Goal: Task Accomplishment & Management: Complete application form

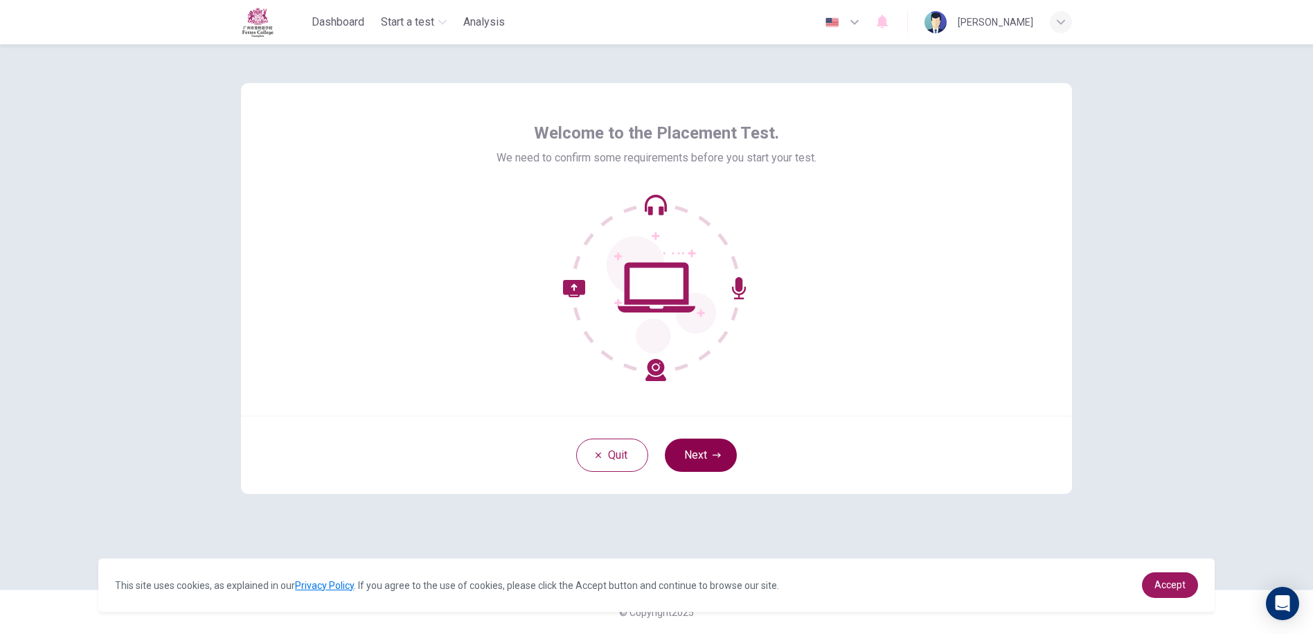
click at [711, 442] on button "Next" at bounding box center [701, 454] width 72 height 33
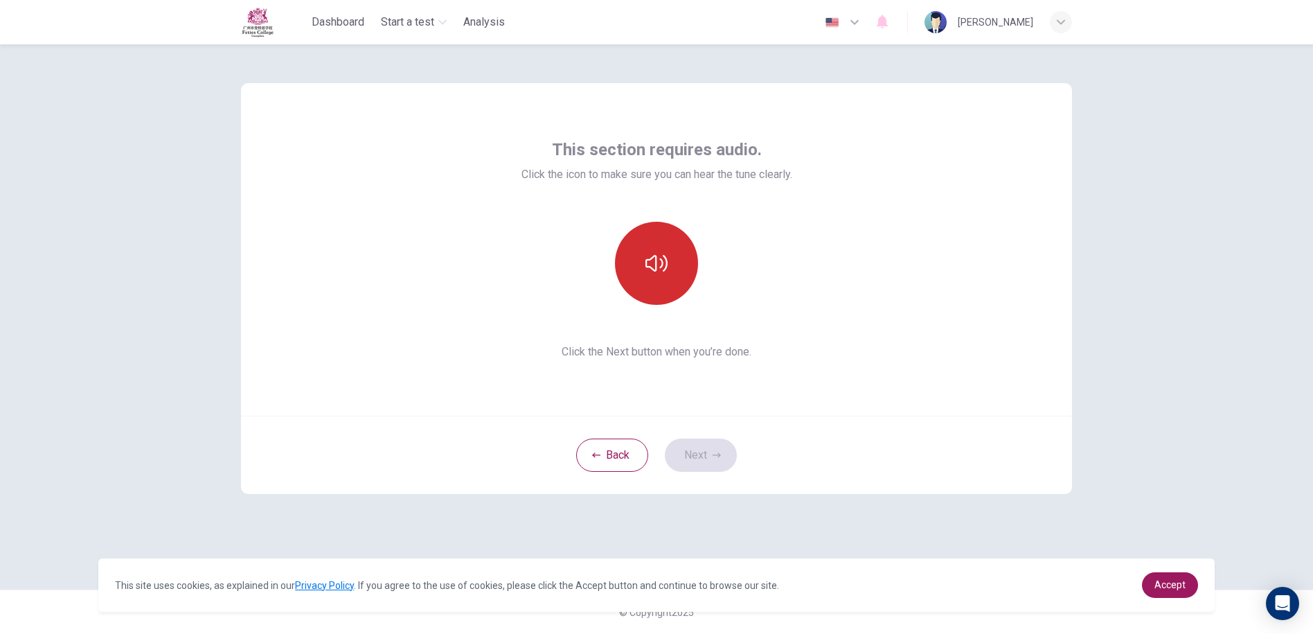
click at [652, 245] on button "button" at bounding box center [656, 263] width 83 height 83
click at [650, 260] on icon "button" at bounding box center [656, 263] width 22 height 22
click at [723, 448] on button "Next" at bounding box center [701, 454] width 72 height 33
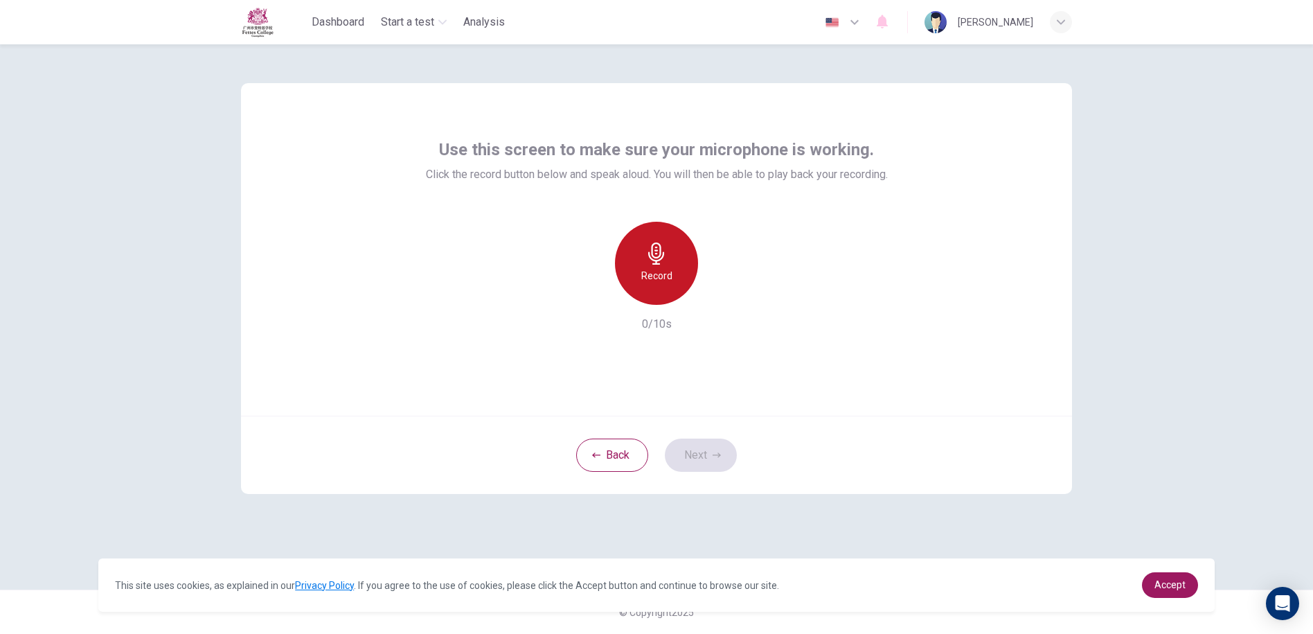
click at [685, 247] on div "Record" at bounding box center [656, 263] width 83 height 83
click at [685, 247] on div "Stop" at bounding box center [656, 263] width 83 height 83
click at [718, 291] on icon "button" at bounding box center [721, 293] width 6 height 8
click at [718, 291] on icon "button" at bounding box center [720, 294] width 10 height 10
click at [711, 445] on button "Next" at bounding box center [701, 454] width 72 height 33
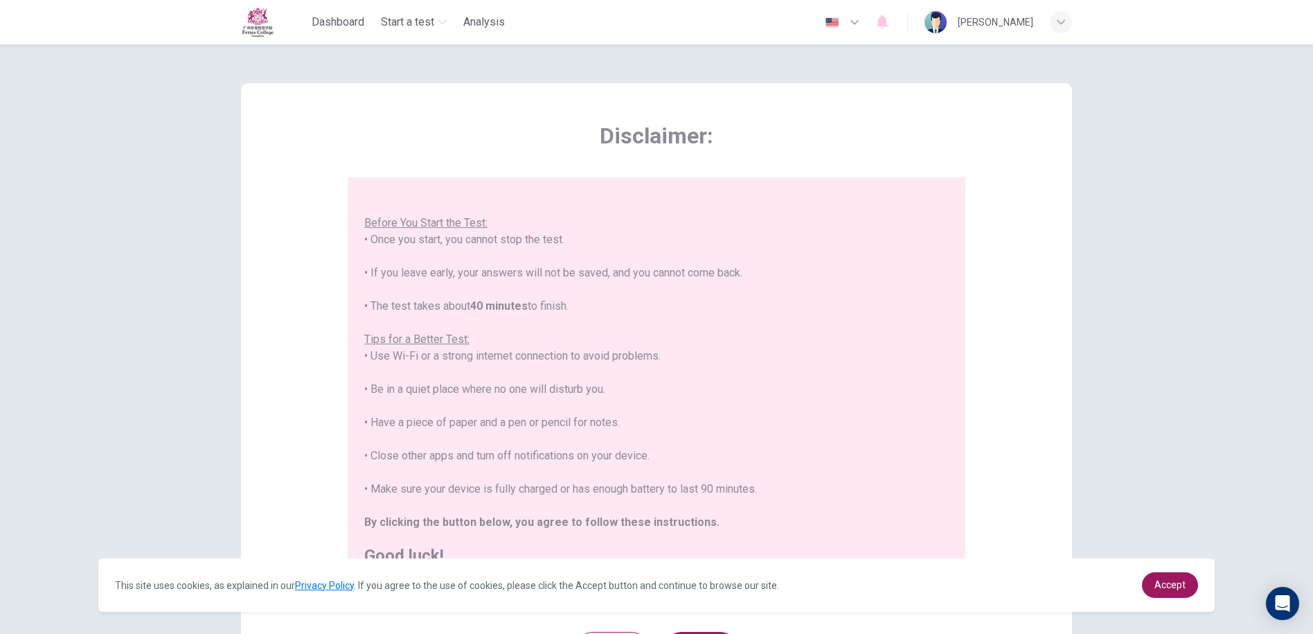
scroll to position [16, 0]
click at [1182, 582] on span "Accept" at bounding box center [1169, 584] width 31 height 11
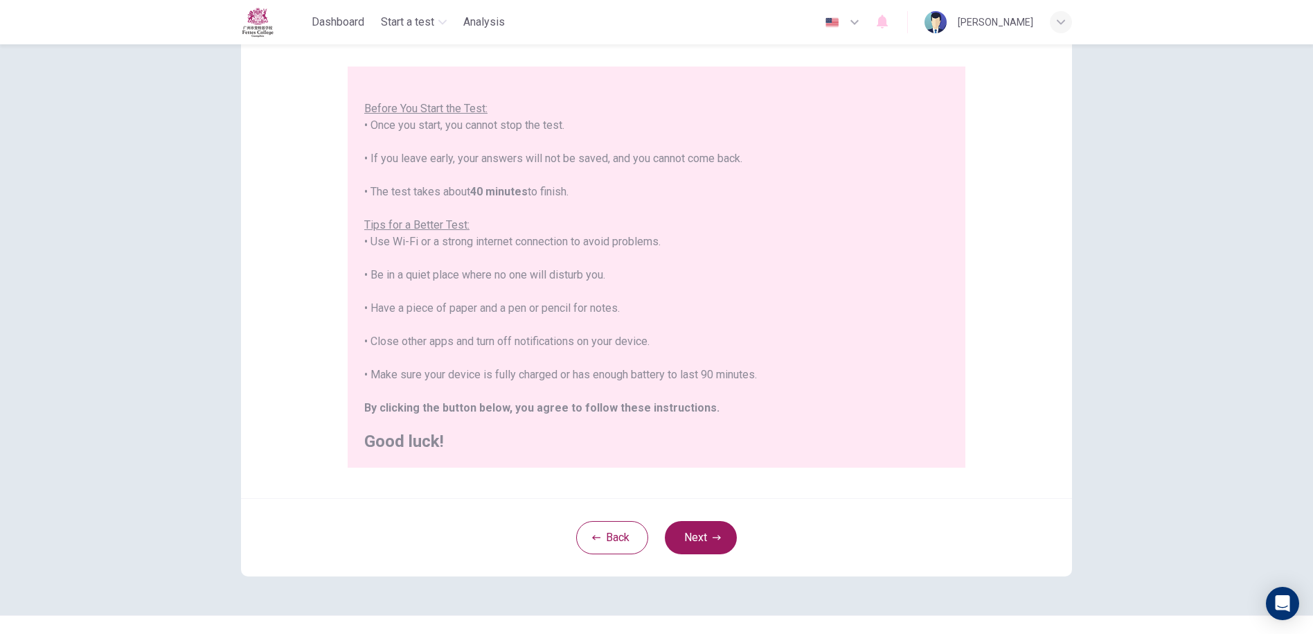
scroll to position [136, 0]
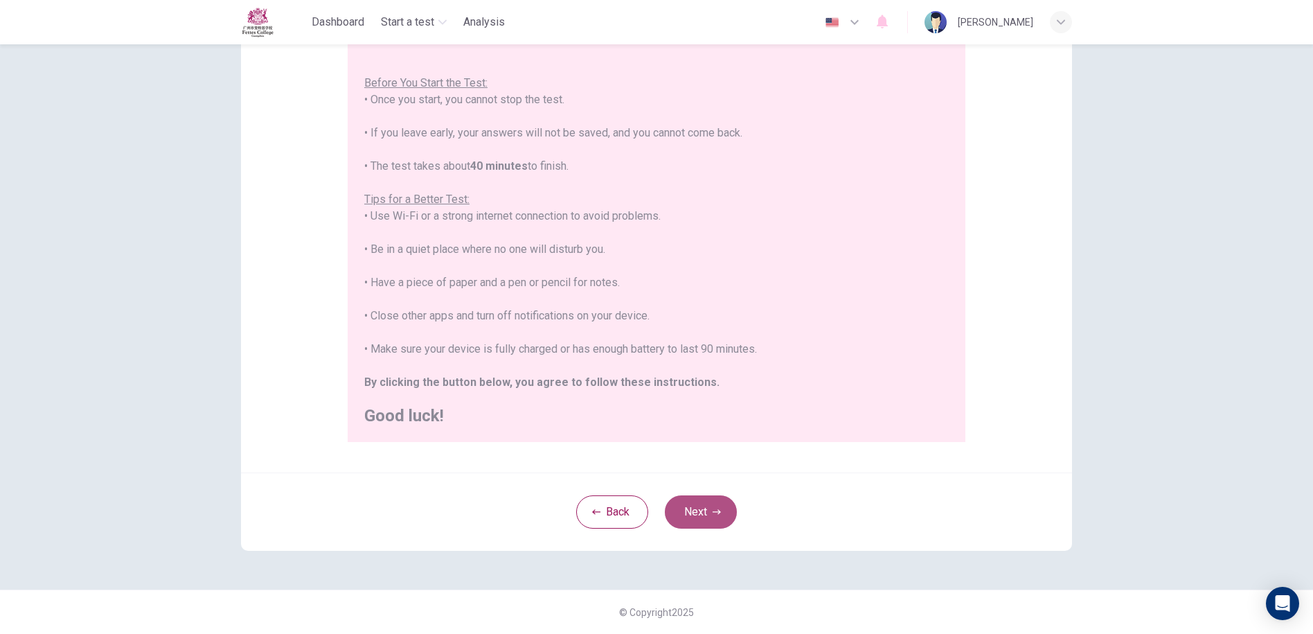
click at [693, 498] on button "Next" at bounding box center [701, 511] width 72 height 33
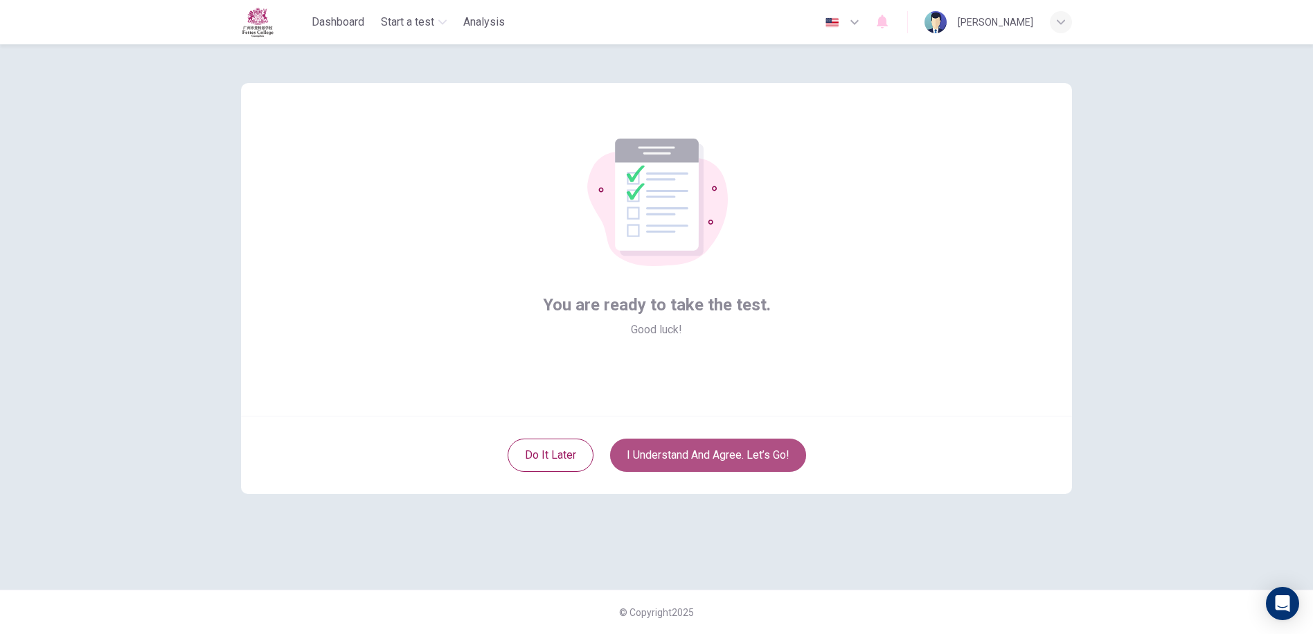
click at [672, 456] on button "I understand and agree. Let’s go!" at bounding box center [708, 454] width 196 height 33
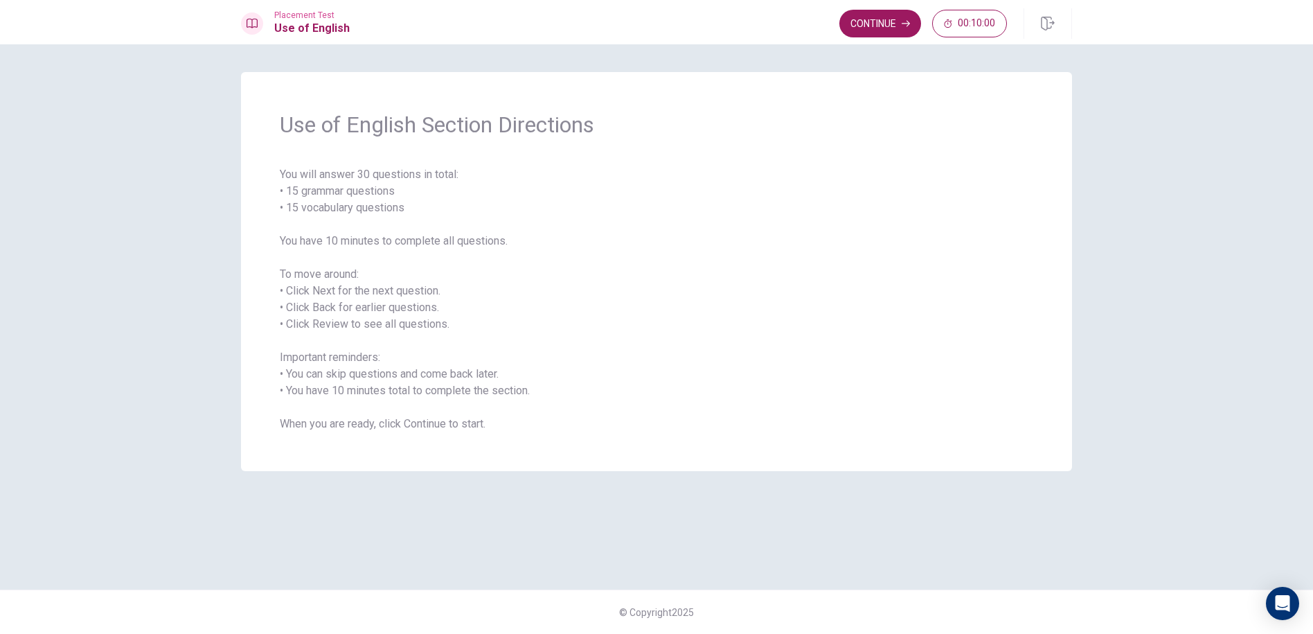
click at [851, 42] on div "Placement Test Use of English Continue 00:10:00" at bounding box center [656, 22] width 1313 height 44
click at [857, 19] on button "Continue" at bounding box center [880, 24] width 82 height 28
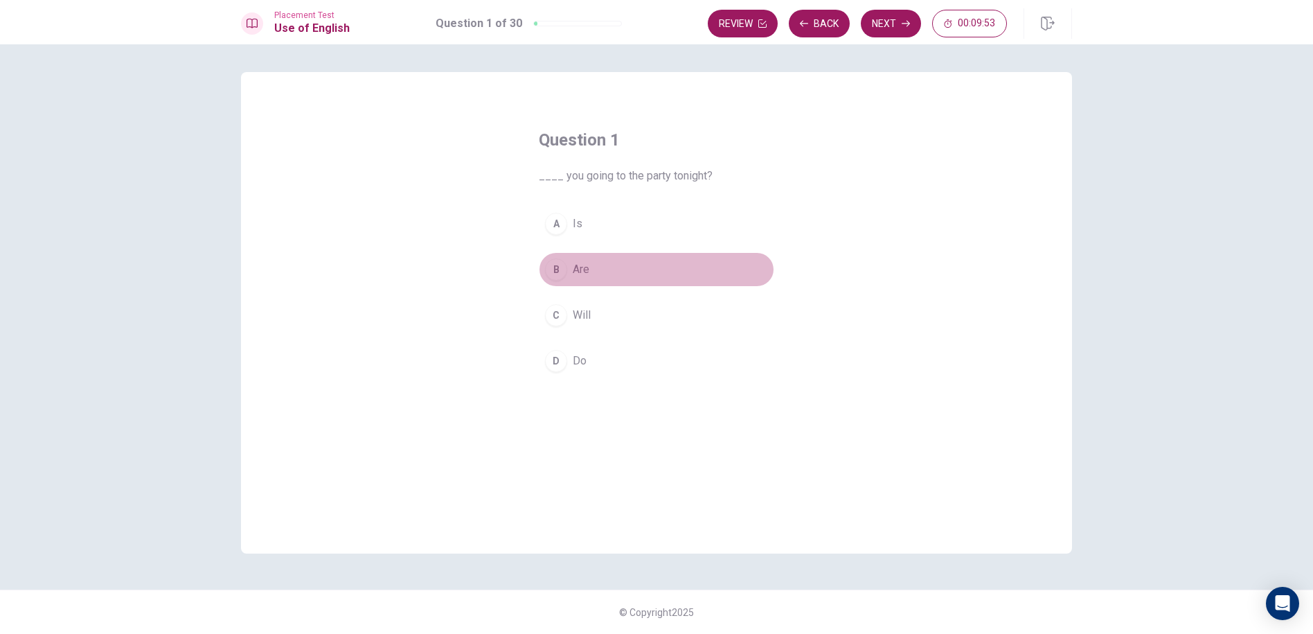
click at [554, 265] on div "B" at bounding box center [556, 269] width 22 height 22
click at [883, 18] on button "Next" at bounding box center [891, 24] width 60 height 28
click at [566, 218] on div "A" at bounding box center [556, 224] width 22 height 22
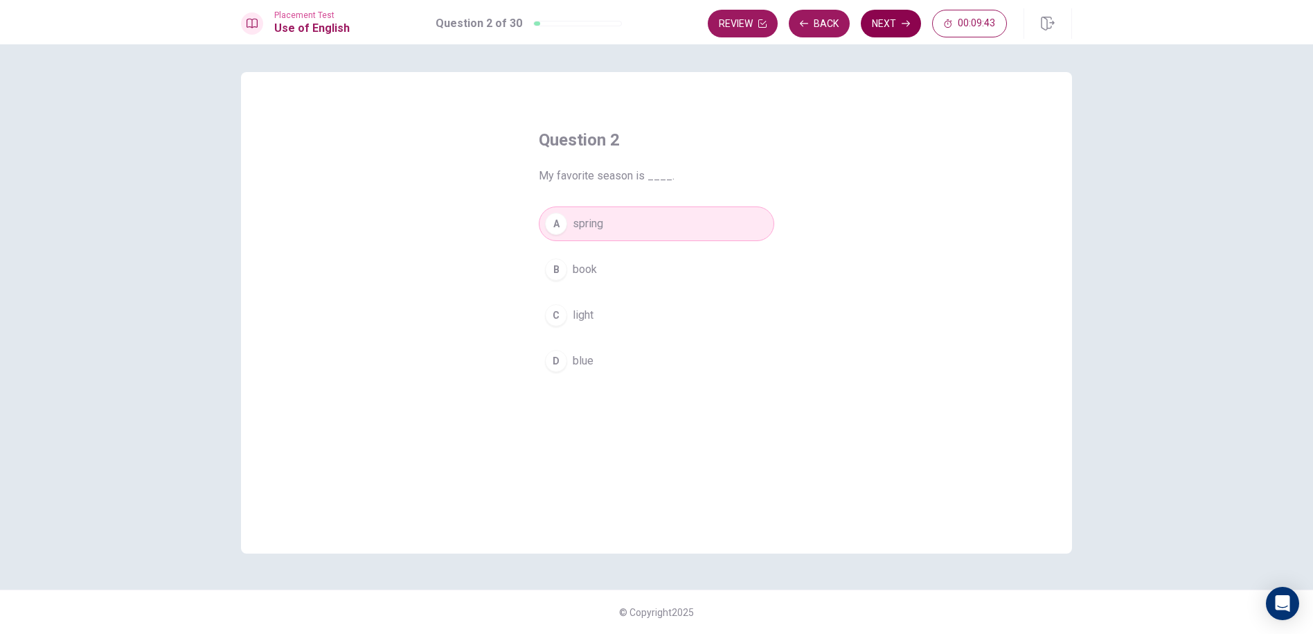
click at [906, 24] on icon "button" at bounding box center [906, 24] width 8 height 6
click at [560, 278] on div "B" at bounding box center [556, 269] width 22 height 22
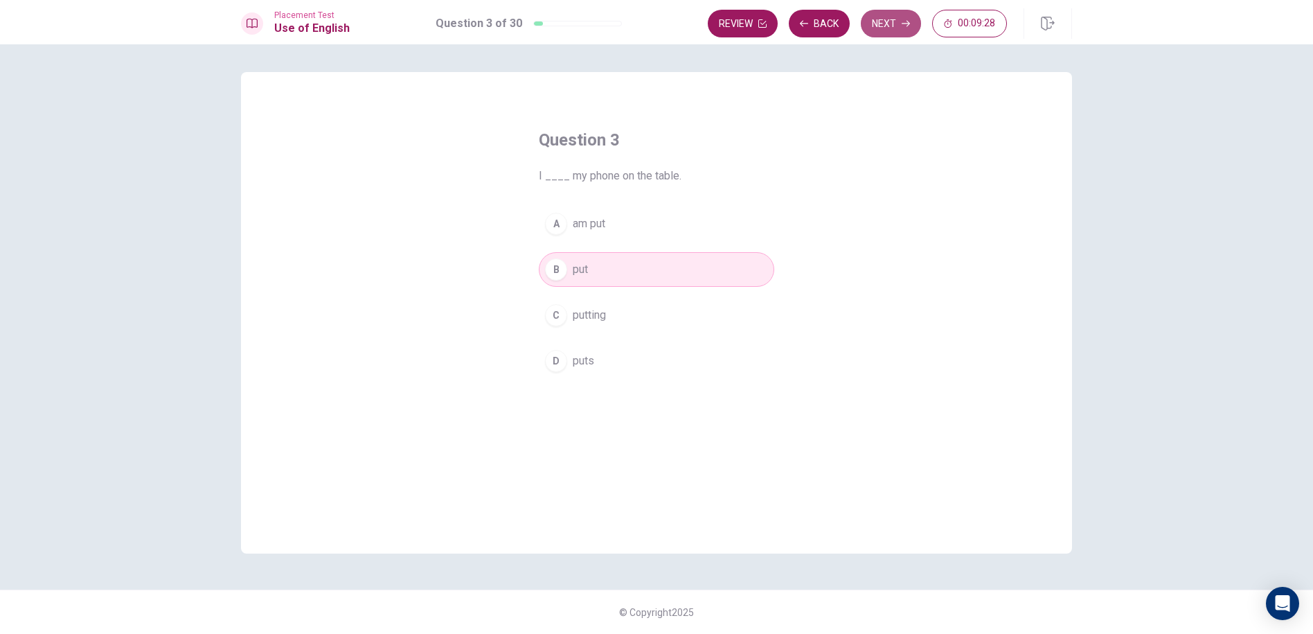
click at [874, 13] on button "Next" at bounding box center [891, 24] width 60 height 28
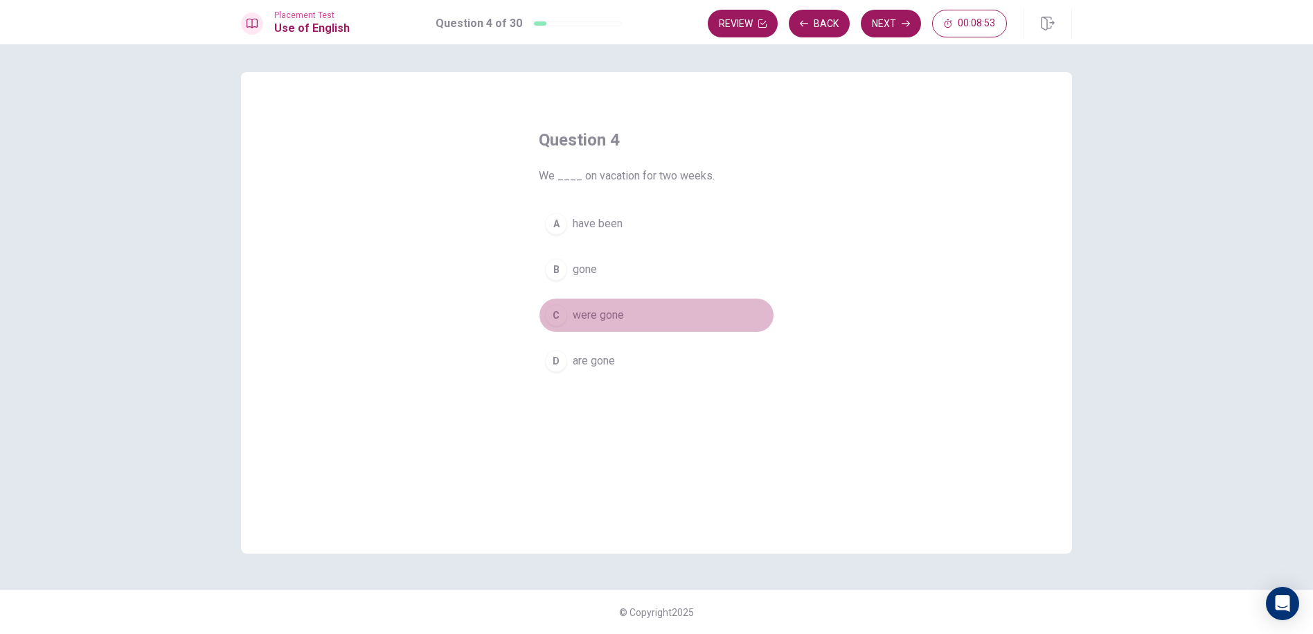
click at [552, 318] on div "C" at bounding box center [556, 315] width 22 height 22
click at [890, 25] on button "Next" at bounding box center [891, 24] width 60 height 28
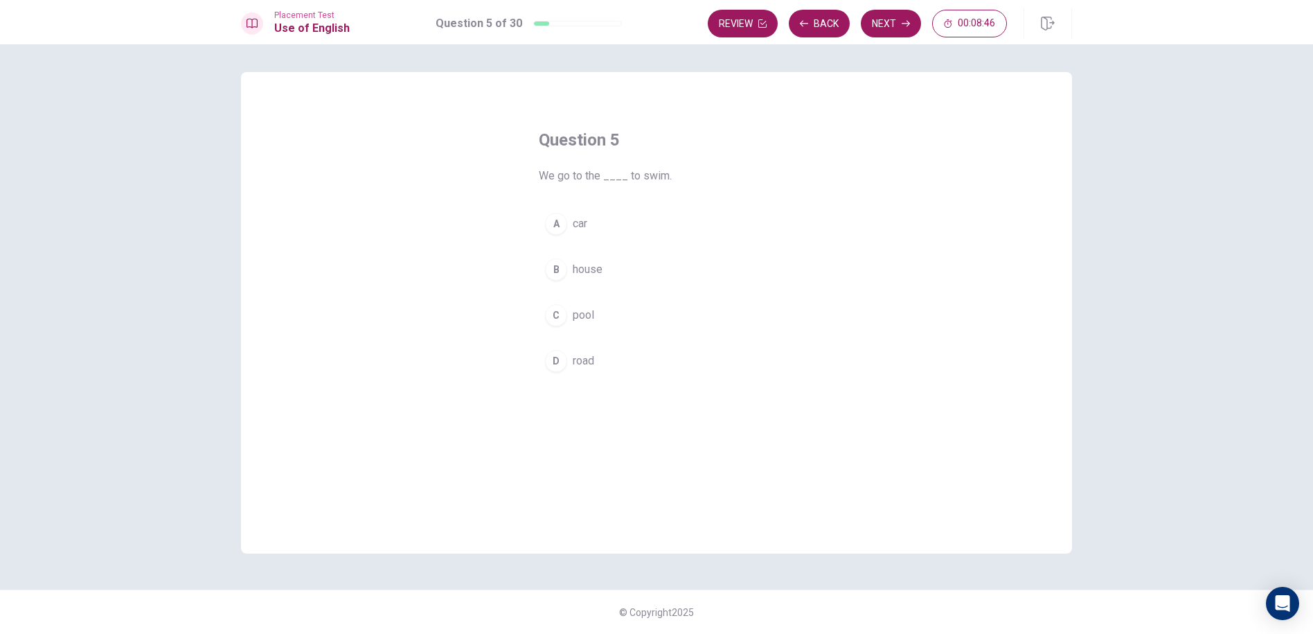
click at [548, 309] on div "C" at bounding box center [556, 315] width 22 height 22
click at [893, 16] on button "Next" at bounding box center [891, 24] width 60 height 28
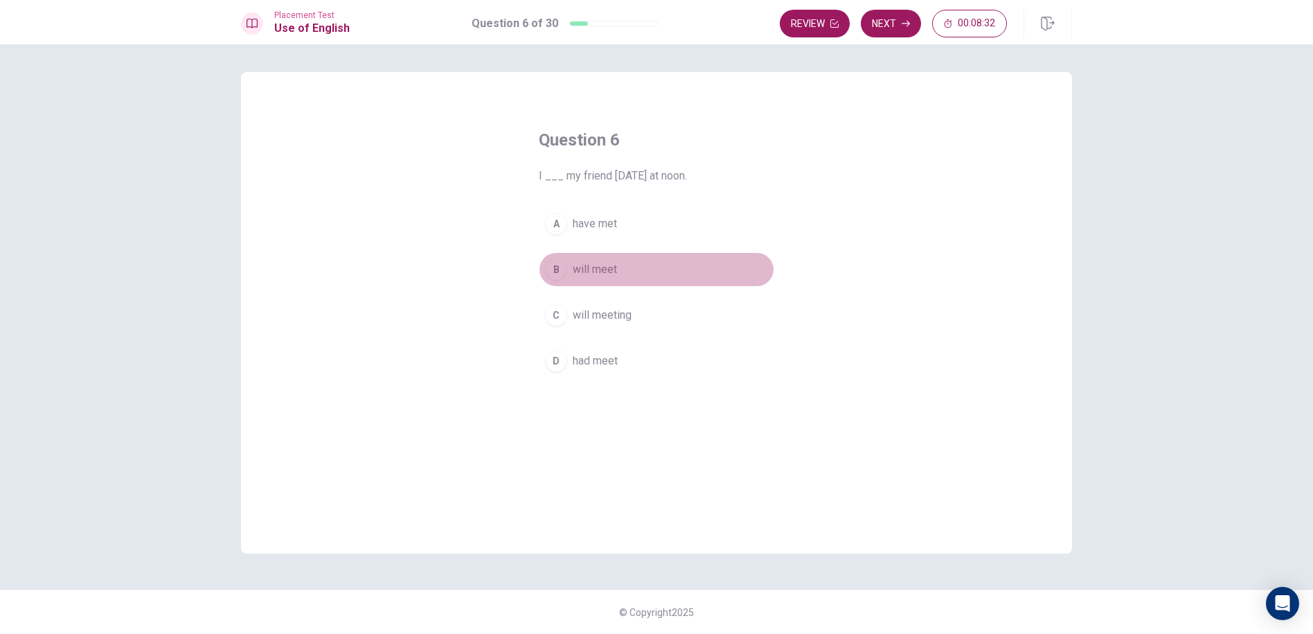
click at [548, 269] on div "B" at bounding box center [556, 269] width 22 height 22
click at [898, 28] on button "Next" at bounding box center [891, 24] width 60 height 28
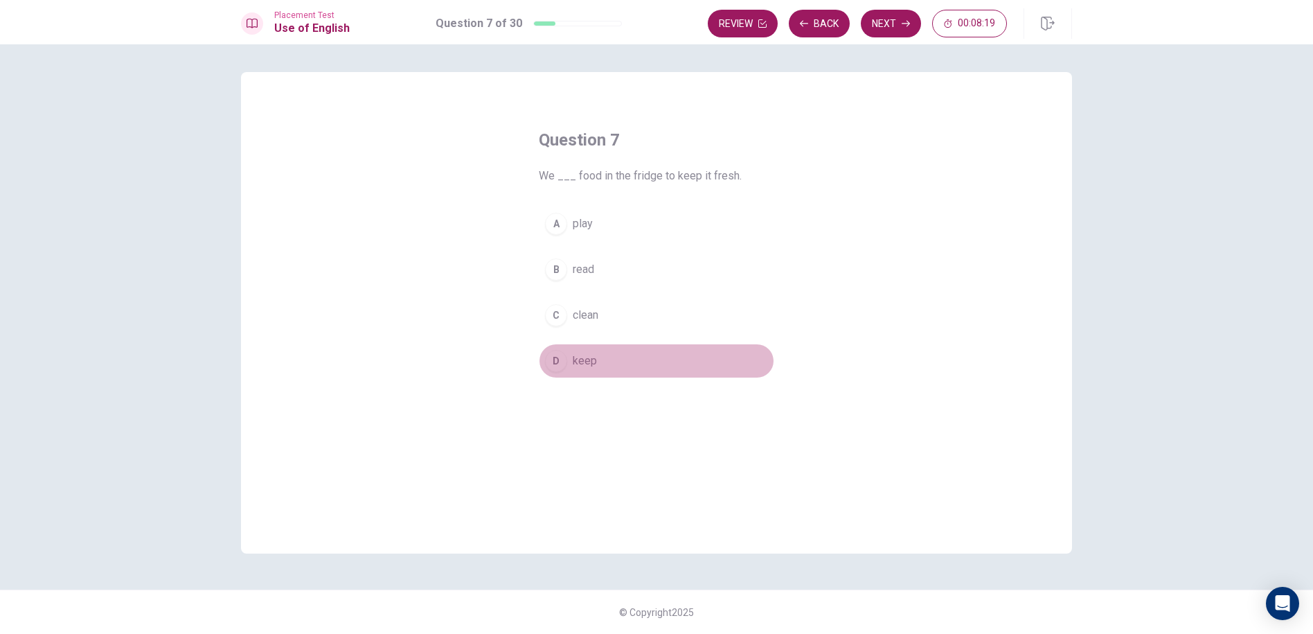
click at [563, 365] on div "D" at bounding box center [556, 361] width 22 height 22
click at [885, 16] on button "Next" at bounding box center [891, 24] width 60 height 28
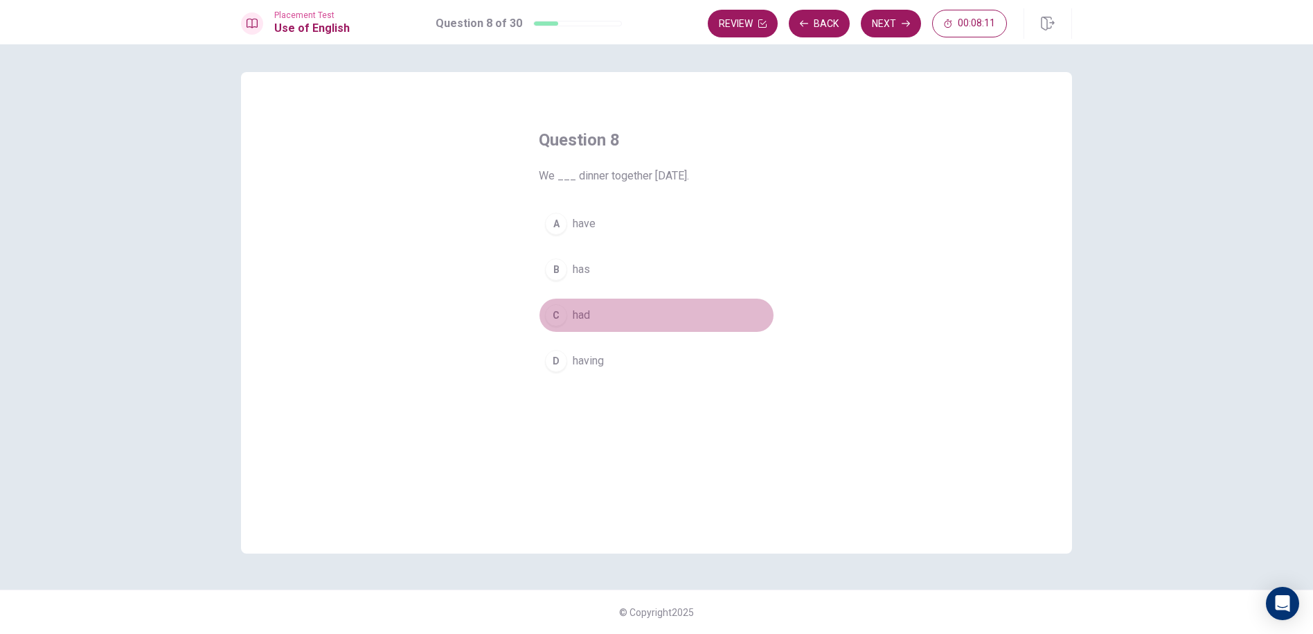
click at [555, 312] on div "C" at bounding box center [556, 315] width 22 height 22
click at [877, 16] on button "Next" at bounding box center [891, 24] width 60 height 28
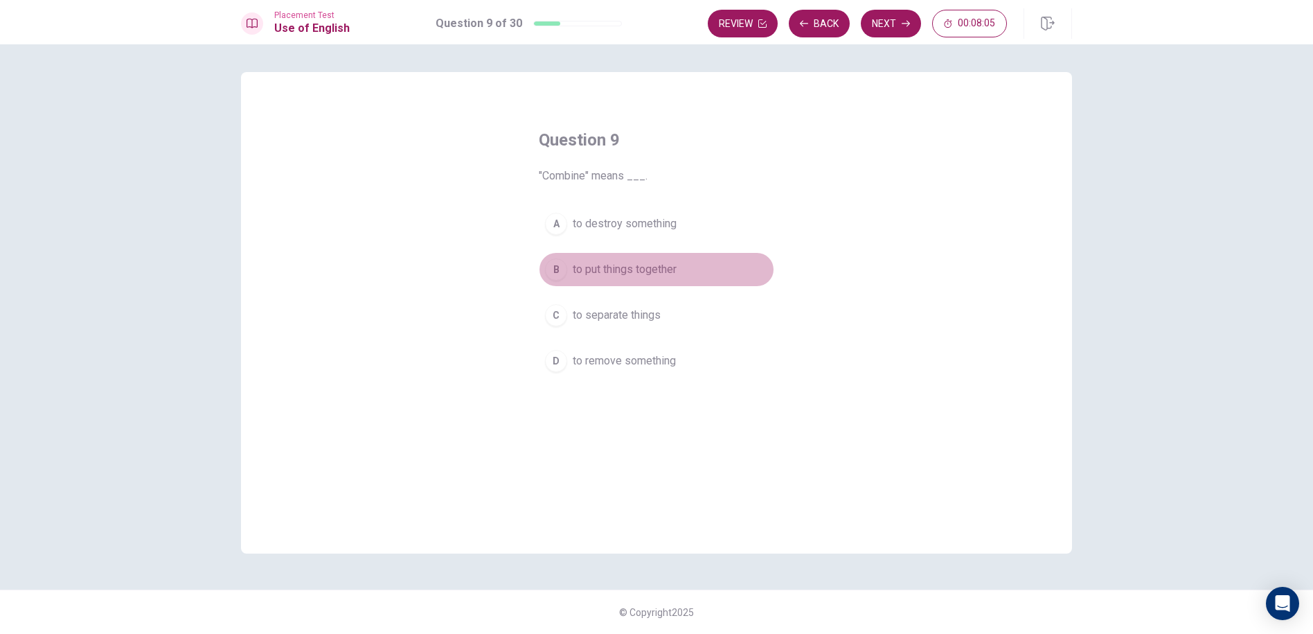
click at [555, 267] on div "B" at bounding box center [556, 269] width 22 height 22
click at [874, 24] on button "Next" at bounding box center [891, 24] width 60 height 28
click at [566, 281] on button "B backpack" at bounding box center [656, 269] width 235 height 35
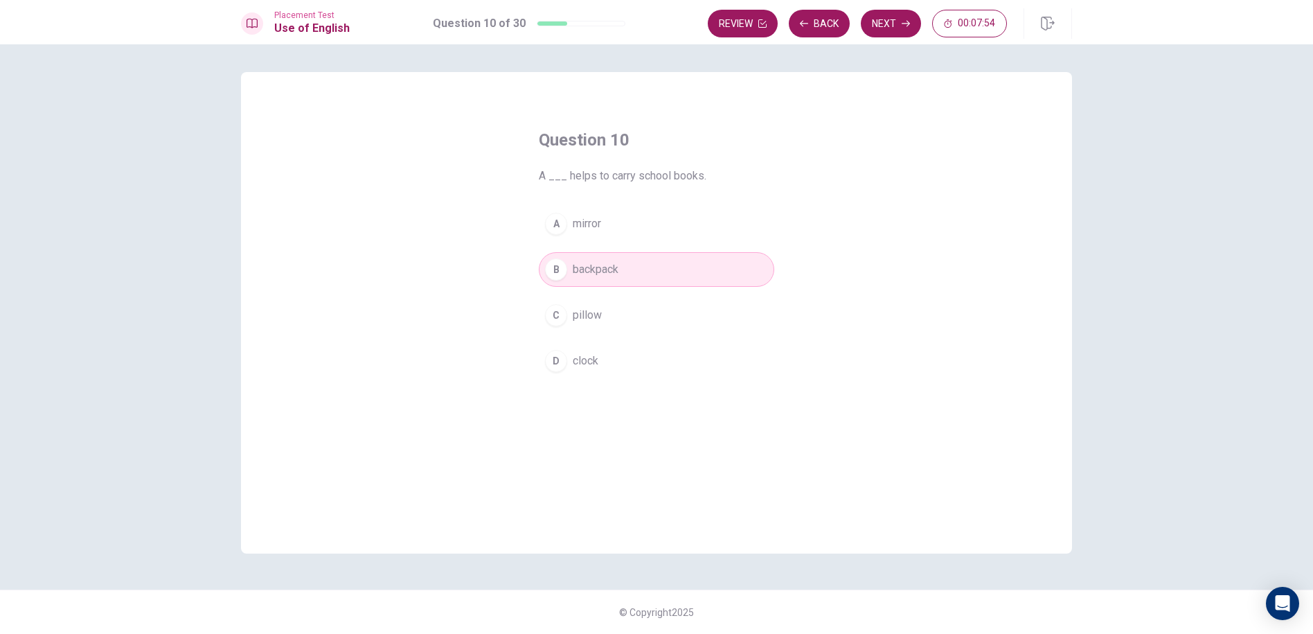
click at [903, 8] on div "Placement Test Use of English Question 10 of 30 Review Back Next 00:07:54" at bounding box center [656, 22] width 1313 height 44
click at [898, 17] on button "Next" at bounding box center [891, 24] width 60 height 28
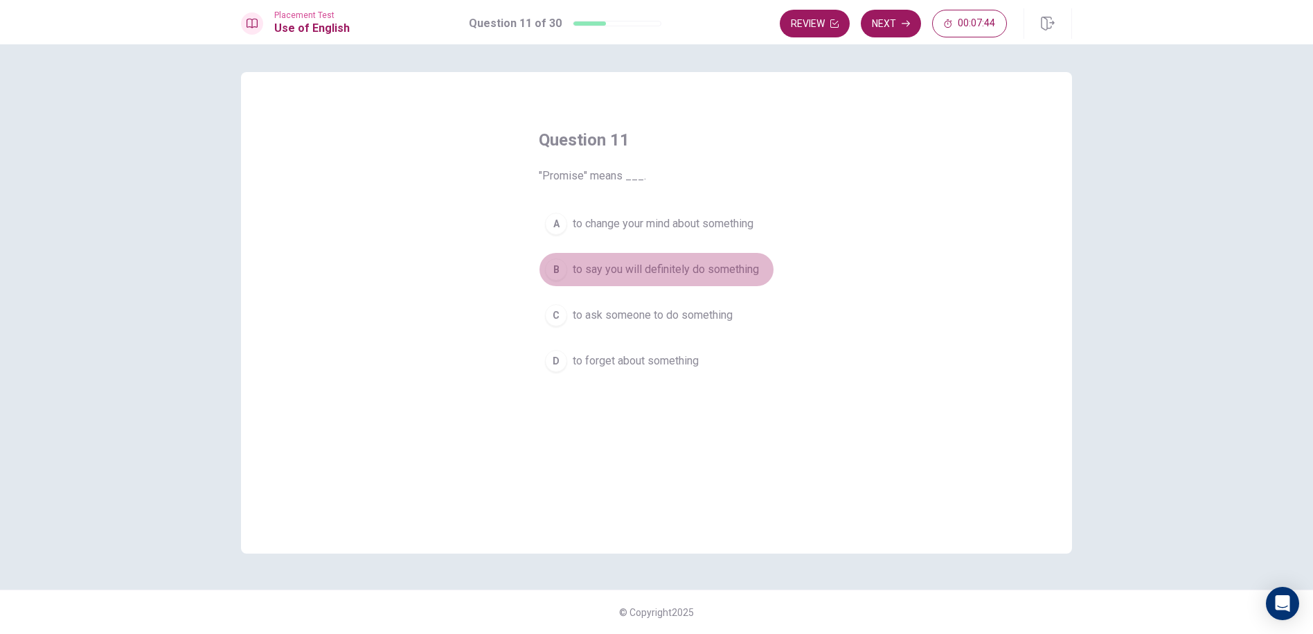
click at [551, 262] on div "B" at bounding box center [556, 269] width 22 height 22
click at [883, 27] on button "Next" at bounding box center [891, 24] width 60 height 28
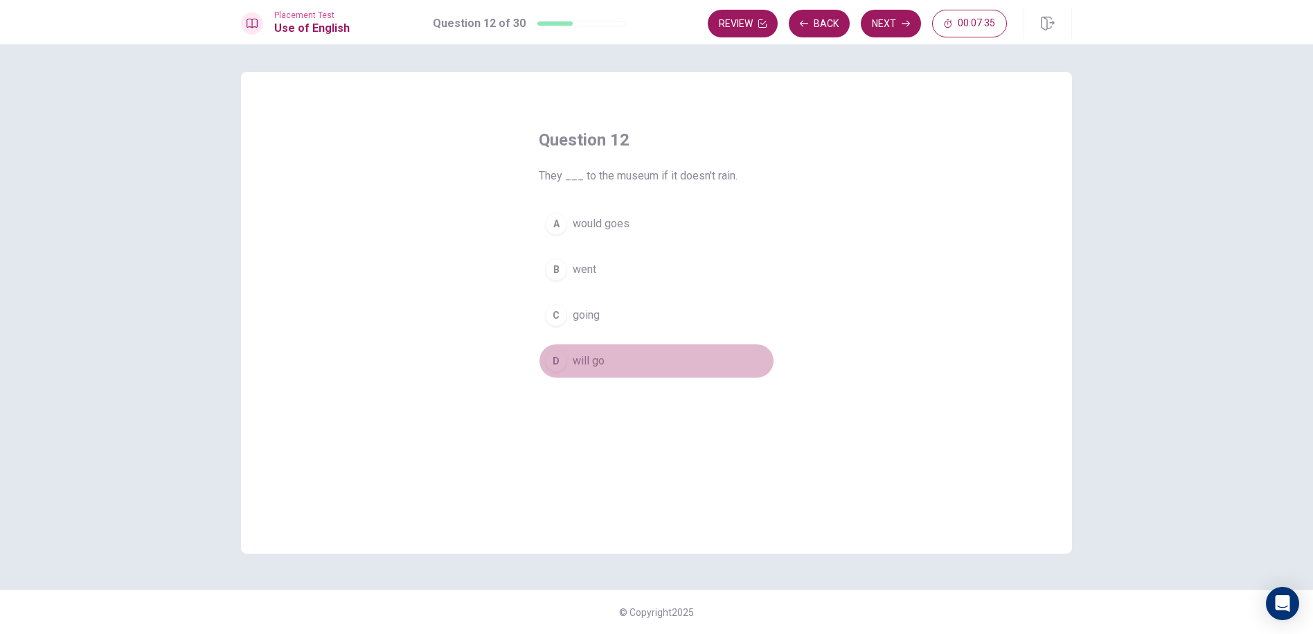
click at [544, 357] on button "D will go" at bounding box center [656, 360] width 235 height 35
click at [879, 9] on div "Review Back Next 00:07:34" at bounding box center [890, 23] width 364 height 30
click at [895, 28] on button "Next" at bounding box center [891, 24] width 60 height 28
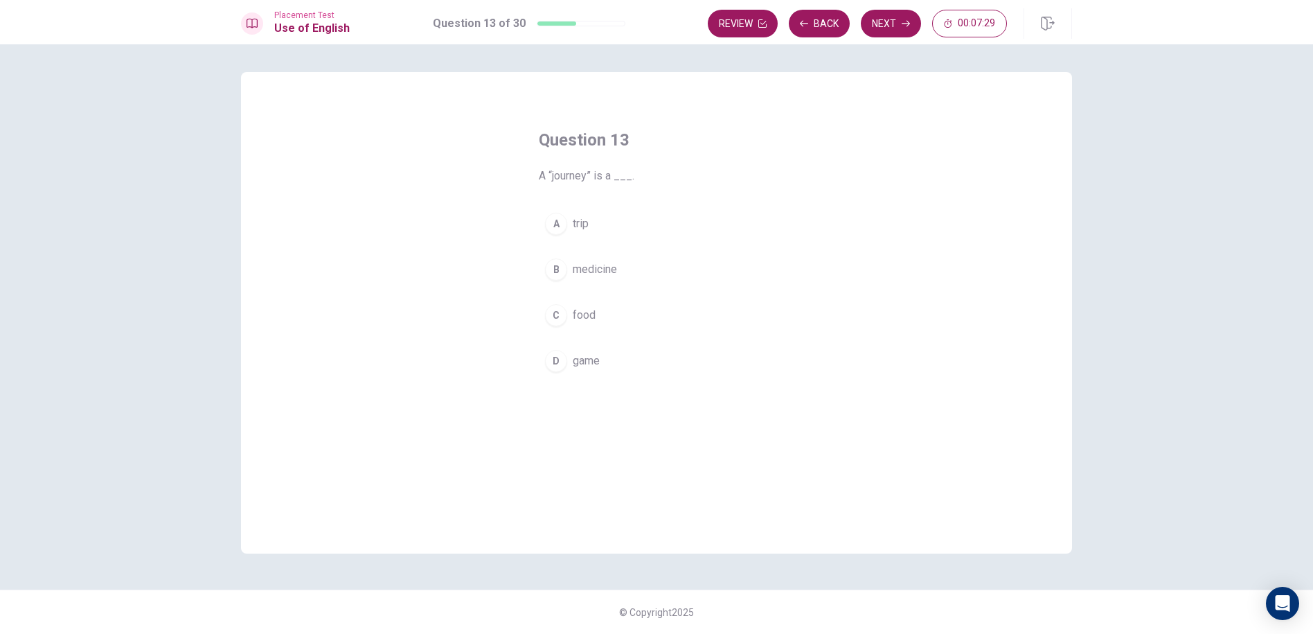
click at [552, 215] on div "A" at bounding box center [556, 224] width 22 height 22
click at [889, 12] on button "Next" at bounding box center [891, 24] width 60 height 28
click at [547, 224] on div "A" at bounding box center [556, 224] width 22 height 22
click at [557, 278] on div "B" at bounding box center [556, 269] width 22 height 22
click at [569, 186] on div "Question 14 A “frequent” visitor comes ___. A once B later C often D rarely" at bounding box center [656, 254] width 291 height 294
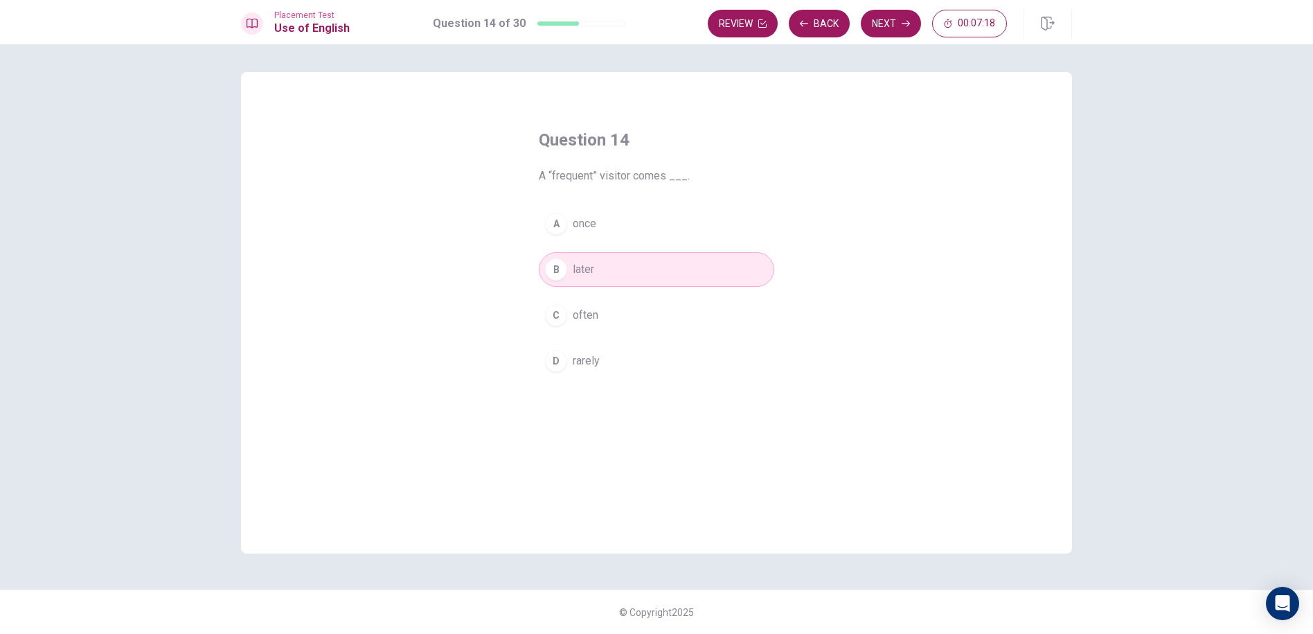
click at [568, 217] on button "A once" at bounding box center [656, 223] width 235 height 35
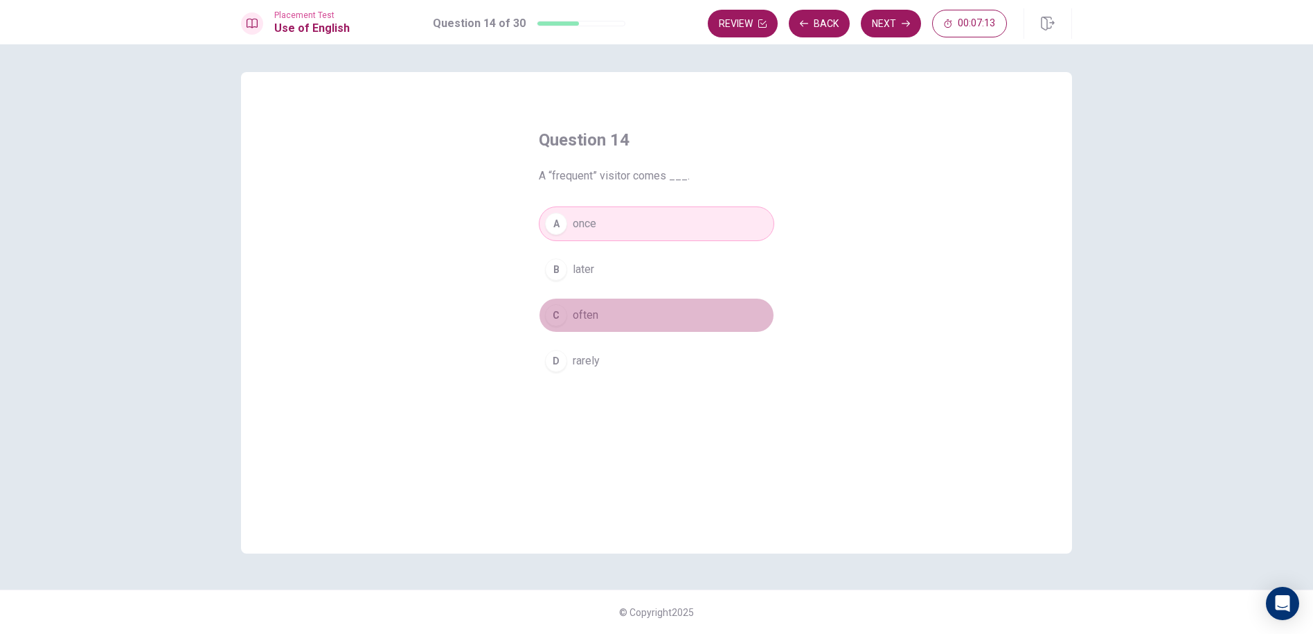
click at [572, 305] on button "C often" at bounding box center [656, 315] width 235 height 35
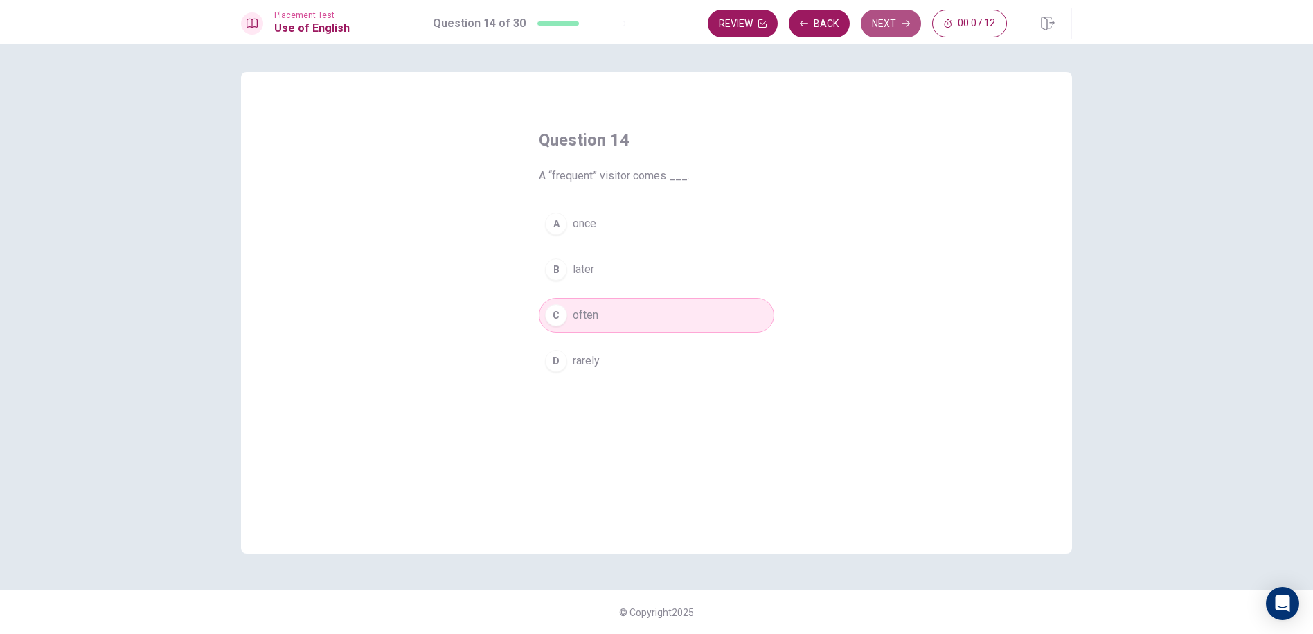
click at [891, 31] on button "Next" at bounding box center [891, 24] width 60 height 28
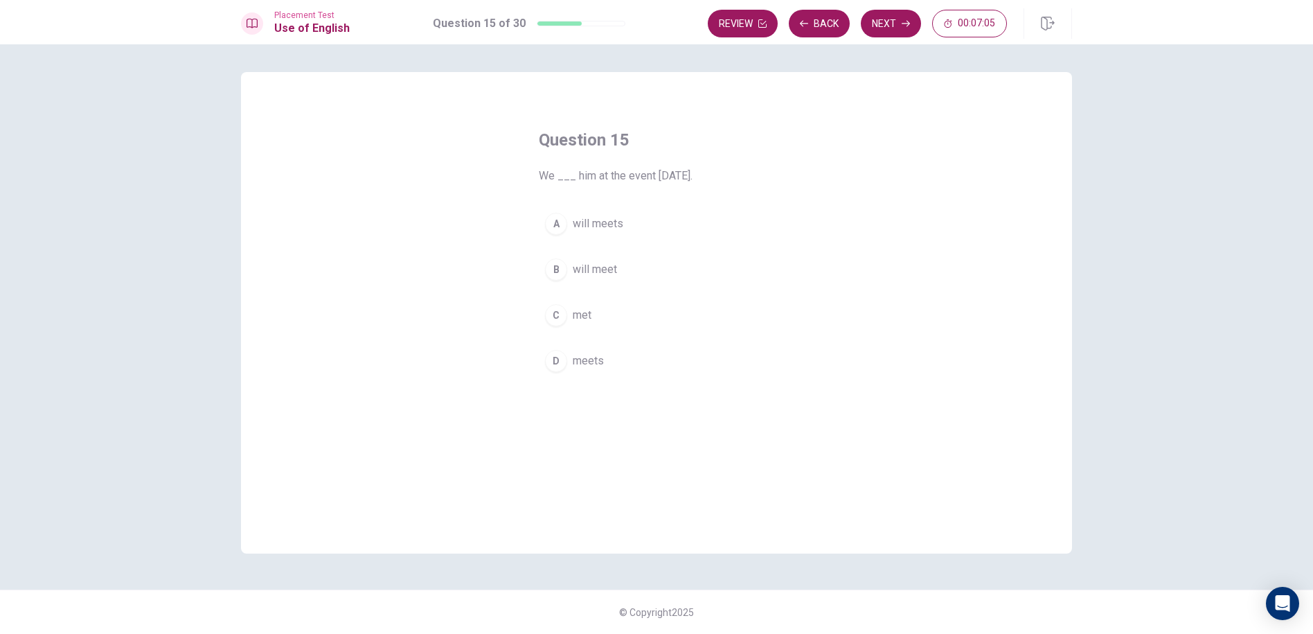
click at [556, 273] on div "B" at bounding box center [556, 269] width 22 height 22
click at [889, 15] on button "Next" at bounding box center [891, 24] width 60 height 28
click at [542, 301] on div "A has been B is C have been D been" at bounding box center [656, 292] width 235 height 172
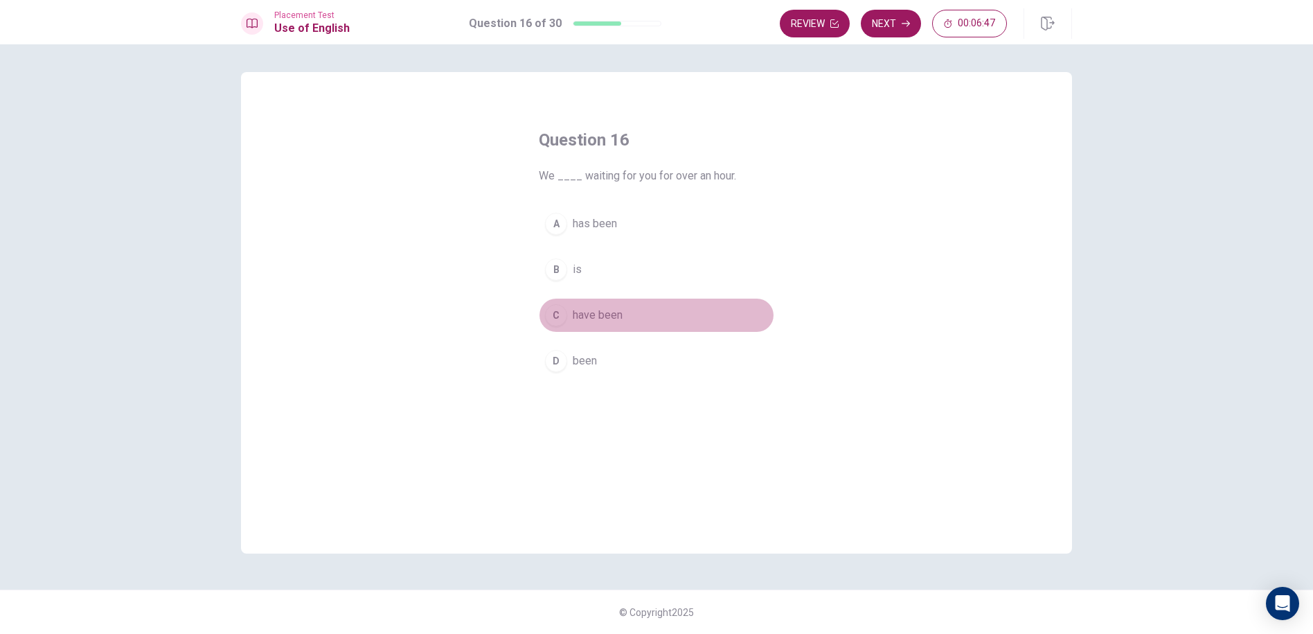
click at [544, 310] on button "C have been" at bounding box center [656, 315] width 235 height 35
click at [875, 24] on button "Next" at bounding box center [891, 24] width 60 height 28
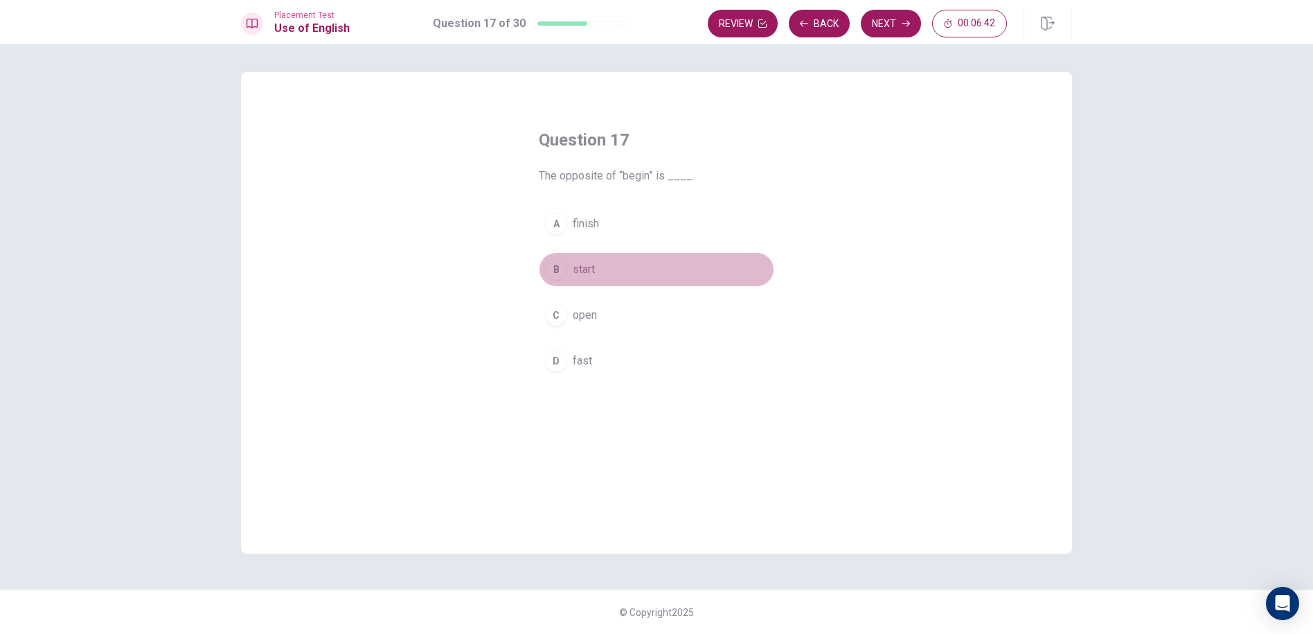
click at [560, 281] on button "B start" at bounding box center [656, 269] width 235 height 35
click at [579, 231] on span "finish" at bounding box center [586, 223] width 26 height 17
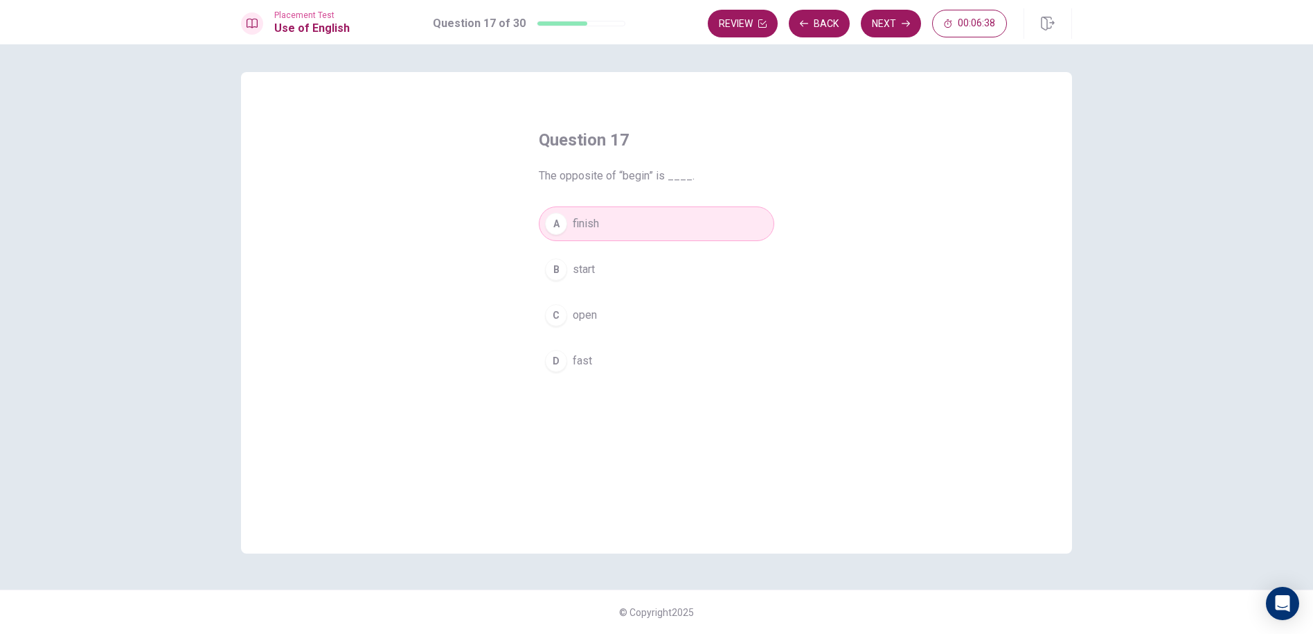
click at [543, 319] on button "C open" at bounding box center [656, 315] width 235 height 35
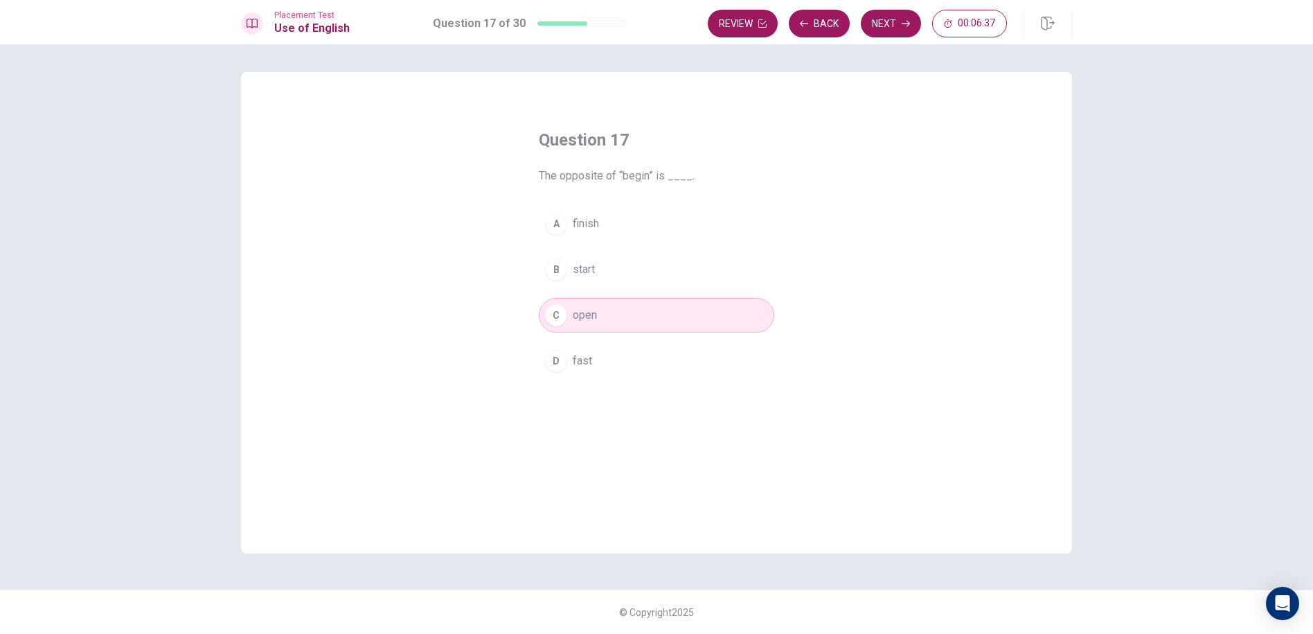
click at [583, 217] on span "finish" at bounding box center [586, 223] width 26 height 17
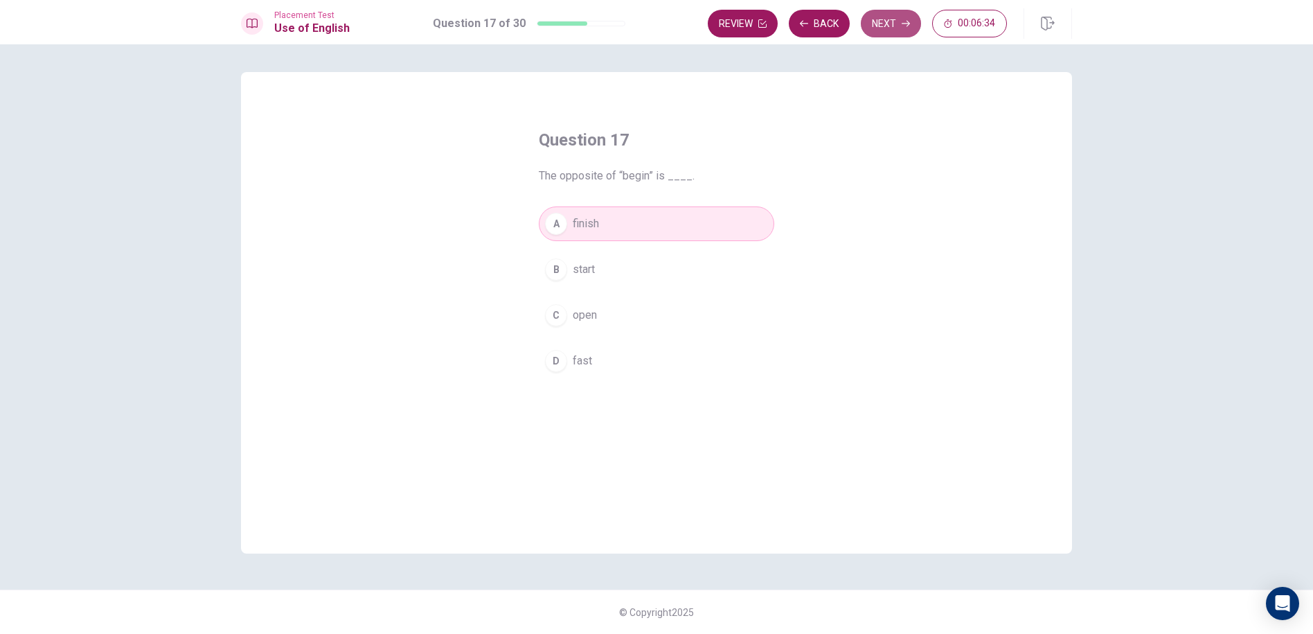
click at [904, 15] on button "Next" at bounding box center [891, 24] width 60 height 28
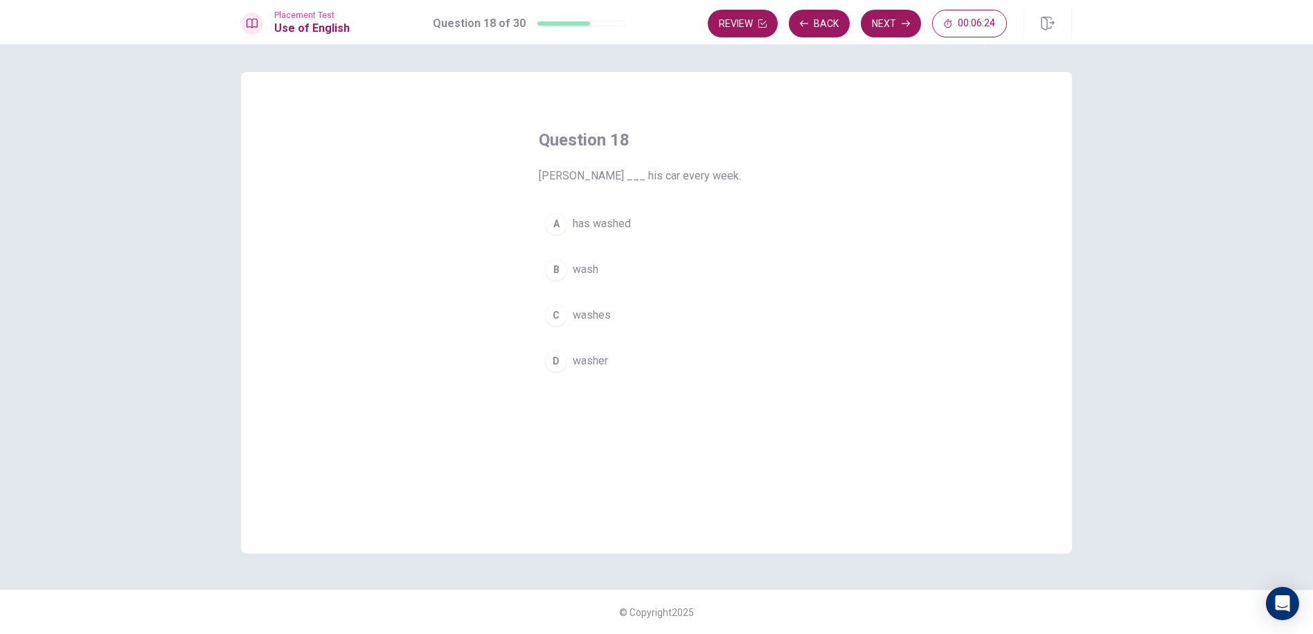
click at [564, 320] on div "C" at bounding box center [556, 315] width 22 height 22
click at [894, 17] on button "Next" at bounding box center [891, 24] width 60 height 28
click at [552, 363] on div "D" at bounding box center [556, 361] width 22 height 22
click at [878, 19] on button "Next" at bounding box center [891, 24] width 60 height 28
click at [549, 266] on div "B" at bounding box center [556, 269] width 22 height 22
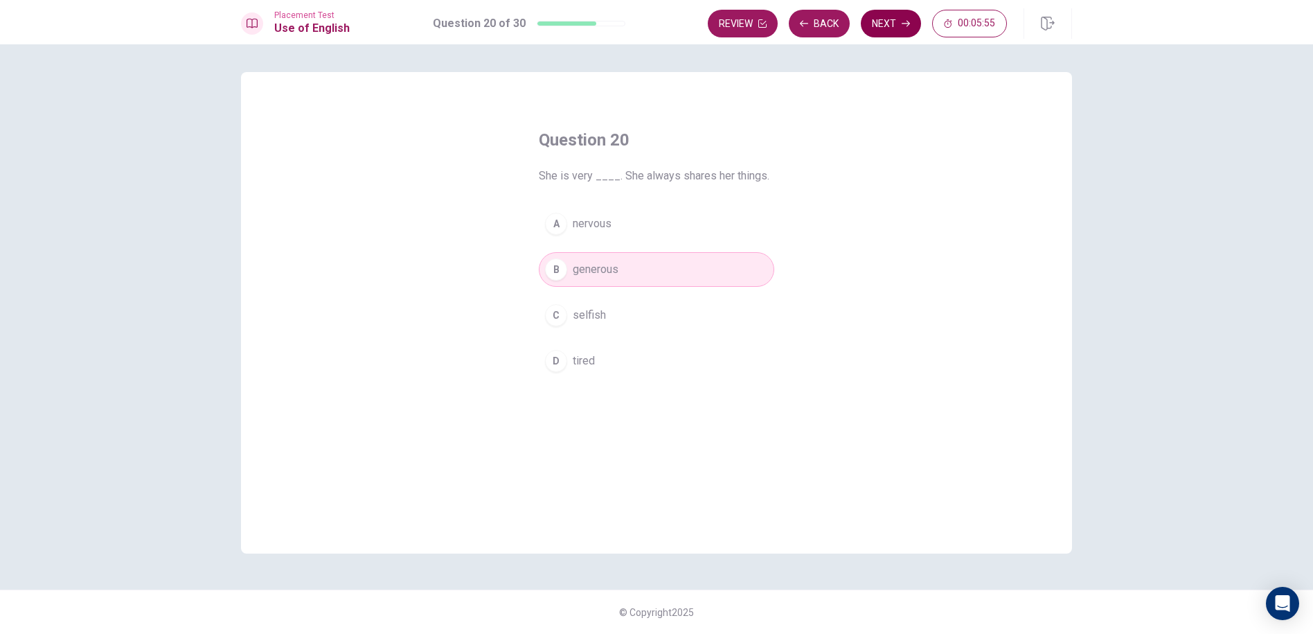
click at [907, 28] on button "Next" at bounding box center [891, 24] width 60 height 28
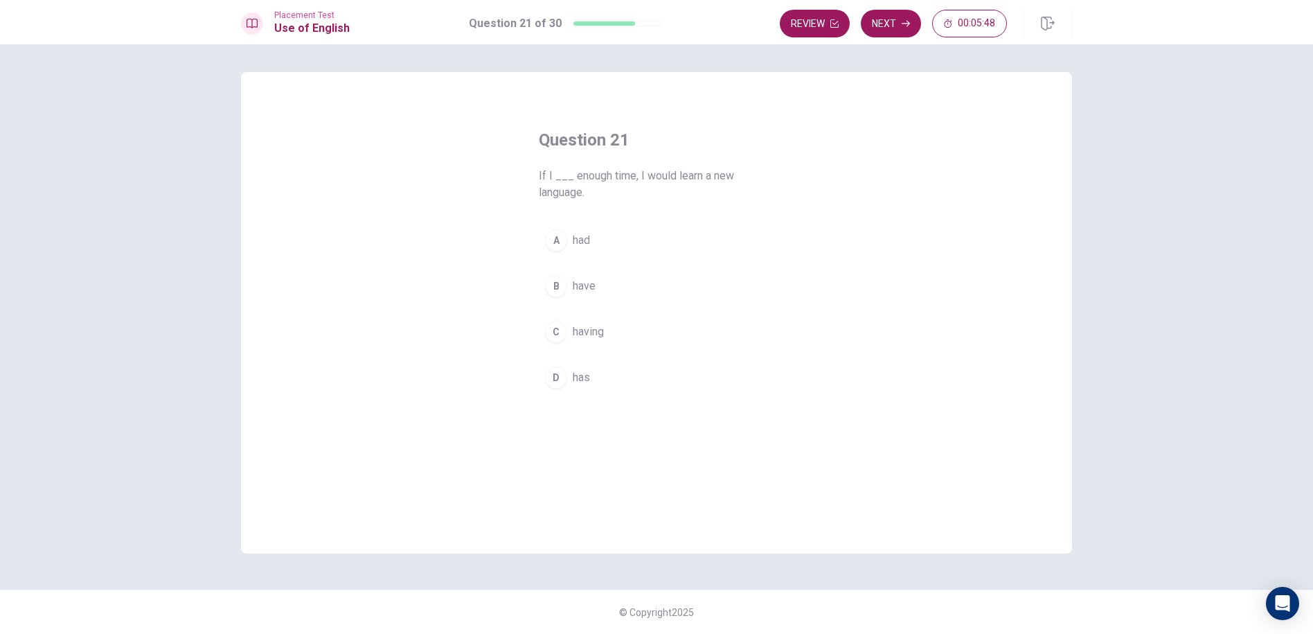
click at [560, 283] on div "B" at bounding box center [556, 286] width 22 height 22
click at [886, 15] on button "Next" at bounding box center [891, 24] width 60 height 28
click at [555, 356] on div "D" at bounding box center [556, 361] width 22 height 22
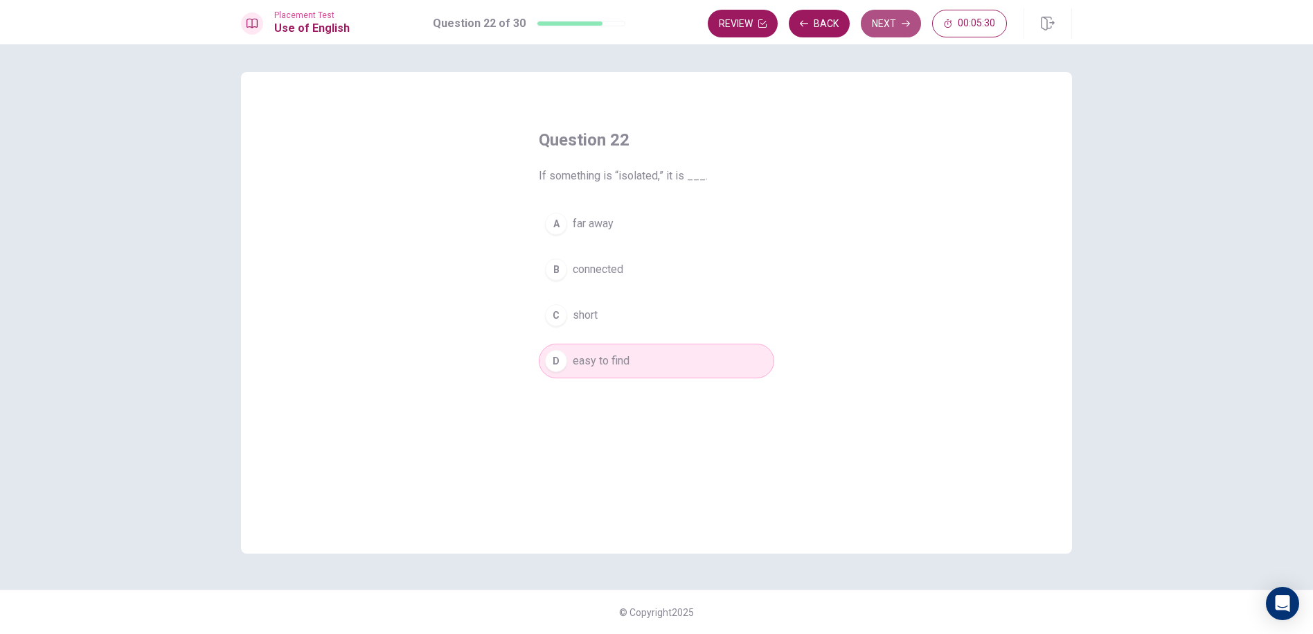
click at [899, 21] on button "Next" at bounding box center [891, 24] width 60 height 28
click at [564, 269] on div "B" at bounding box center [556, 269] width 22 height 22
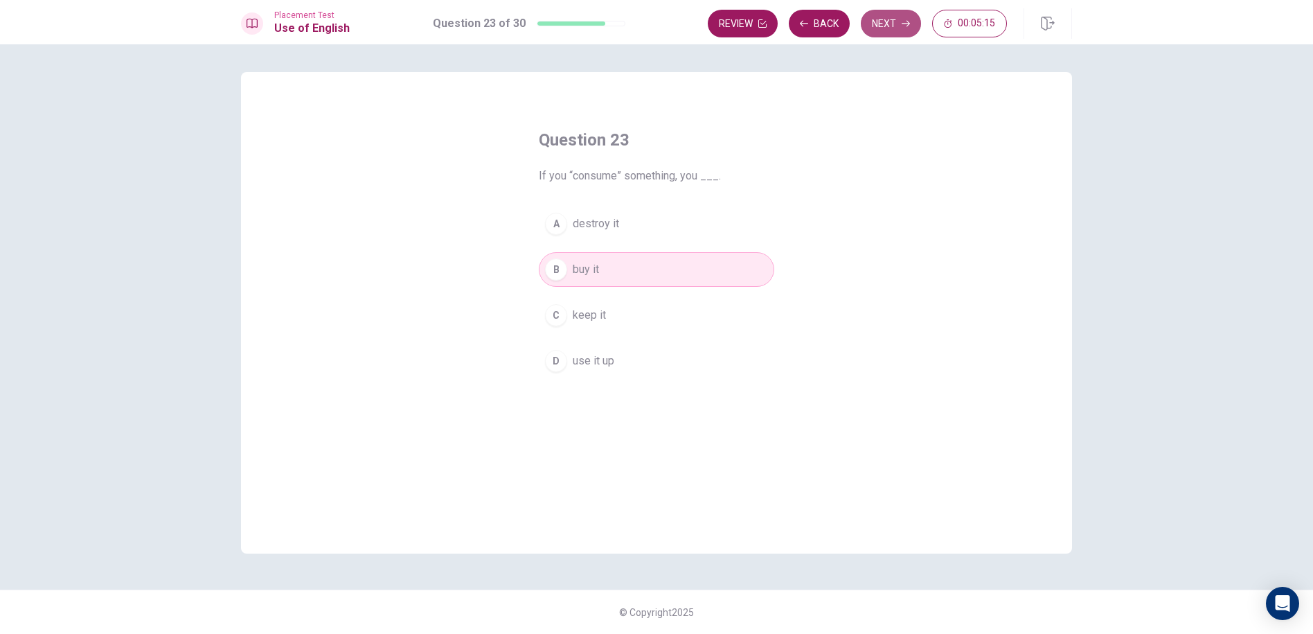
click at [886, 33] on button "Next" at bounding box center [891, 24] width 60 height 28
click at [552, 232] on div "A" at bounding box center [556, 224] width 22 height 22
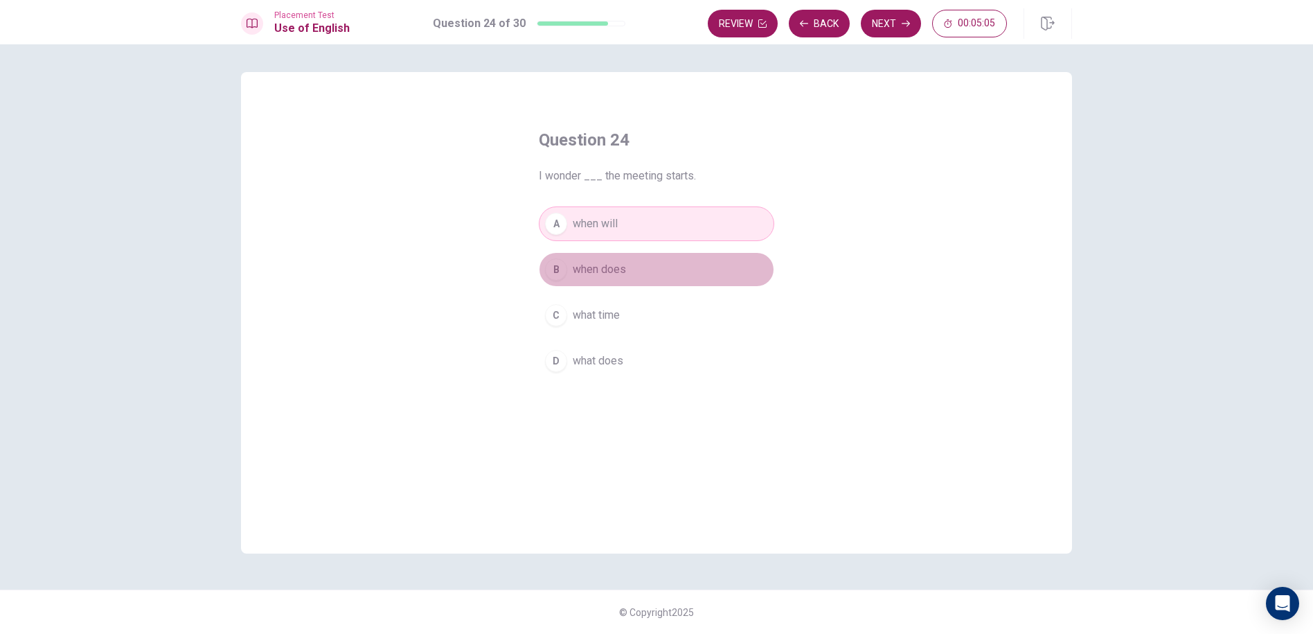
click at [560, 260] on div "B" at bounding box center [556, 269] width 22 height 22
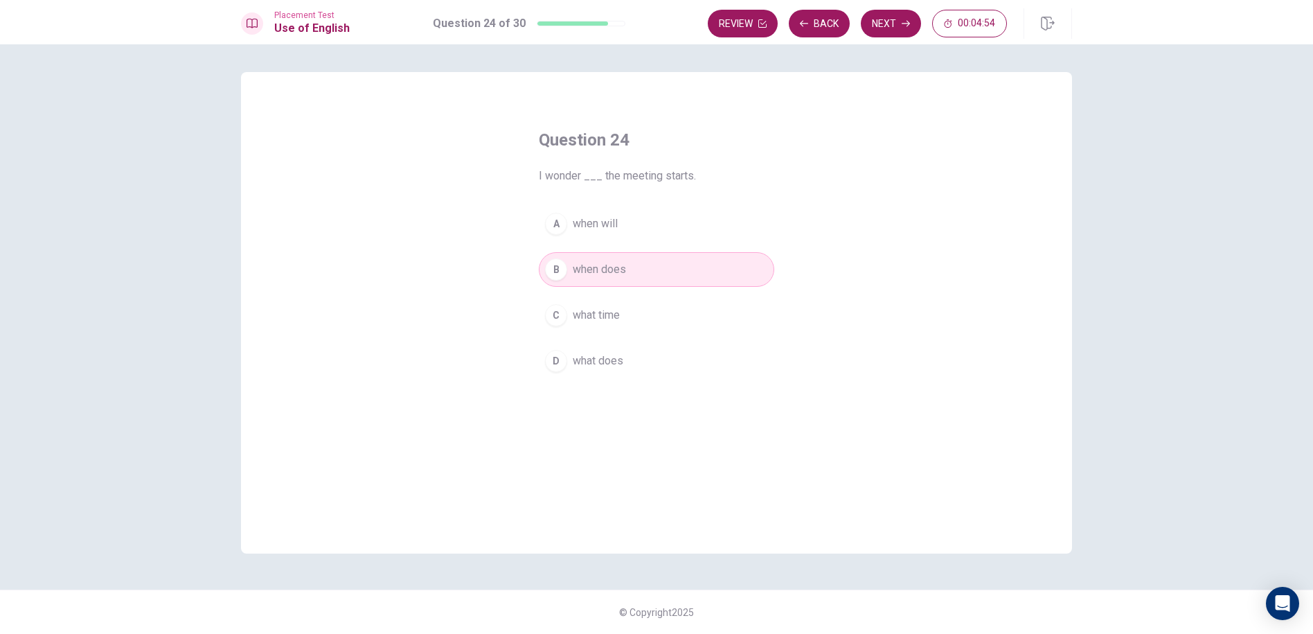
click at [560, 218] on div "A" at bounding box center [556, 224] width 22 height 22
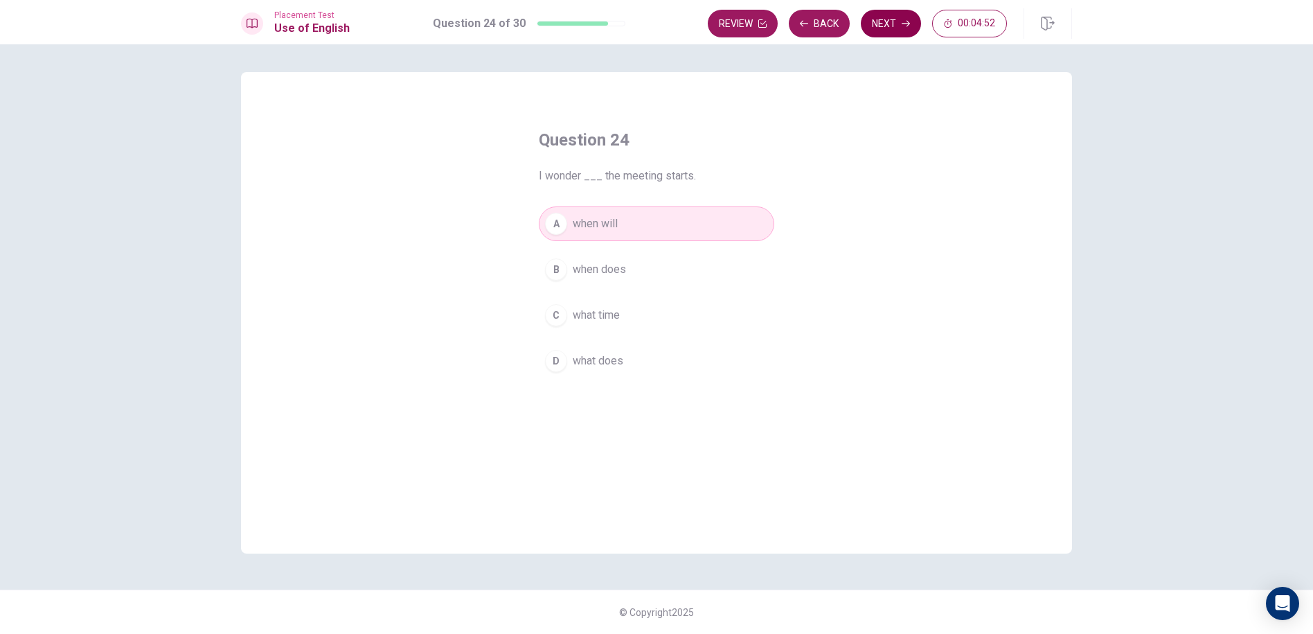
click at [888, 30] on button "Next" at bounding box center [891, 24] width 60 height 28
click at [553, 246] on div "A suggest B reject C ignore D question" at bounding box center [656, 292] width 235 height 172
click at [575, 233] on button "A suggest" at bounding box center [656, 223] width 235 height 35
click at [891, 25] on button "Next" at bounding box center [891, 24] width 60 height 28
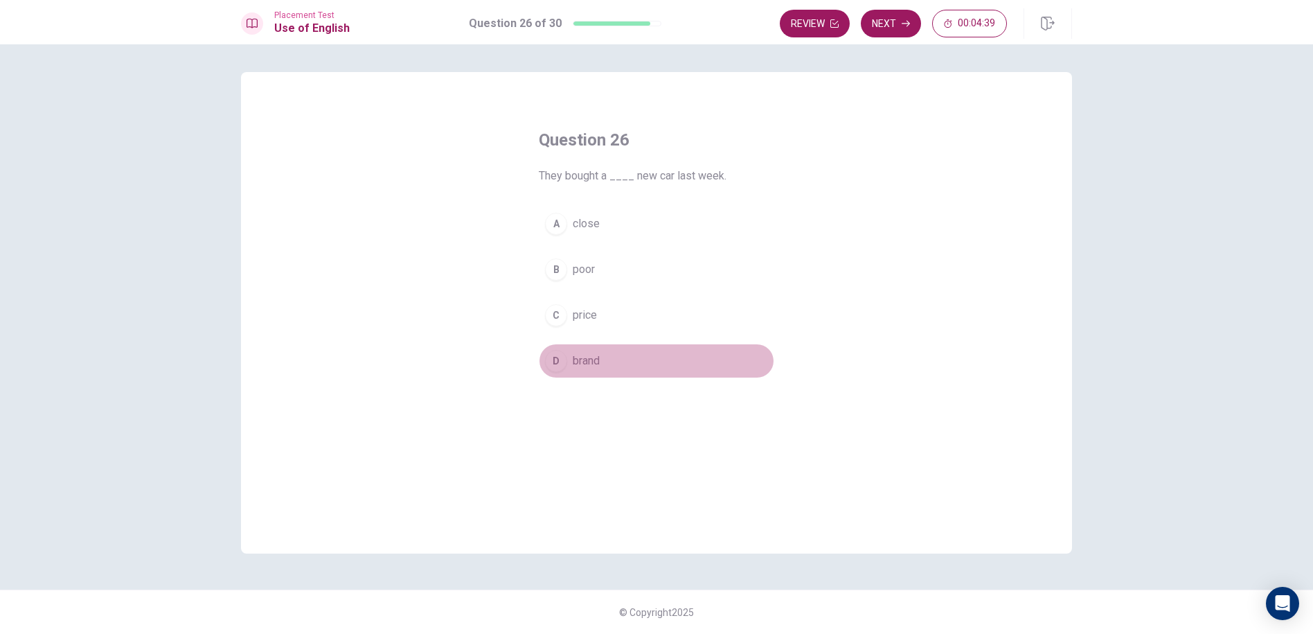
click at [580, 360] on span "brand" at bounding box center [586, 360] width 27 height 17
click at [913, 18] on button "Next" at bounding box center [891, 24] width 60 height 28
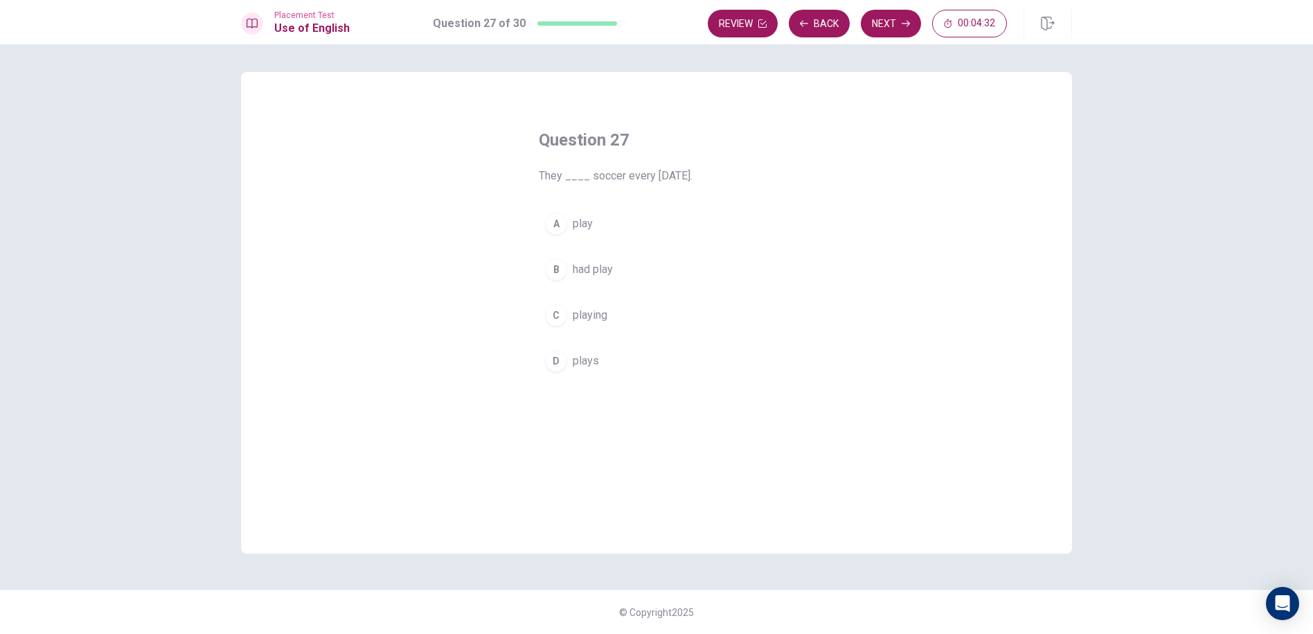
click at [589, 270] on span "had play" at bounding box center [593, 269] width 40 height 17
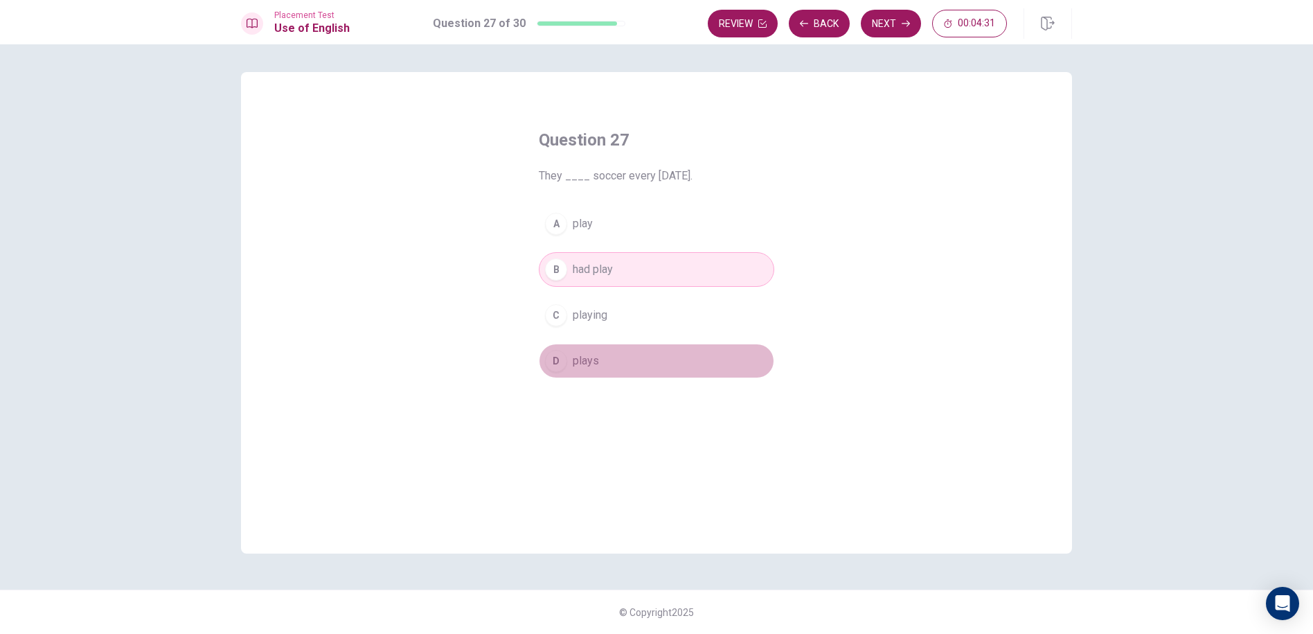
click at [576, 355] on span "plays" at bounding box center [586, 360] width 26 height 17
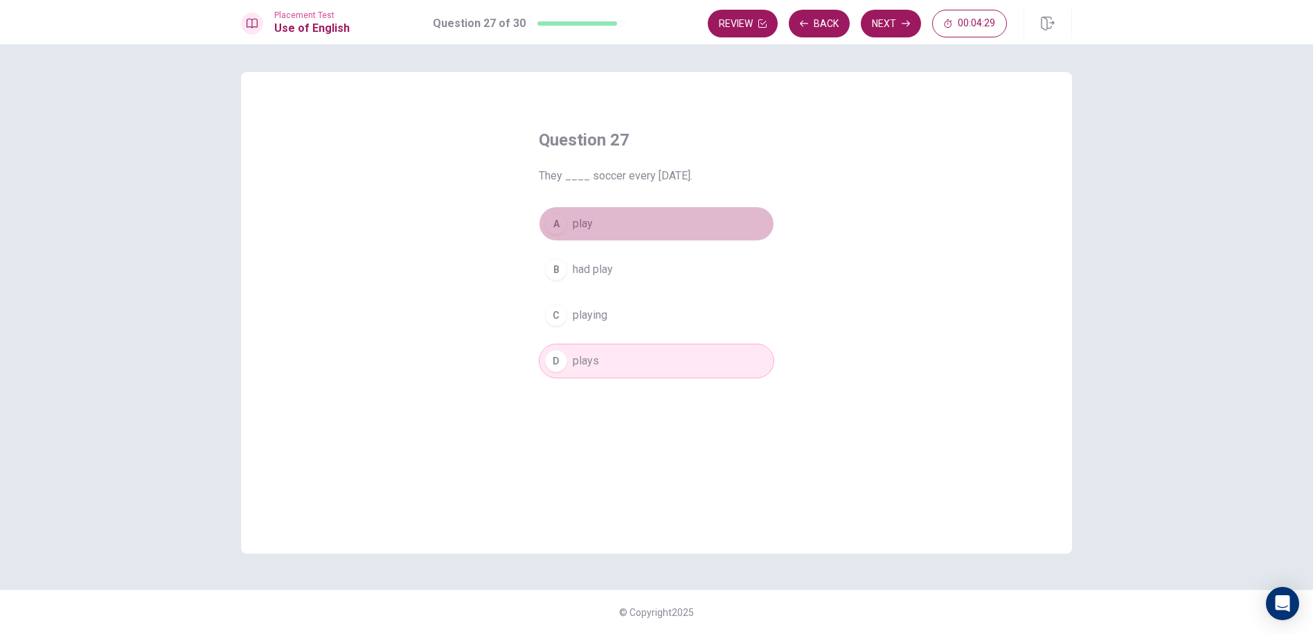
click at [606, 239] on button "A play" at bounding box center [656, 223] width 235 height 35
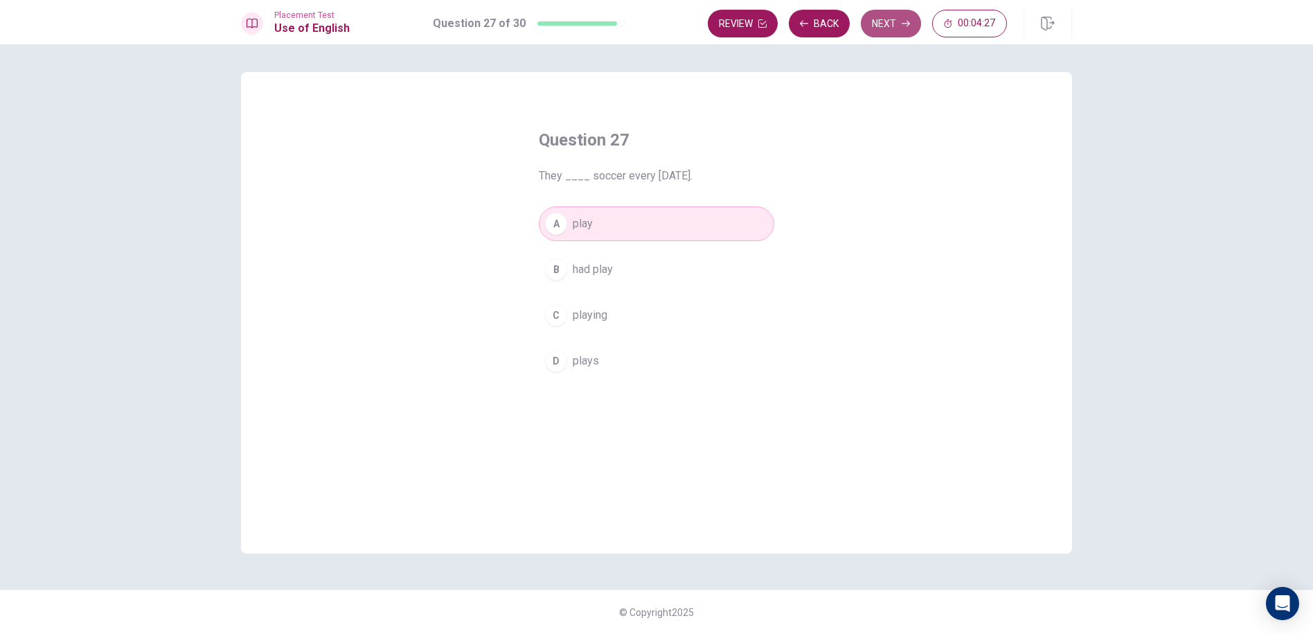
click at [888, 16] on button "Next" at bounding box center [891, 24] width 60 height 28
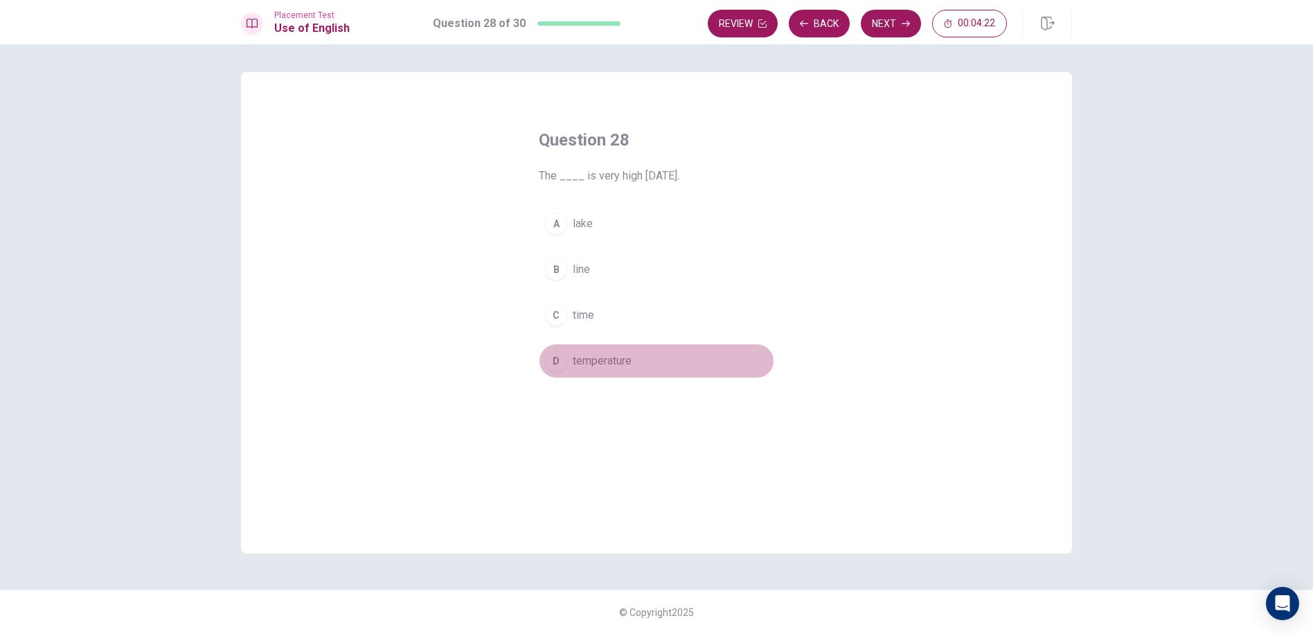
click at [580, 355] on span "temperature" at bounding box center [602, 360] width 59 height 17
click at [907, 21] on icon "button" at bounding box center [906, 24] width 8 height 6
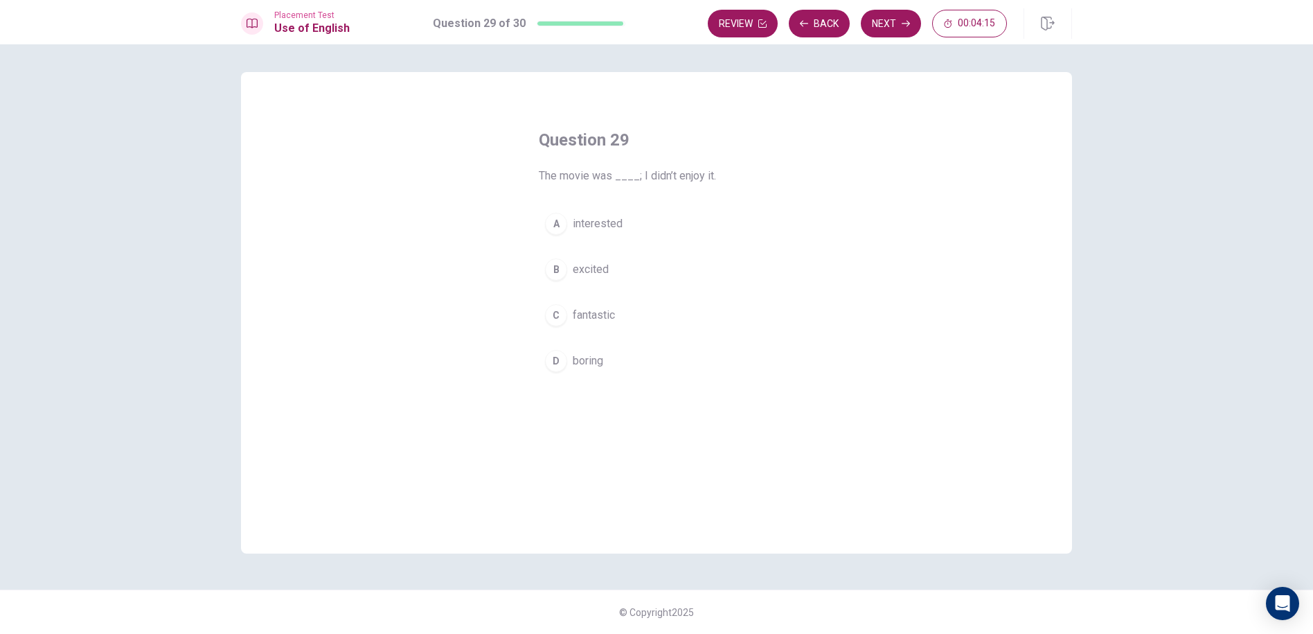
click at [591, 360] on span "boring" at bounding box center [588, 360] width 30 height 17
click at [903, 22] on icon "button" at bounding box center [906, 23] width 8 height 8
click at [582, 364] on span "teacher" at bounding box center [591, 360] width 36 height 17
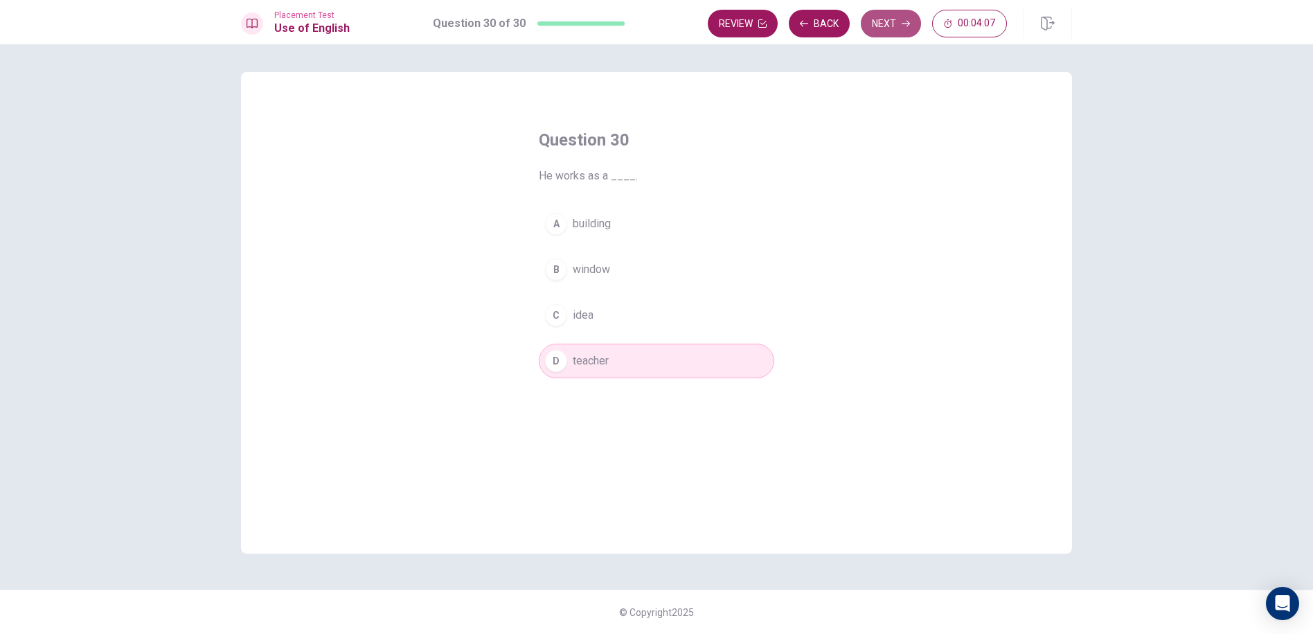
click at [906, 26] on icon "button" at bounding box center [906, 24] width 8 height 6
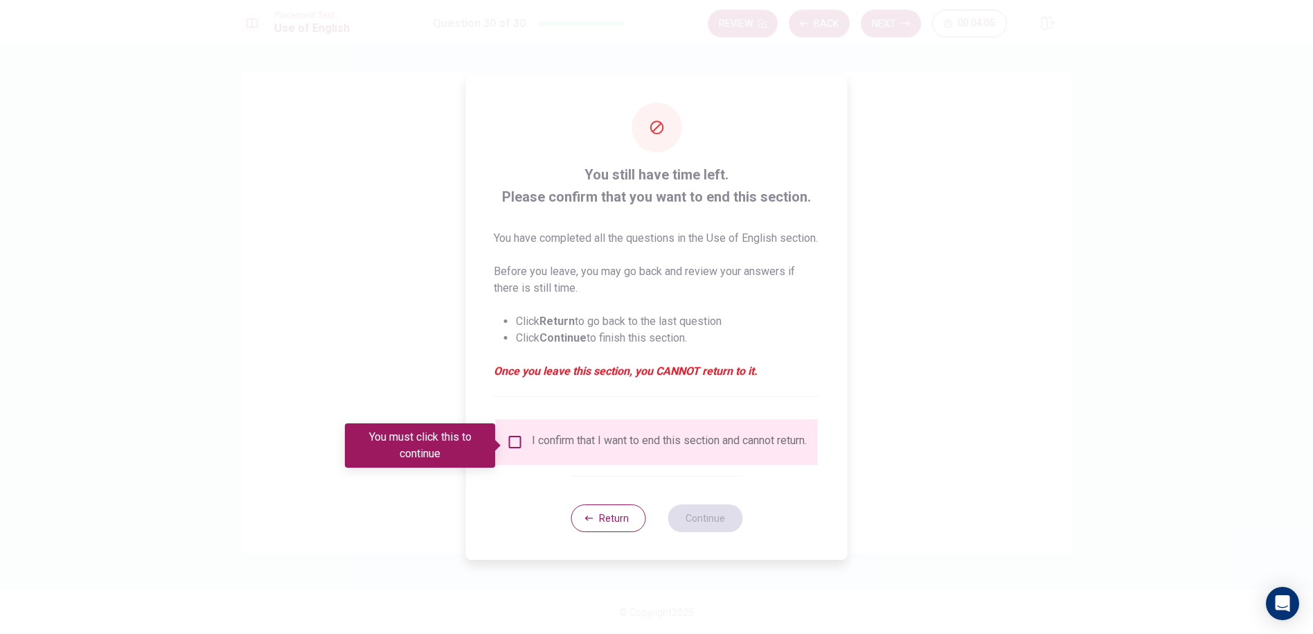
click at [504, 433] on div "You must click this to continue" at bounding box center [425, 445] width 160 height 44
click at [513, 438] on input "You must click this to continue" at bounding box center [515, 442] width 17 height 17
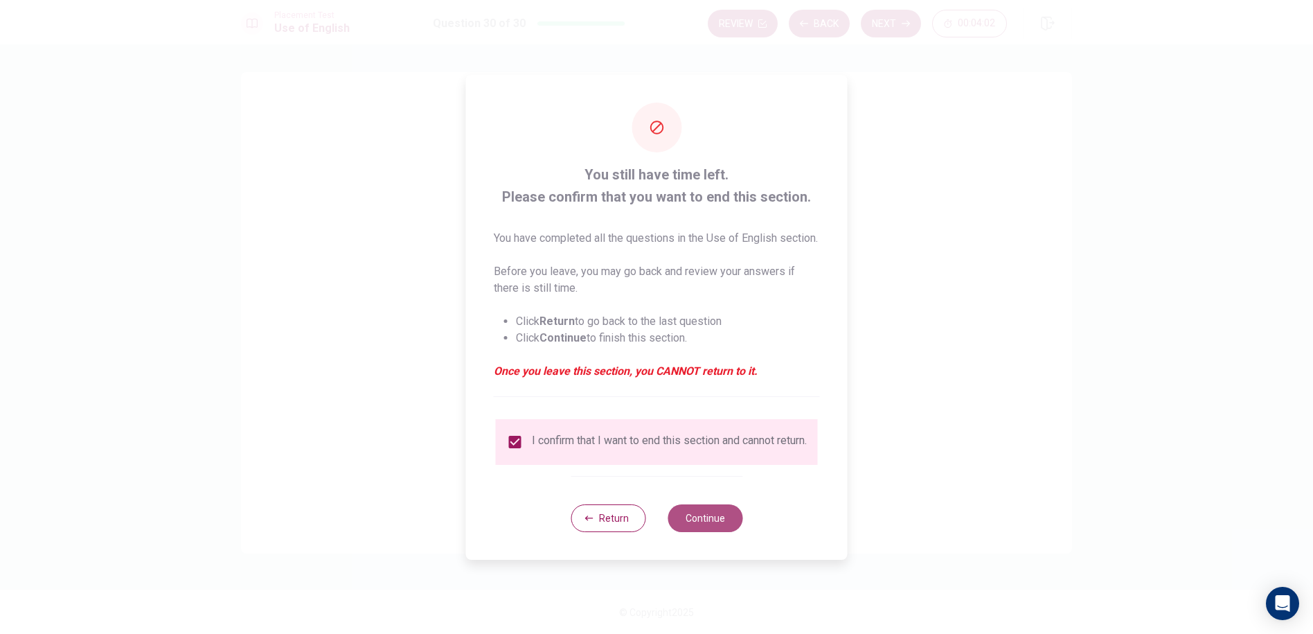
click at [715, 525] on button "Continue" at bounding box center [705, 518] width 75 height 28
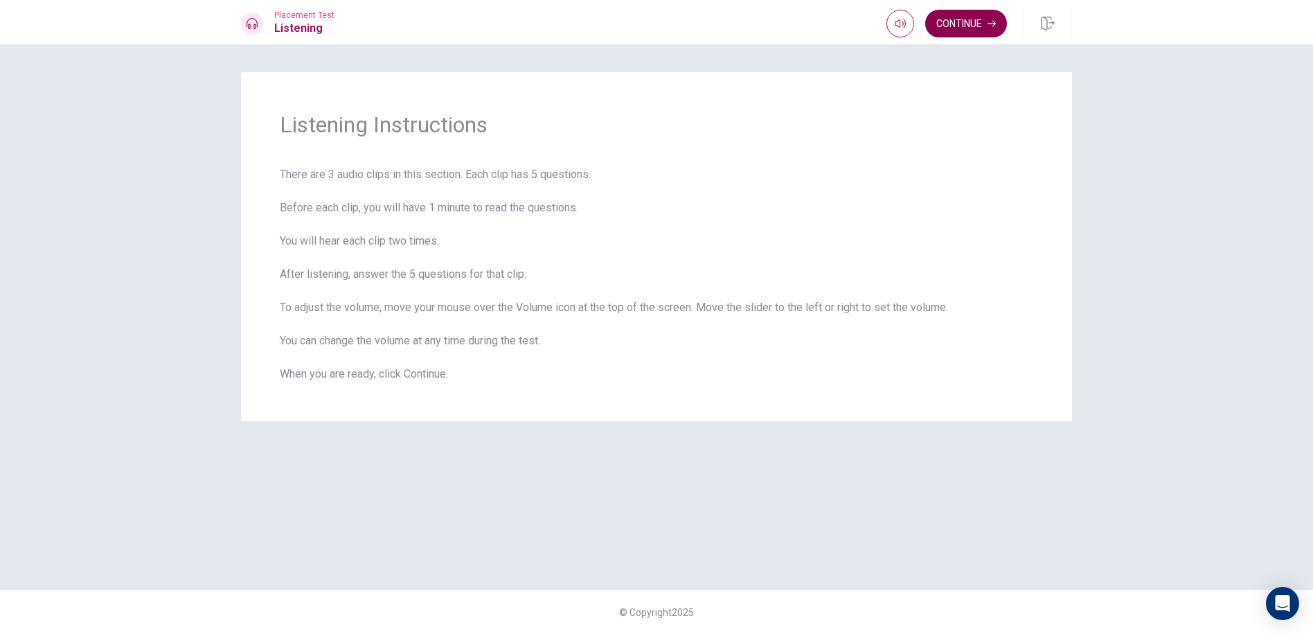
click at [977, 30] on button "Continue" at bounding box center [966, 24] width 82 height 28
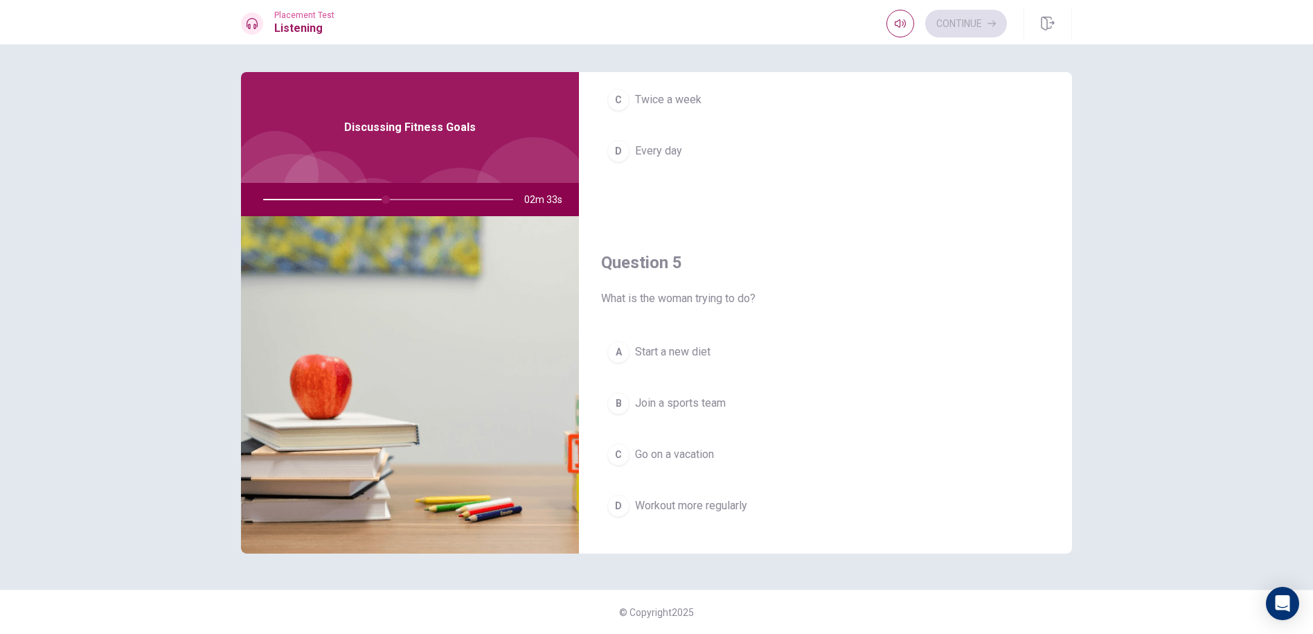
scroll to position [1292, 0]
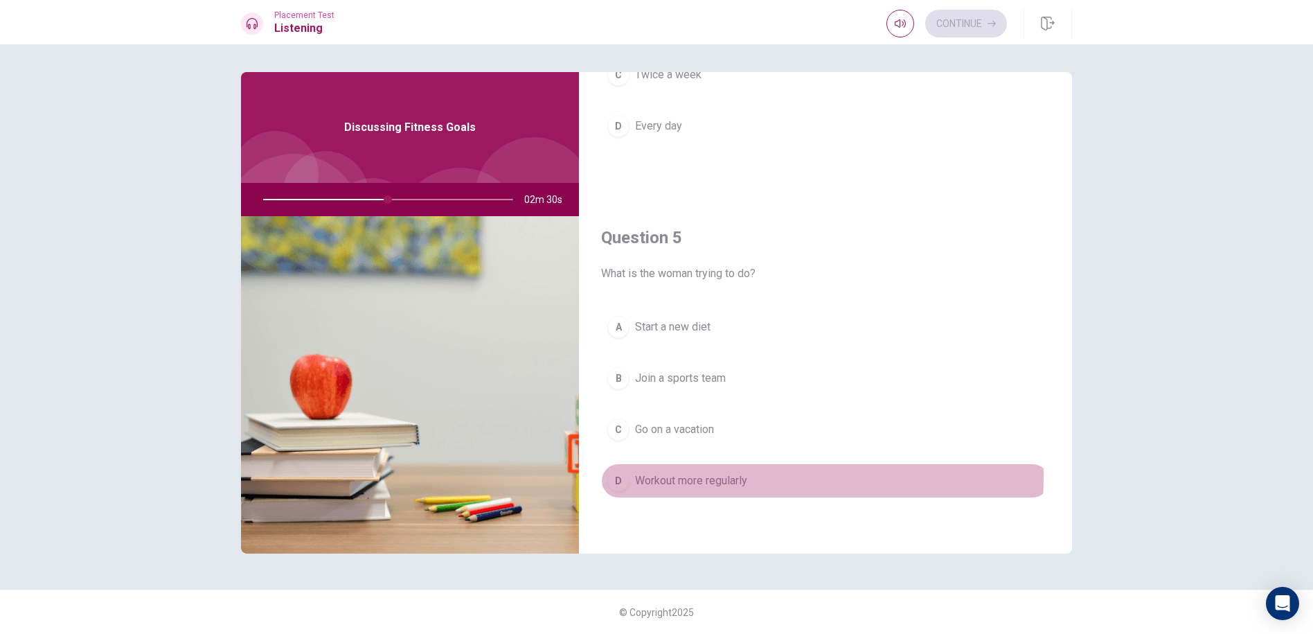
click at [623, 475] on div "D" at bounding box center [618, 481] width 22 height 22
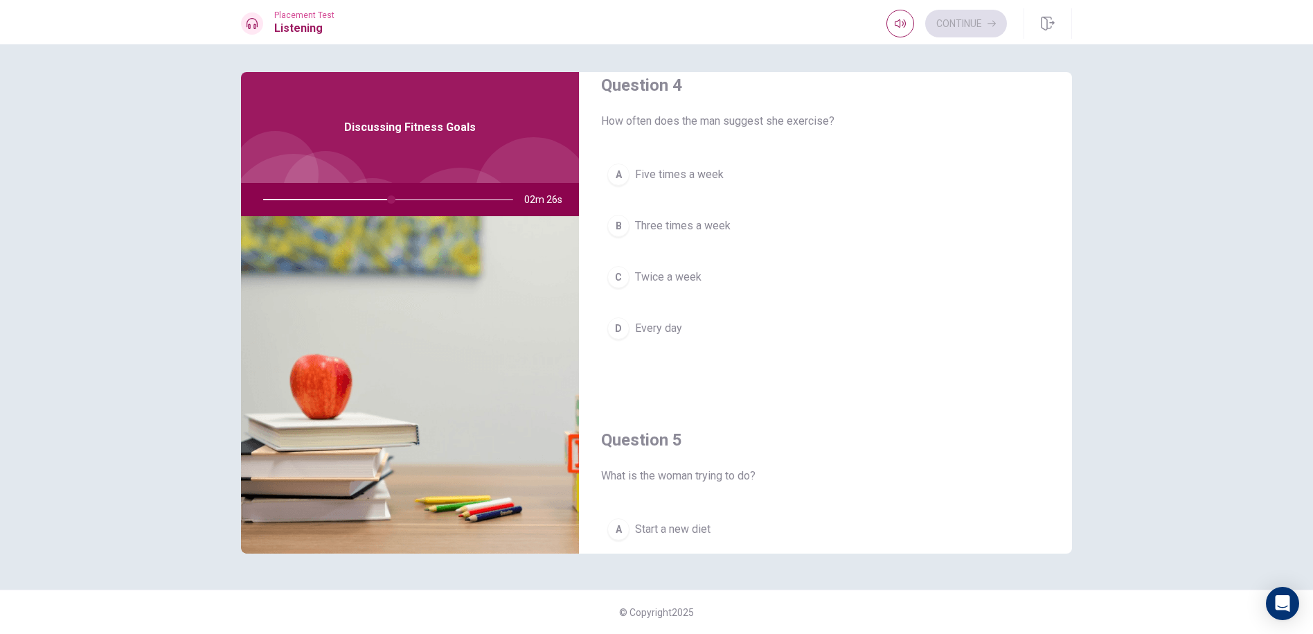
scroll to position [1084, 0]
click at [649, 231] on span "Three times a week" at bounding box center [683, 231] width 96 height 17
click at [636, 276] on span "She pushes herself too hard" at bounding box center [703, 274] width 137 height 17
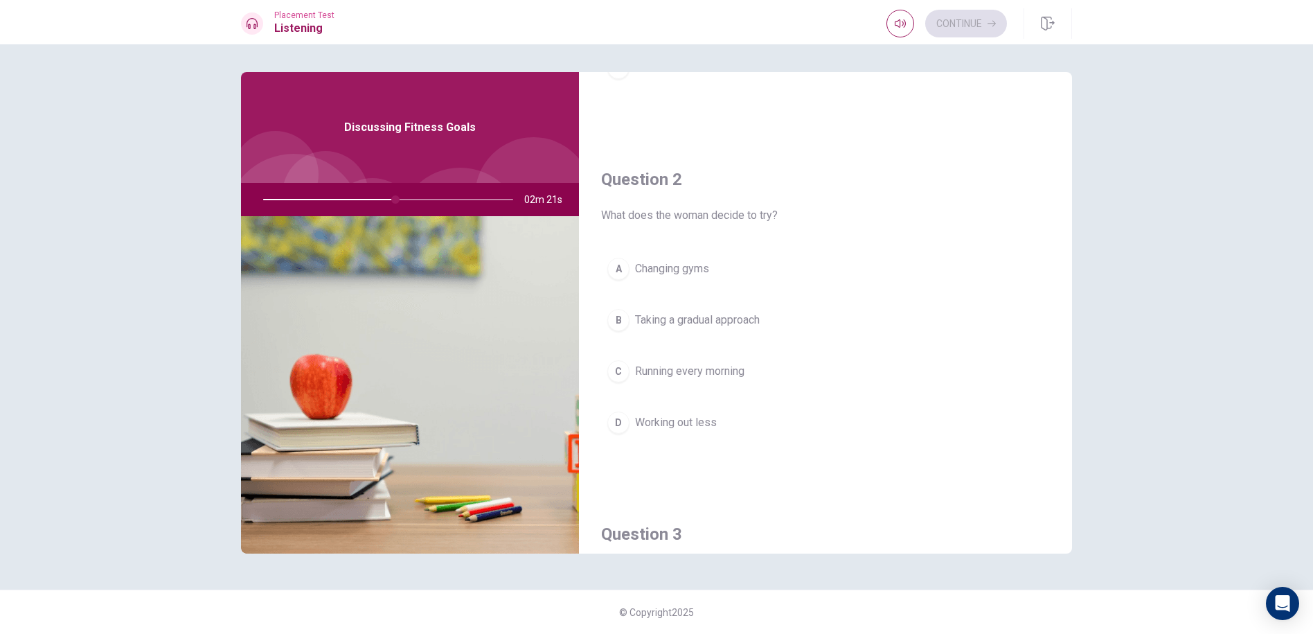
scroll to position [253, 0]
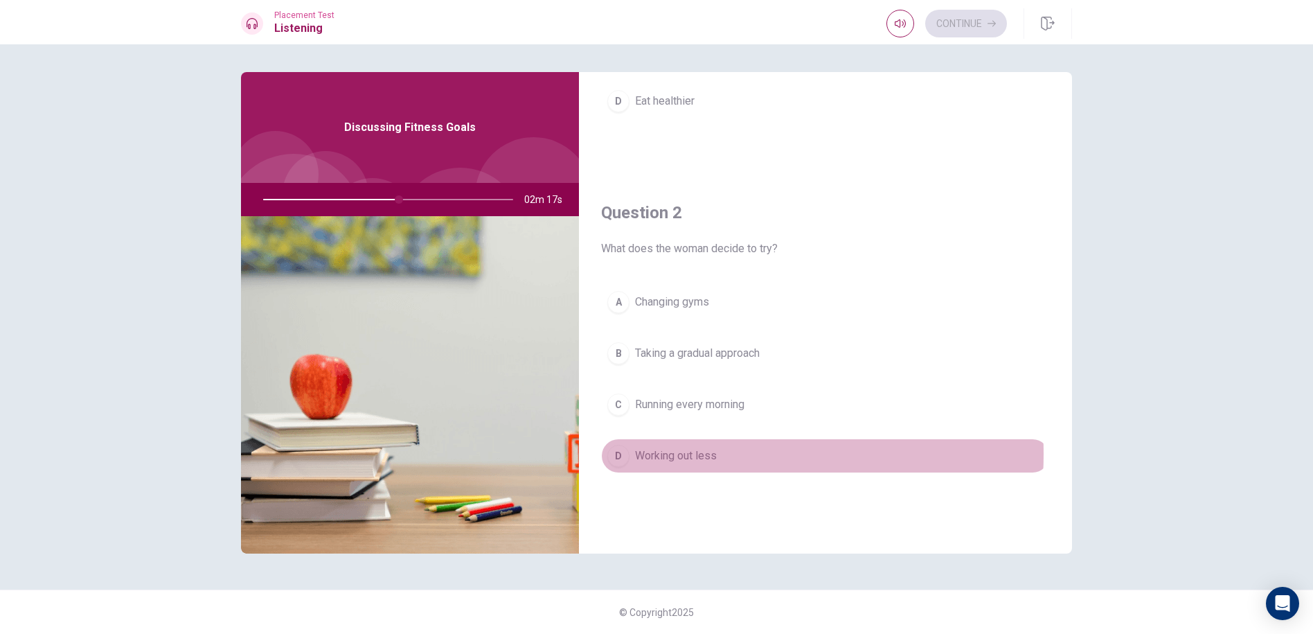
click at [683, 454] on span "Working out less" at bounding box center [676, 455] width 82 height 17
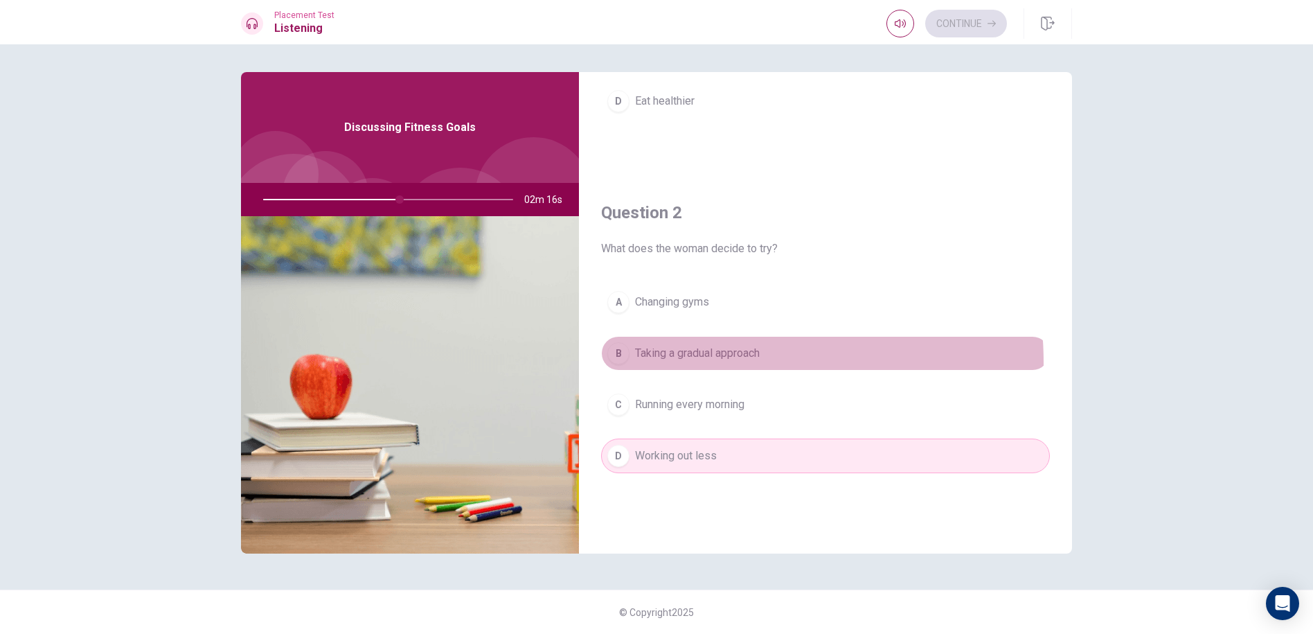
click at [696, 362] on button "B Taking a gradual approach" at bounding box center [825, 353] width 449 height 35
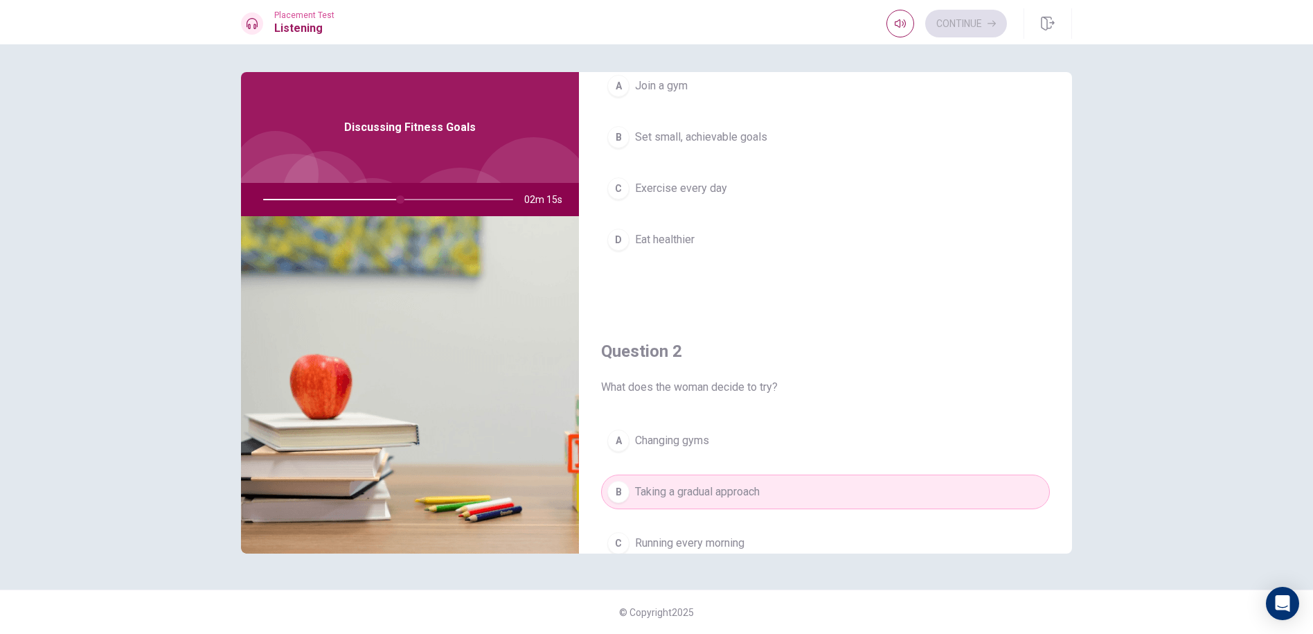
scroll to position [0, 0]
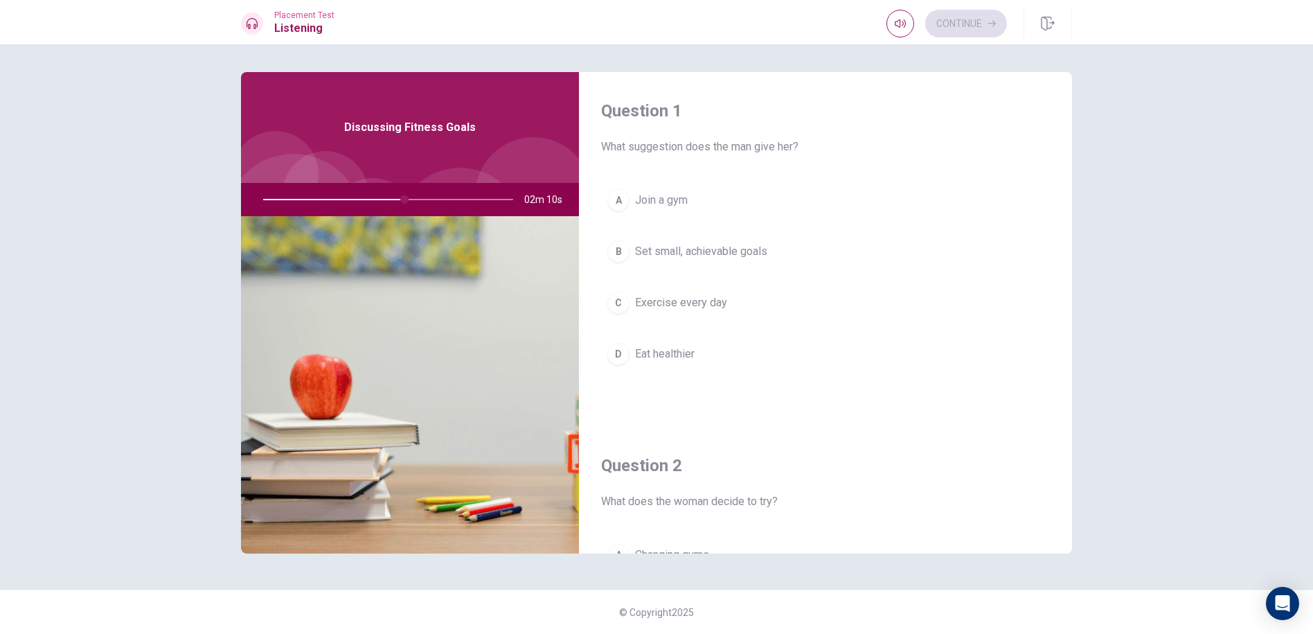
click at [685, 250] on span "Set small, achievable goals" at bounding box center [701, 251] width 132 height 17
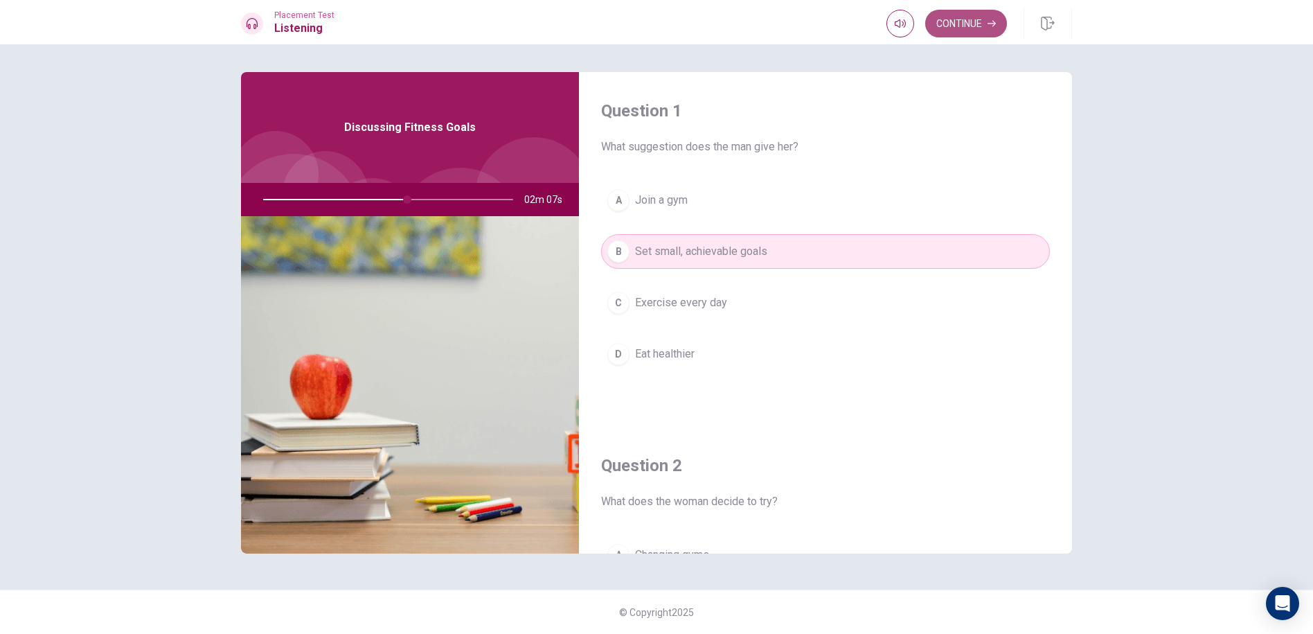
click at [956, 20] on button "Continue" at bounding box center [966, 24] width 82 height 28
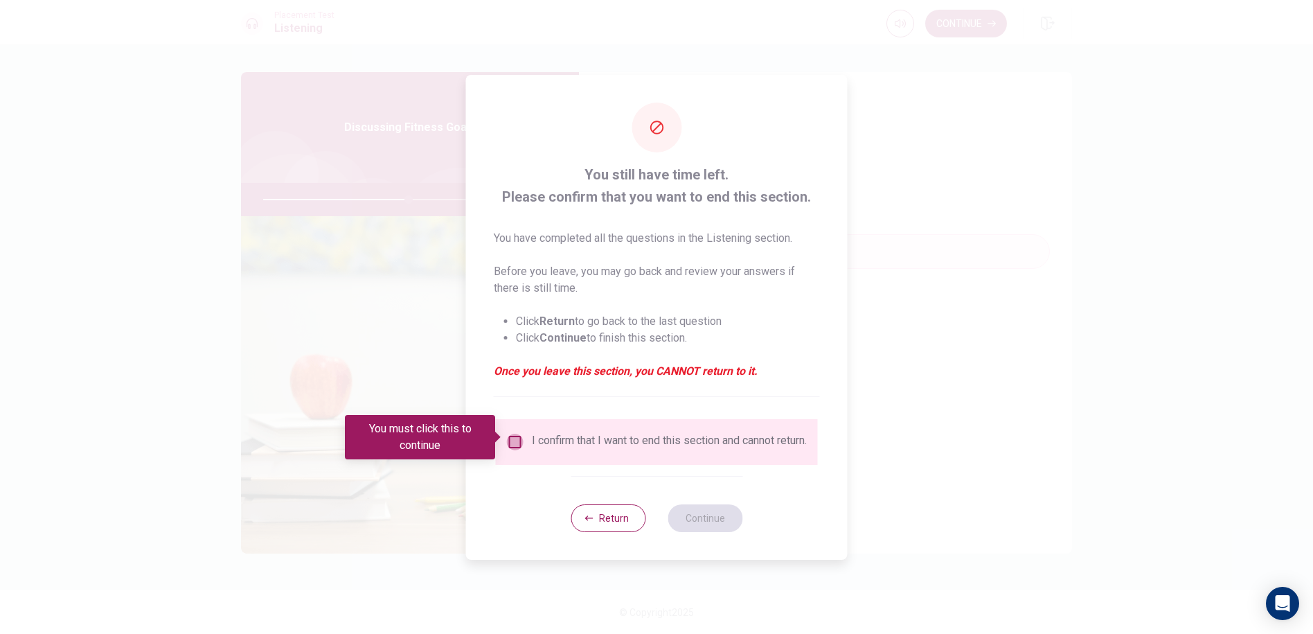
click at [518, 438] on input "You must click this to continue" at bounding box center [515, 442] width 17 height 17
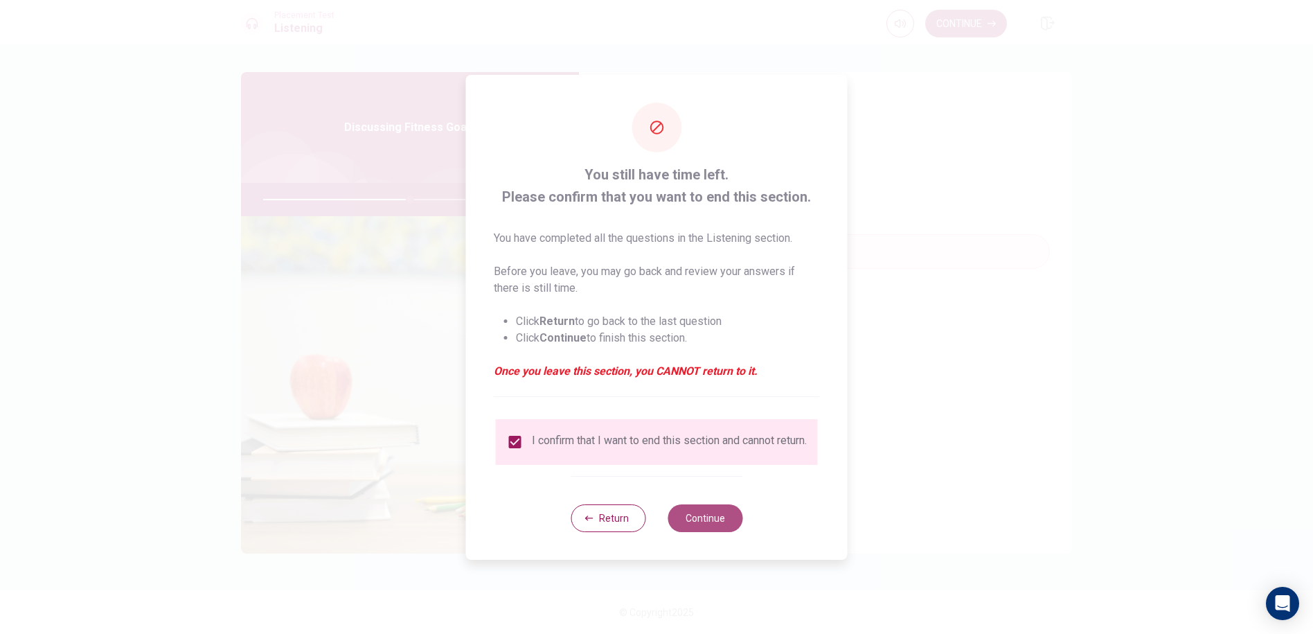
click at [715, 521] on button "Continue" at bounding box center [705, 518] width 75 height 28
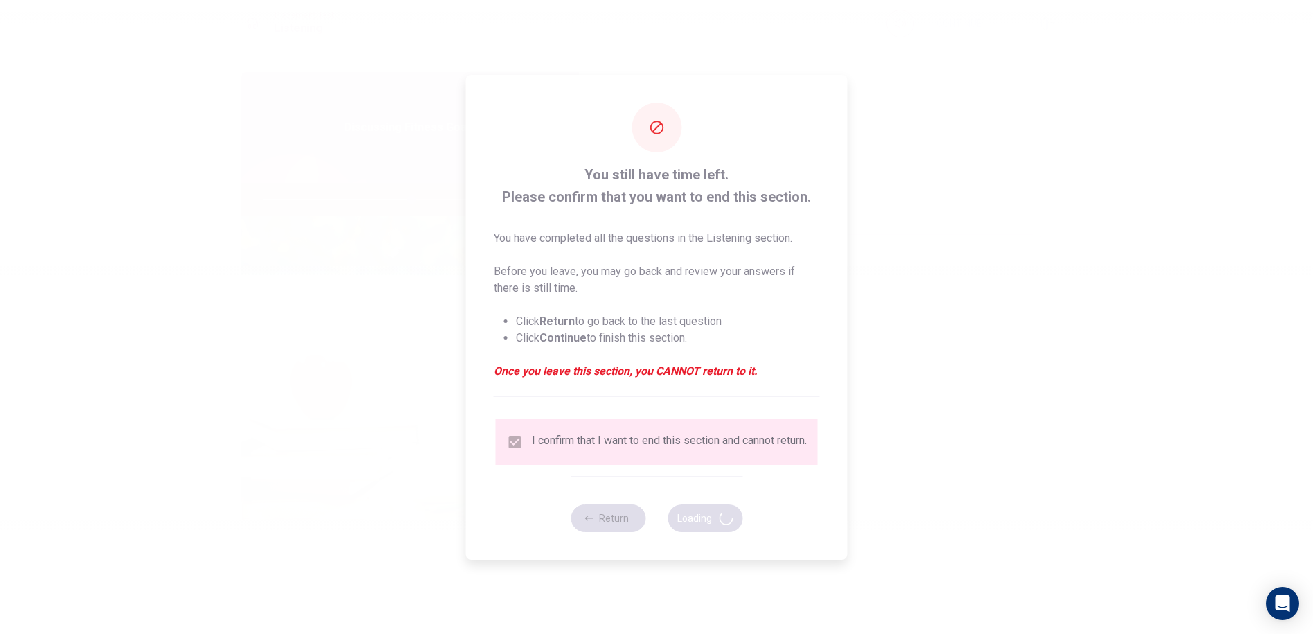
type input "60"
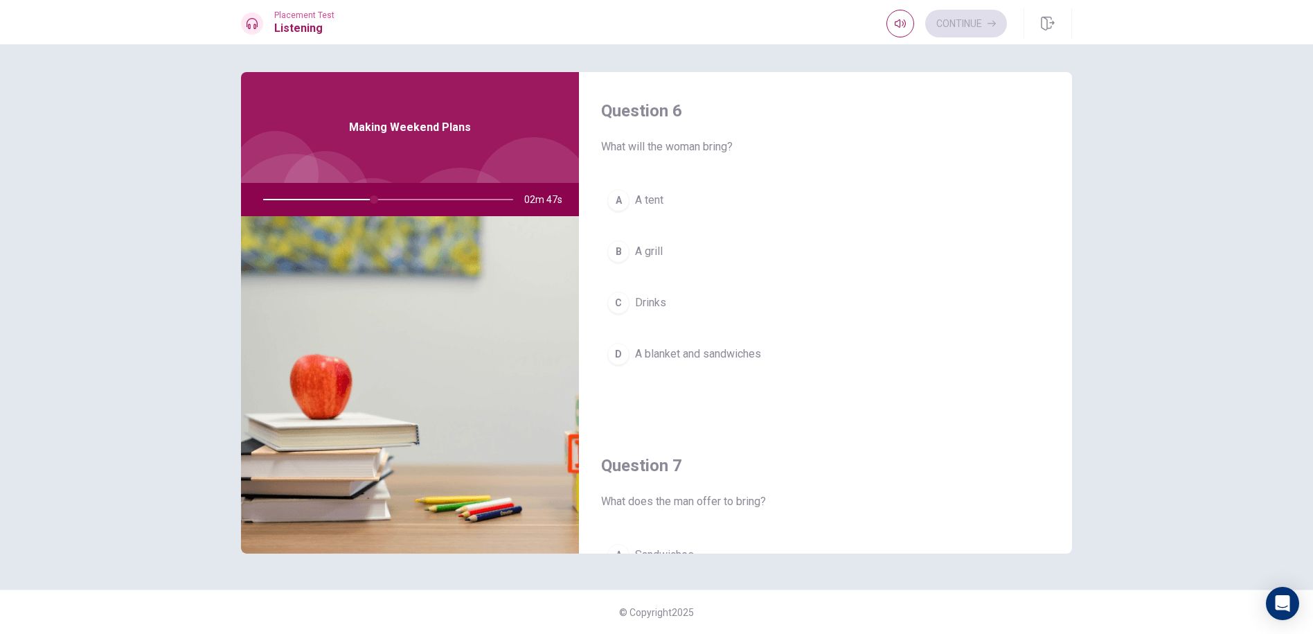
click at [614, 352] on div "D" at bounding box center [618, 354] width 22 height 22
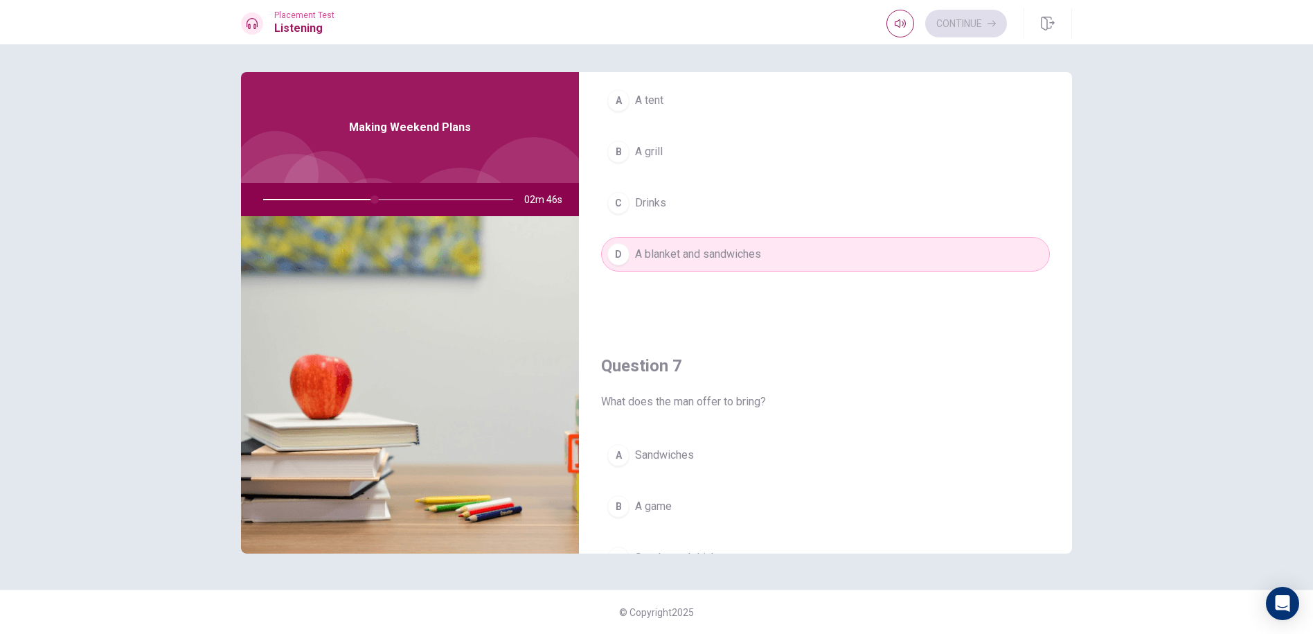
scroll to position [277, 0]
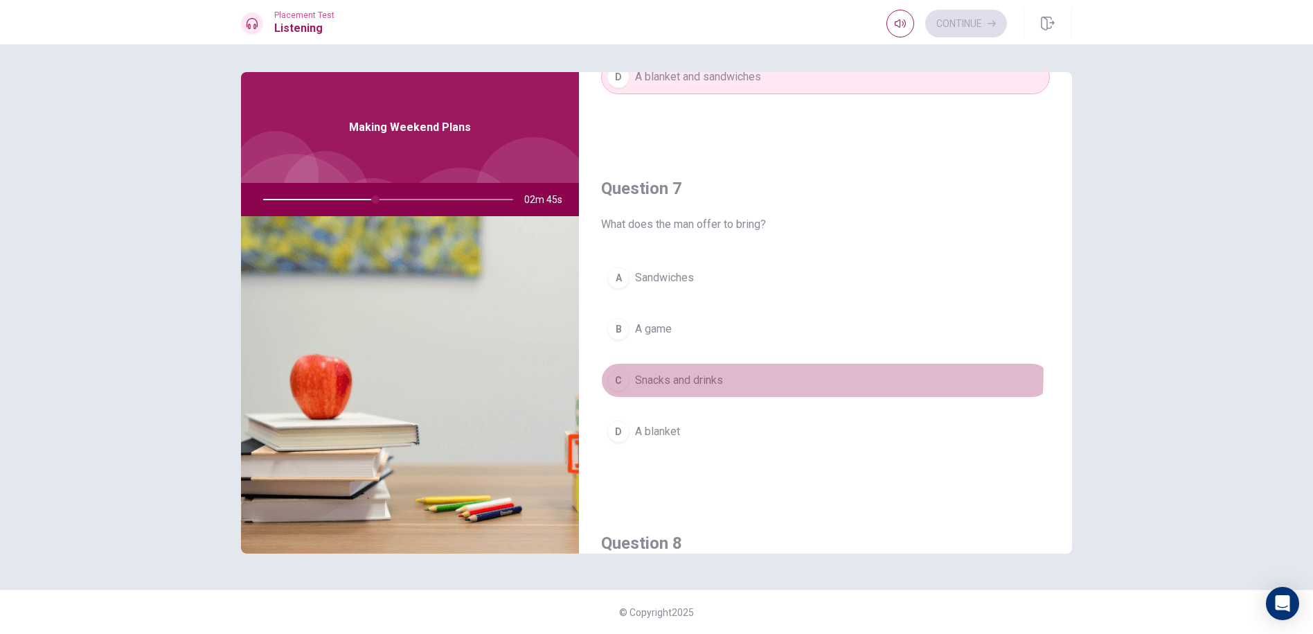
click at [627, 368] on button "C Snacks and drinks" at bounding box center [825, 380] width 449 height 35
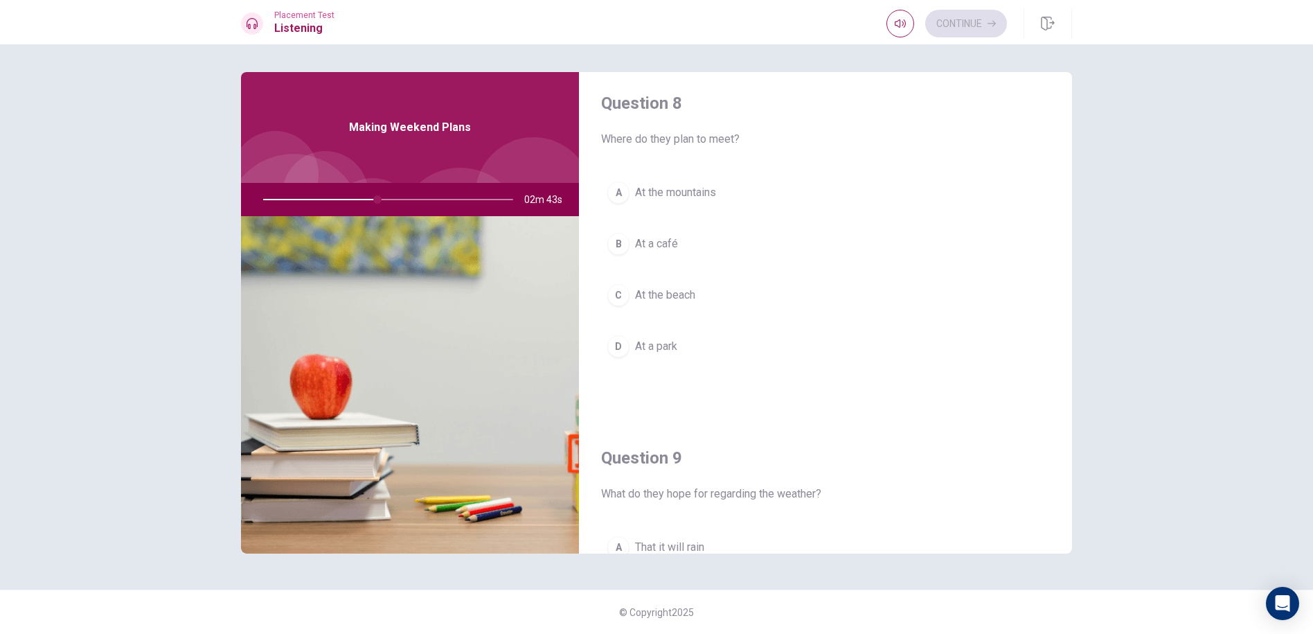
scroll to position [762, 0]
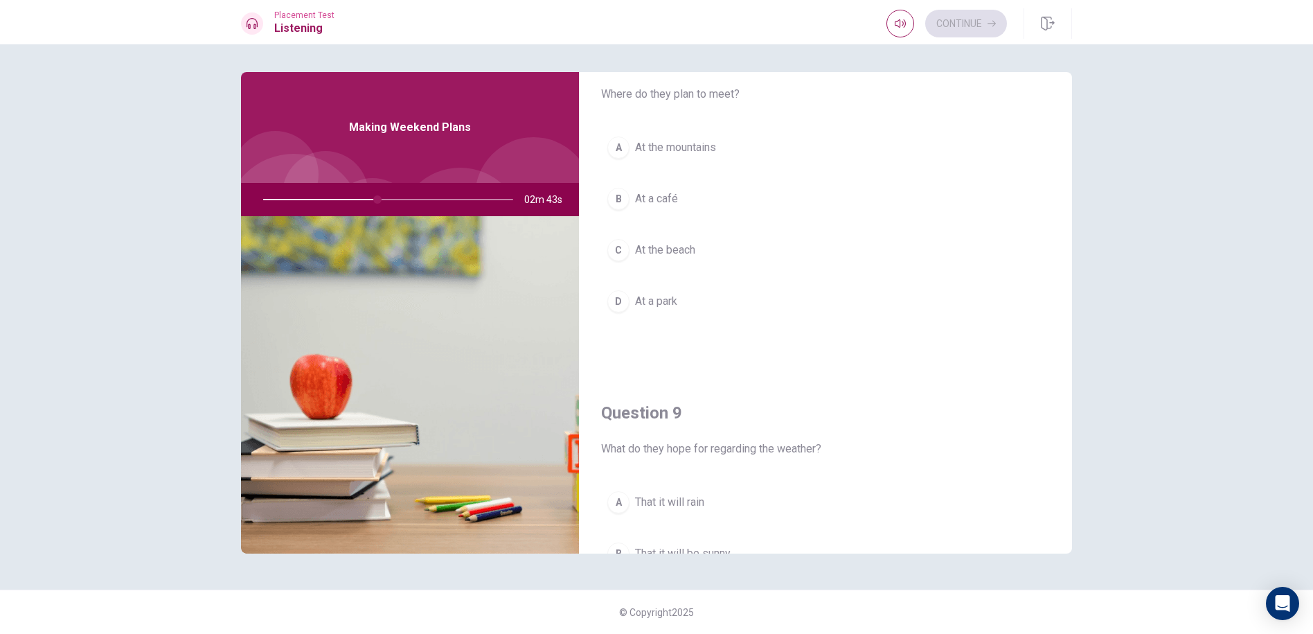
click at [646, 292] on button "D At a park" at bounding box center [825, 301] width 449 height 35
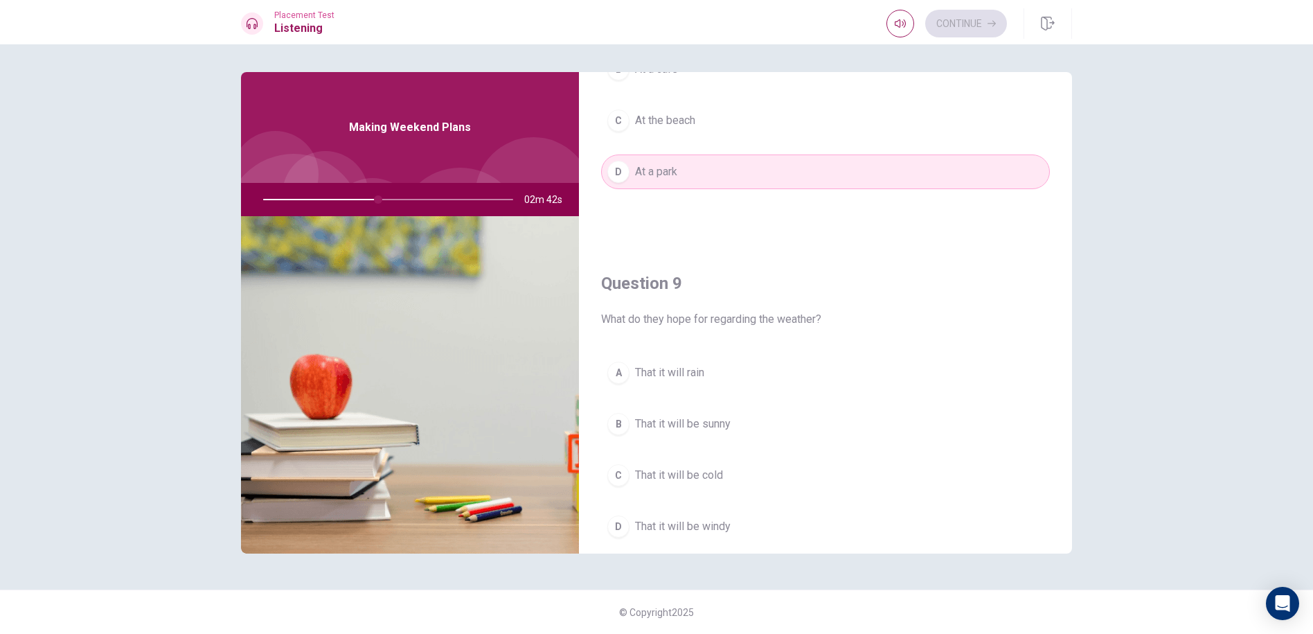
scroll to position [1039, 0]
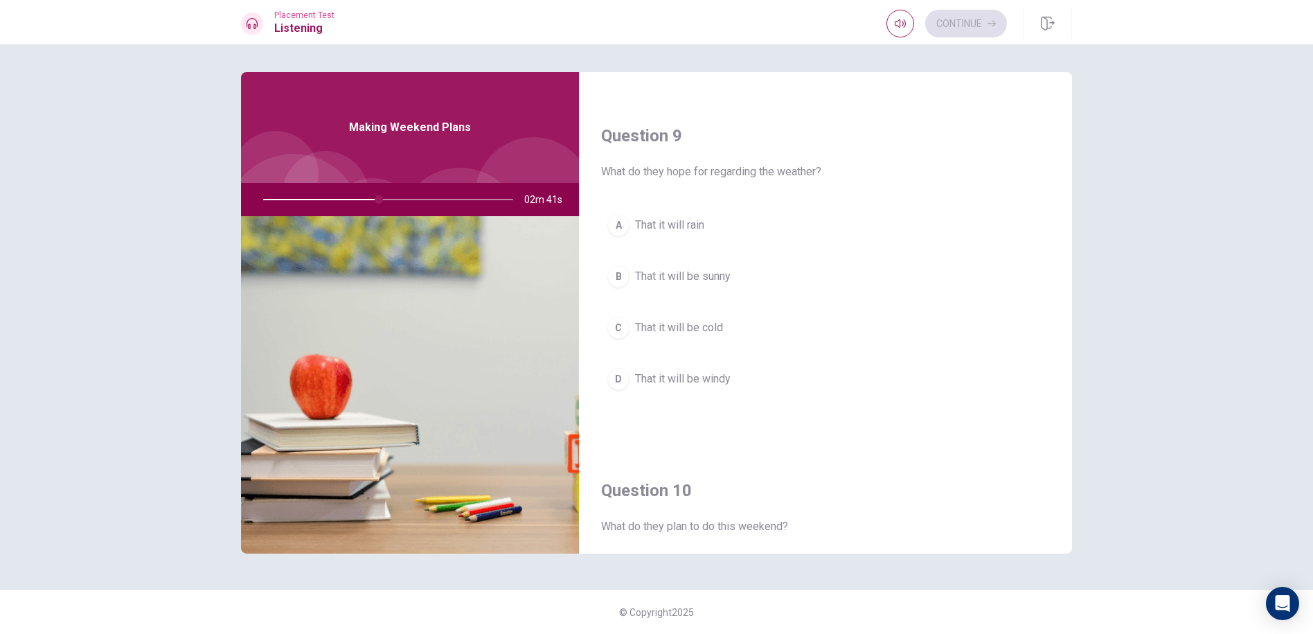
click at [637, 281] on span "That it will be sunny" at bounding box center [683, 276] width 96 height 17
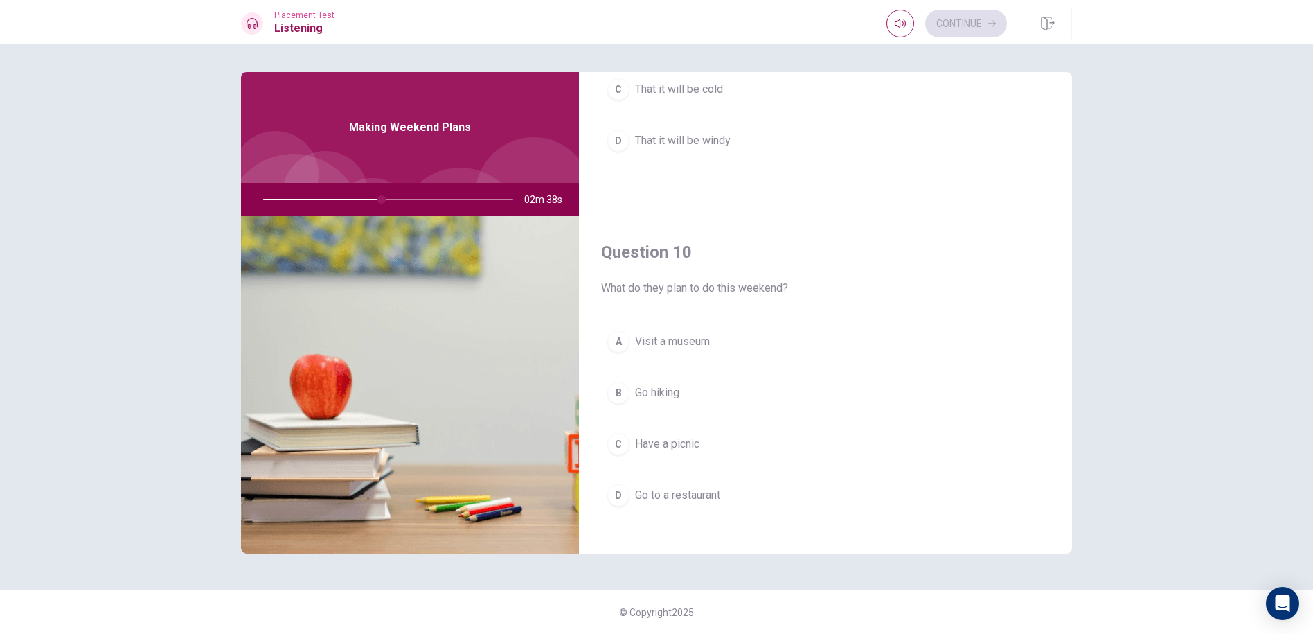
scroll to position [1292, 0]
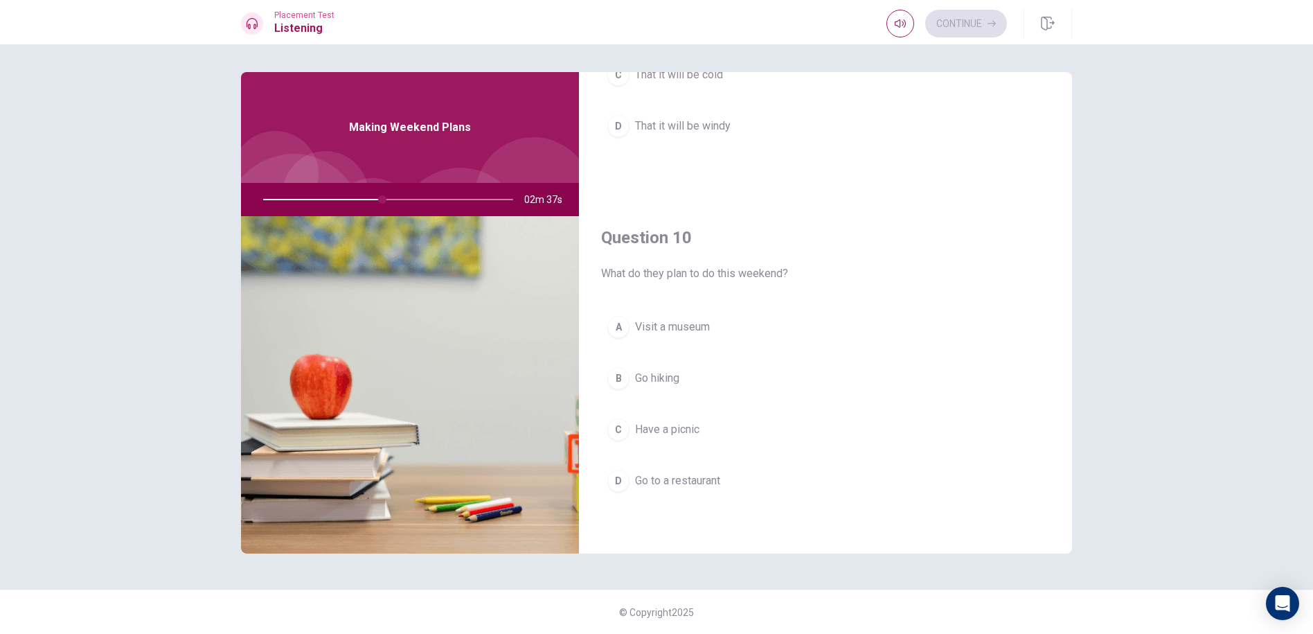
click at [666, 433] on span "Have a picnic" at bounding box center [667, 429] width 64 height 17
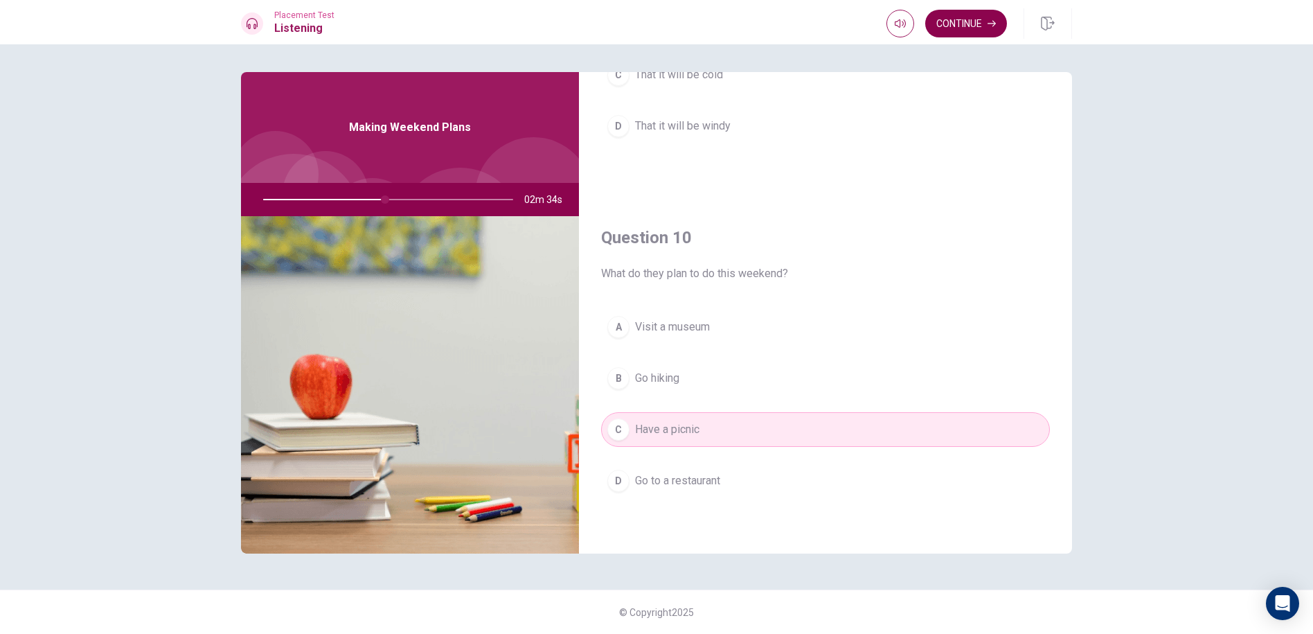
click at [933, 36] on button "Continue" at bounding box center [966, 24] width 82 height 28
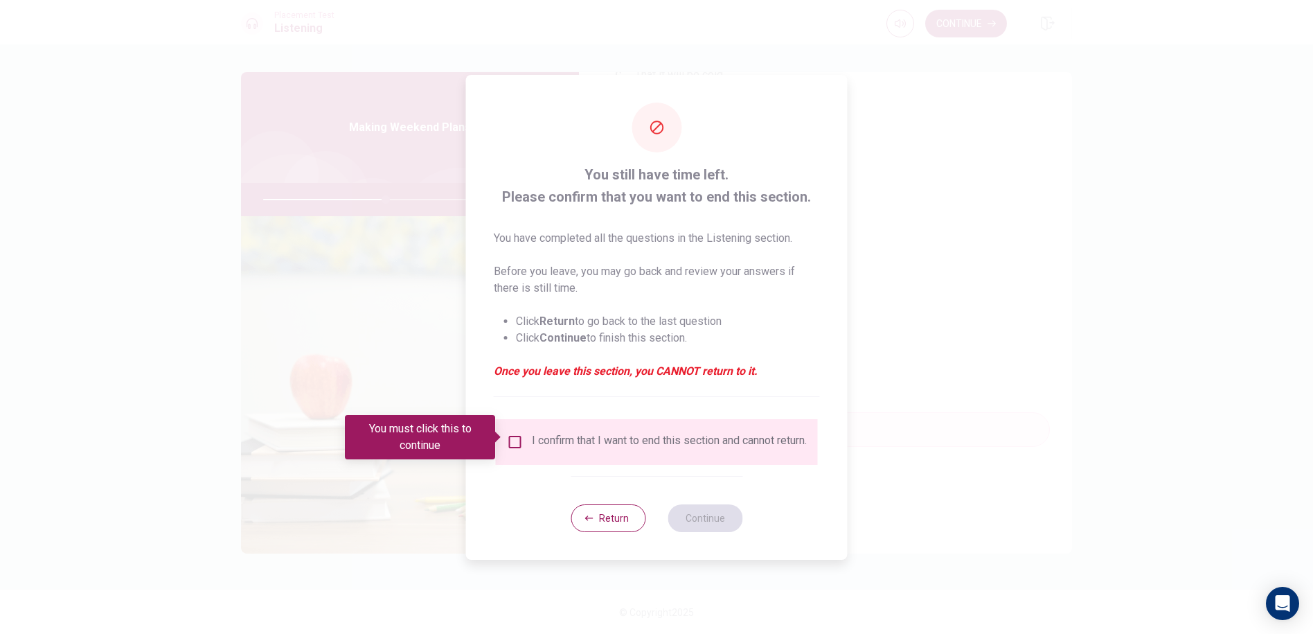
click at [521, 419] on div "I confirm that I want to end this section and cannot return." at bounding box center [657, 442] width 322 height 46
click at [526, 434] on div "I confirm that I want to end this section and cannot return." at bounding box center [657, 442] width 300 height 17
click at [503, 422] on div "You must click this to continue" at bounding box center [425, 437] width 160 height 44
click at [511, 436] on input "You must click this to continue" at bounding box center [515, 442] width 17 height 17
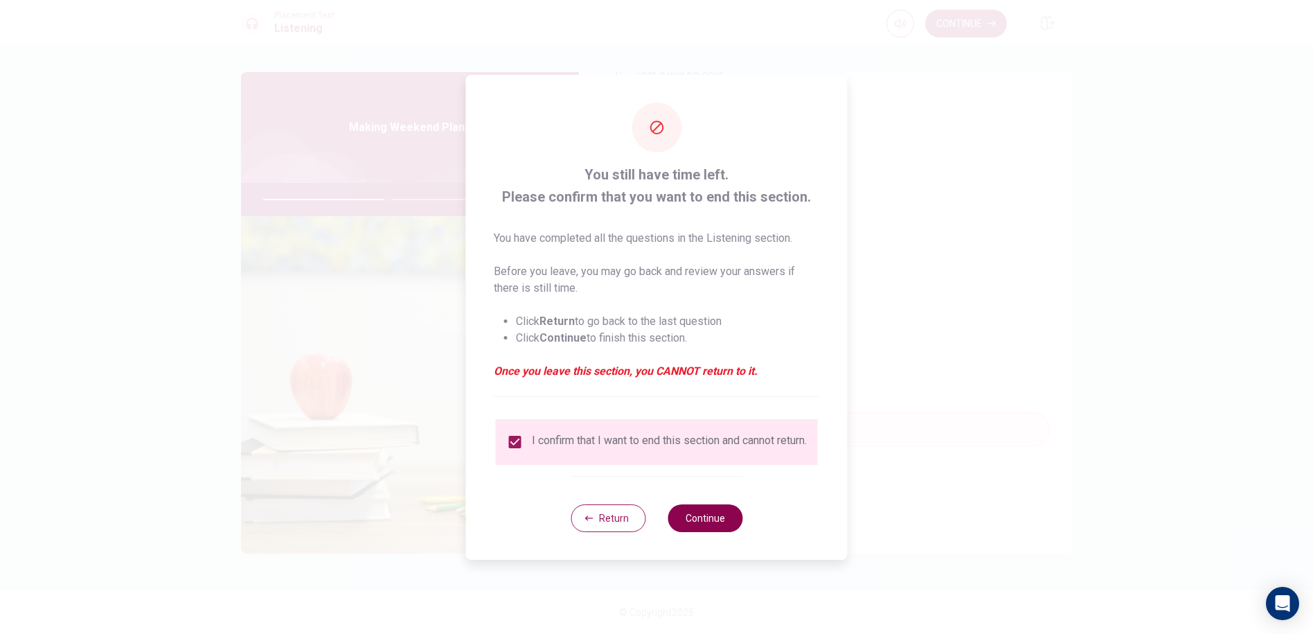
click at [704, 521] on button "Continue" at bounding box center [705, 518] width 75 height 28
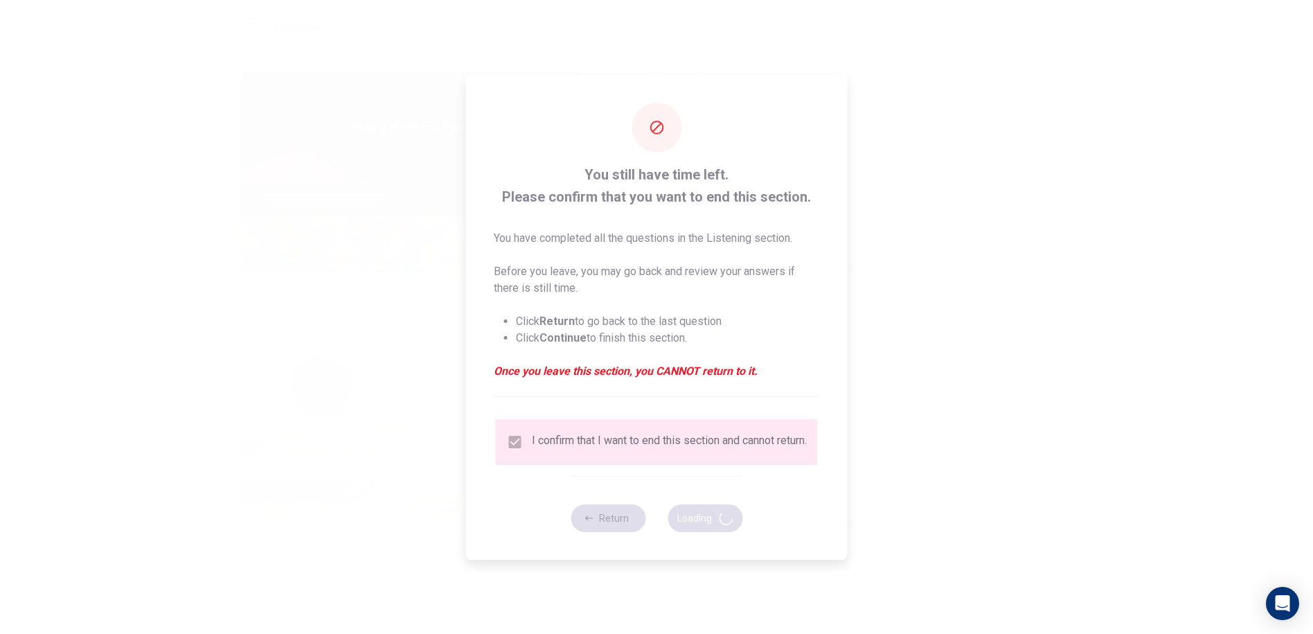
type input "51"
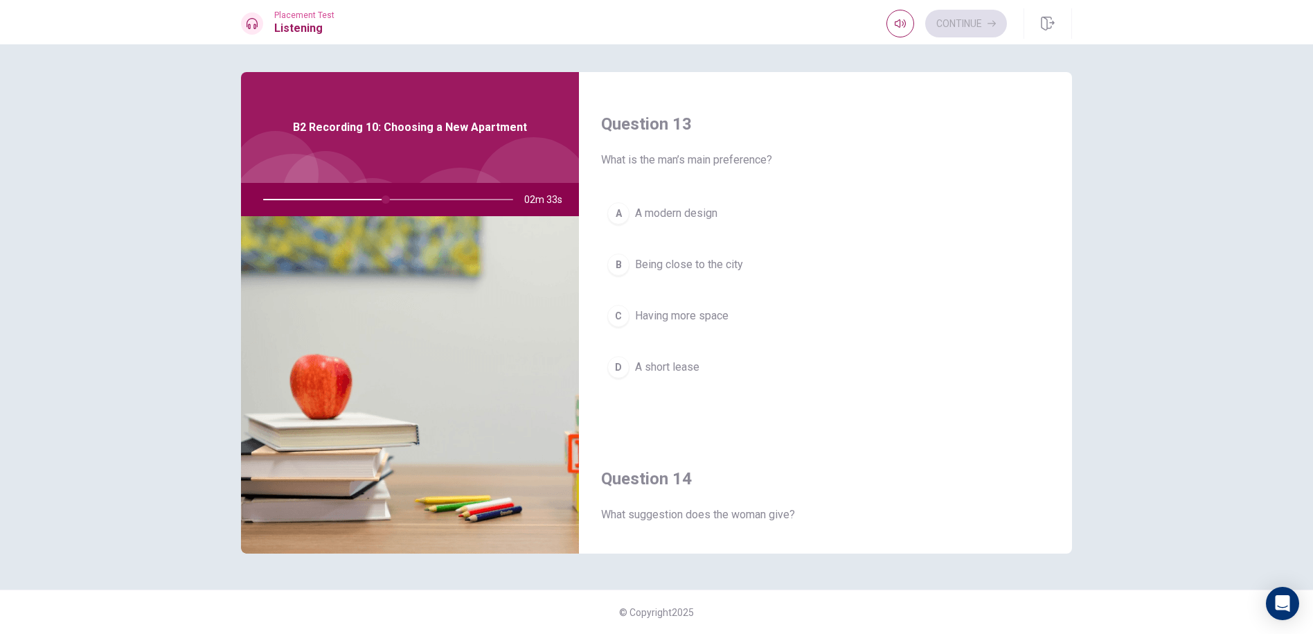
scroll to position [693, 0]
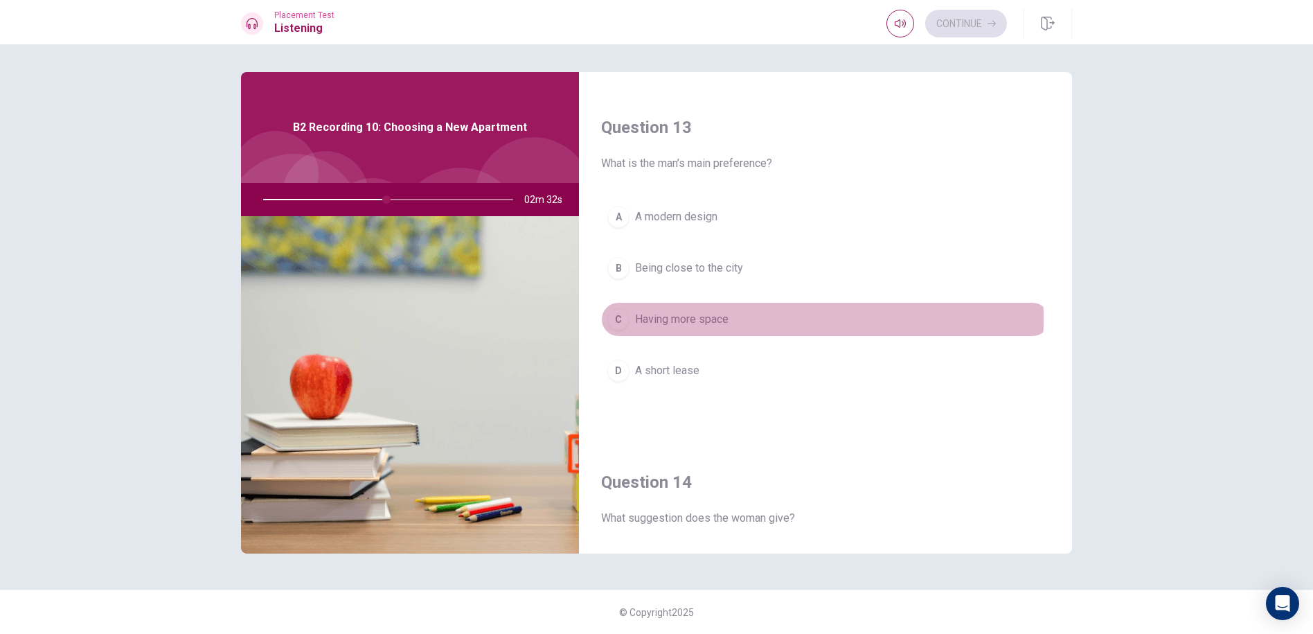
click at [627, 319] on div "C" at bounding box center [618, 319] width 22 height 22
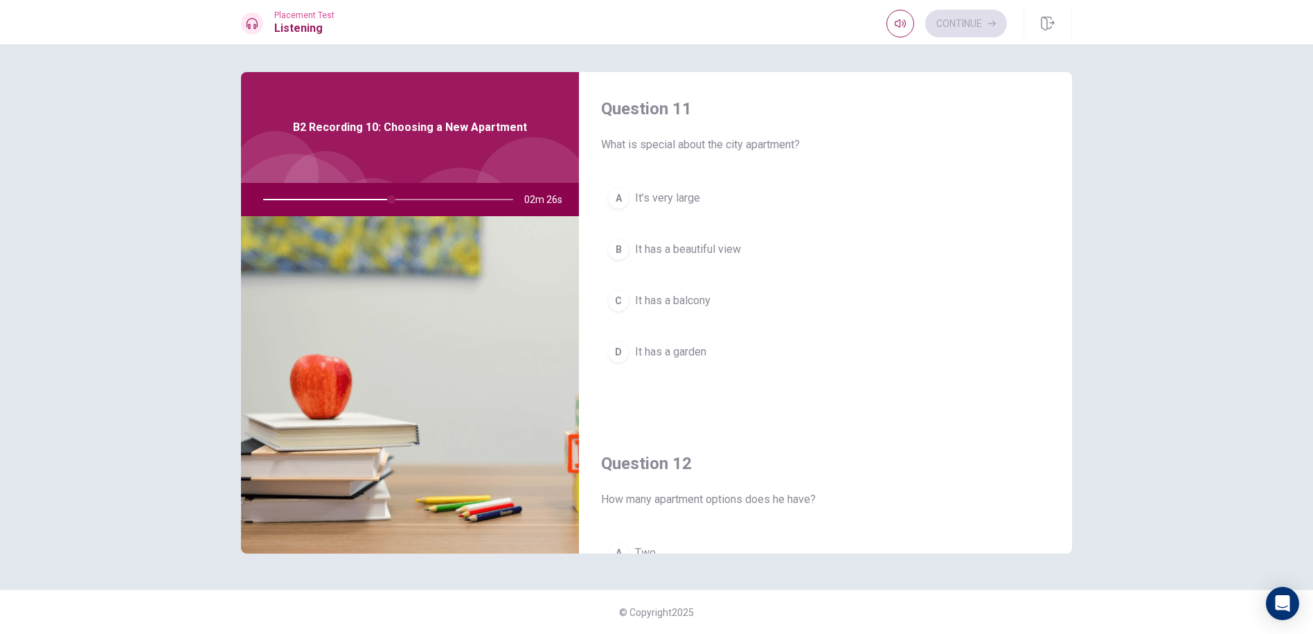
scroll to position [0, 0]
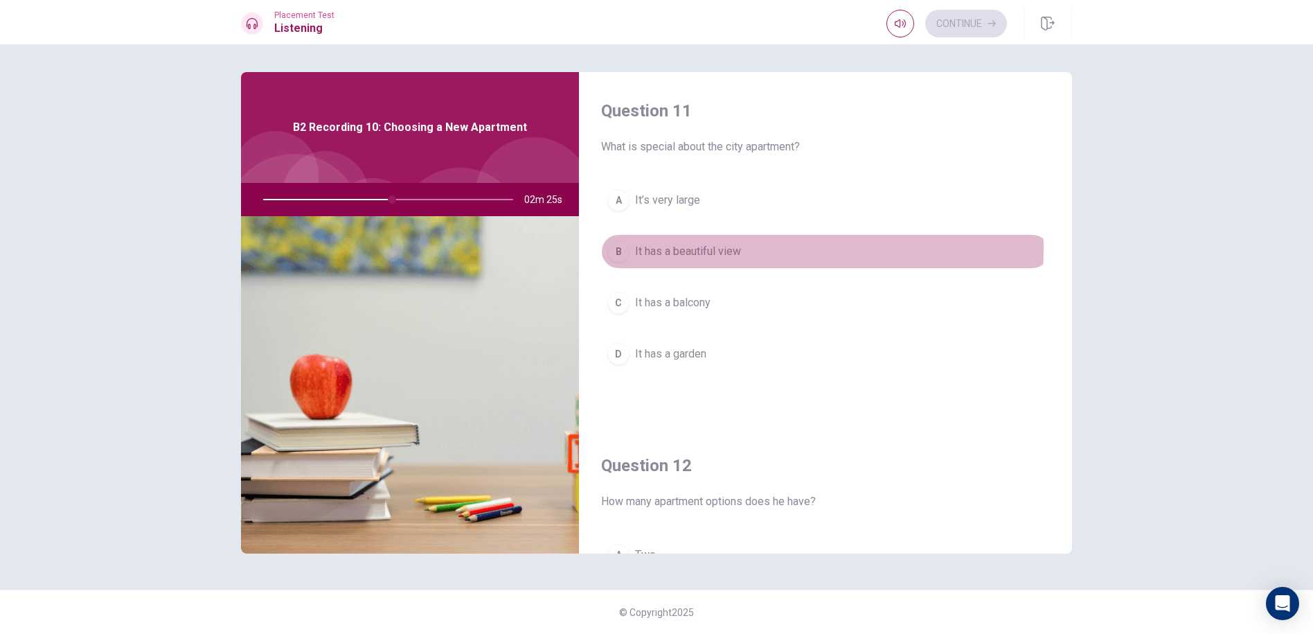
click at [663, 247] on span "It has a beautiful view" at bounding box center [688, 251] width 106 height 17
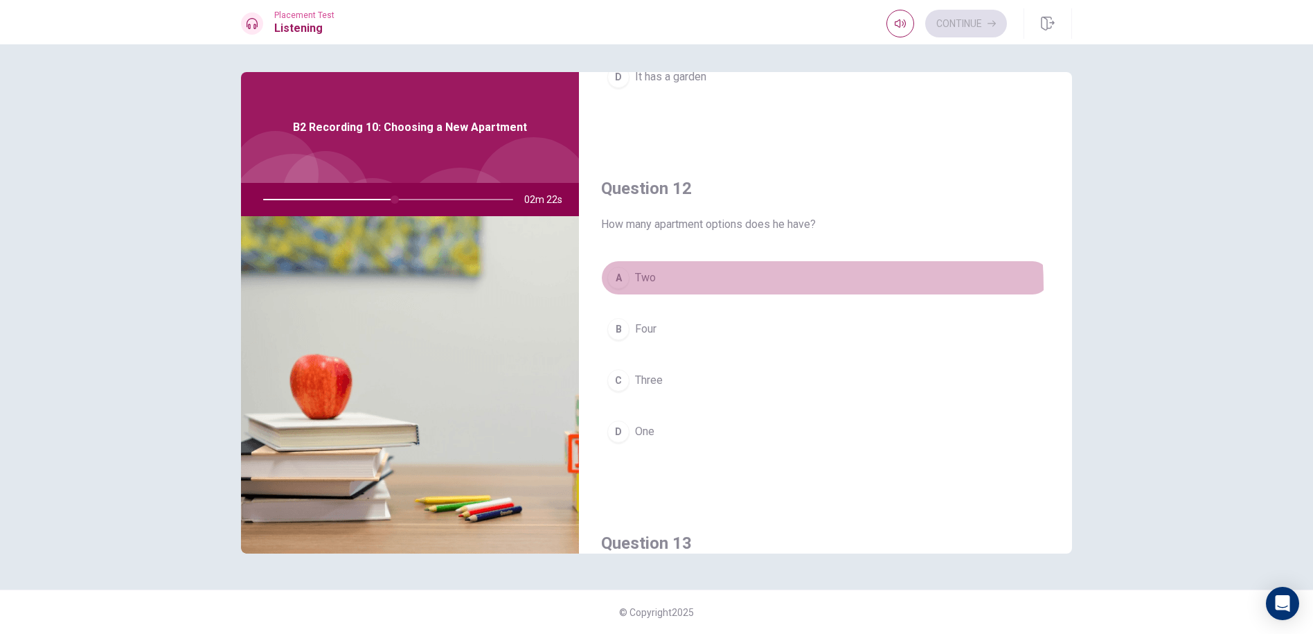
click at [678, 287] on button "A Two" at bounding box center [825, 277] width 449 height 35
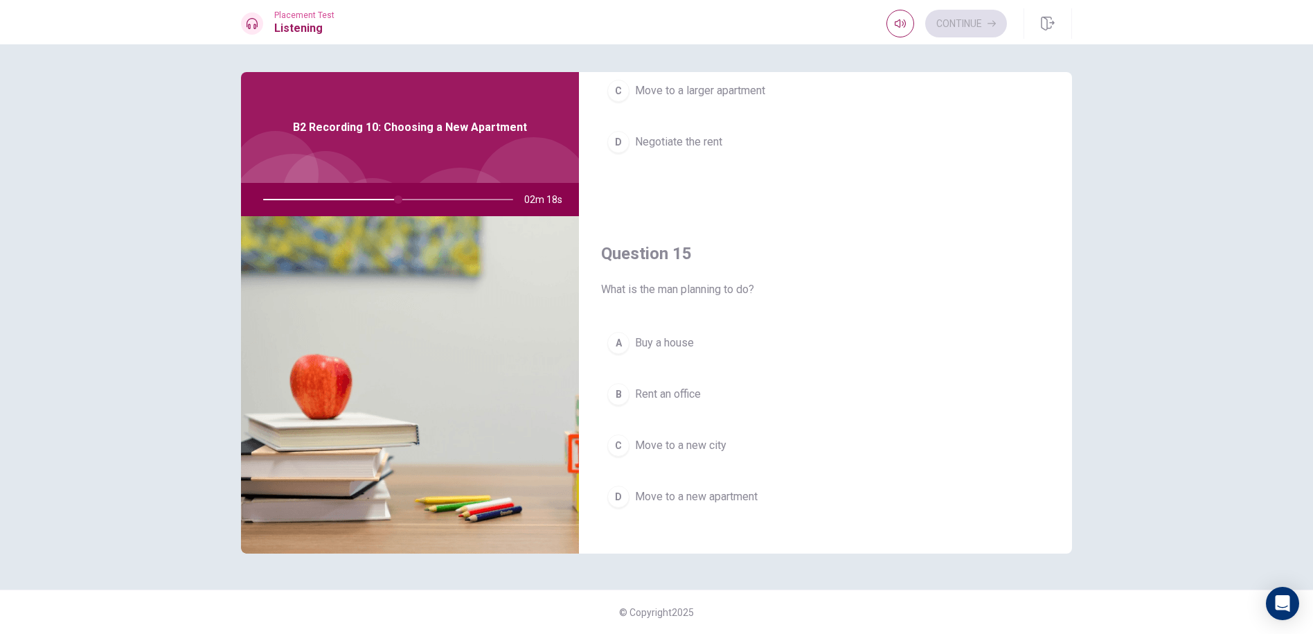
scroll to position [1292, 0]
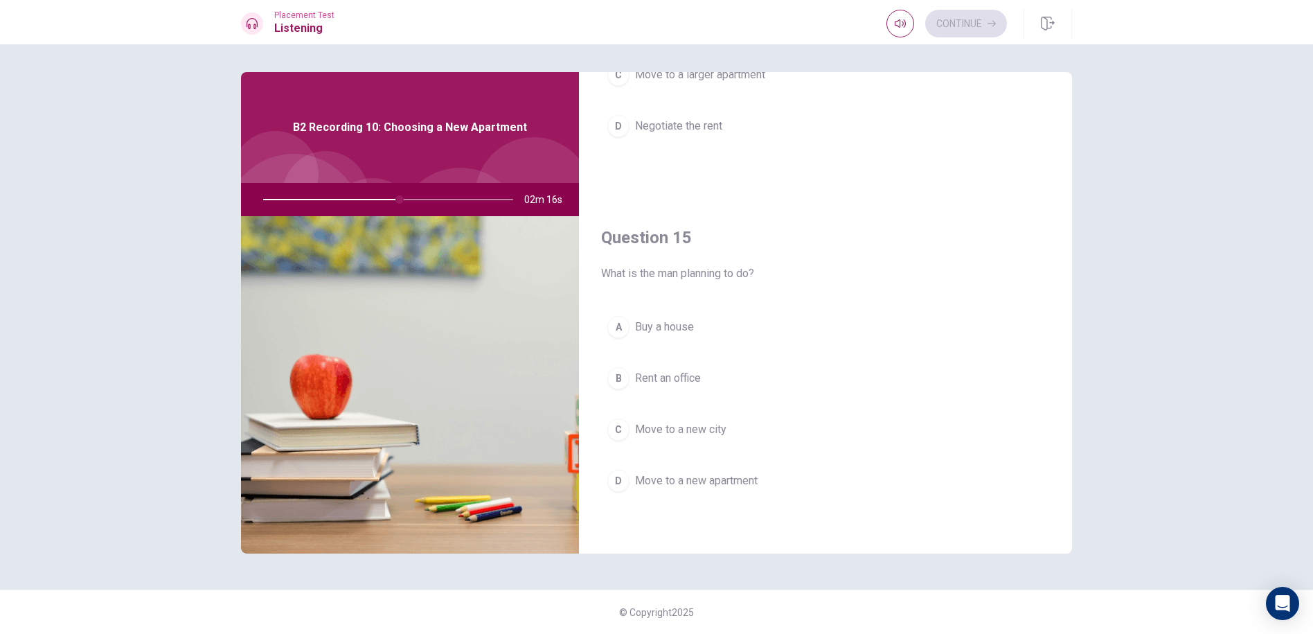
click at [661, 470] on button "D Move to a new apartment" at bounding box center [825, 480] width 449 height 35
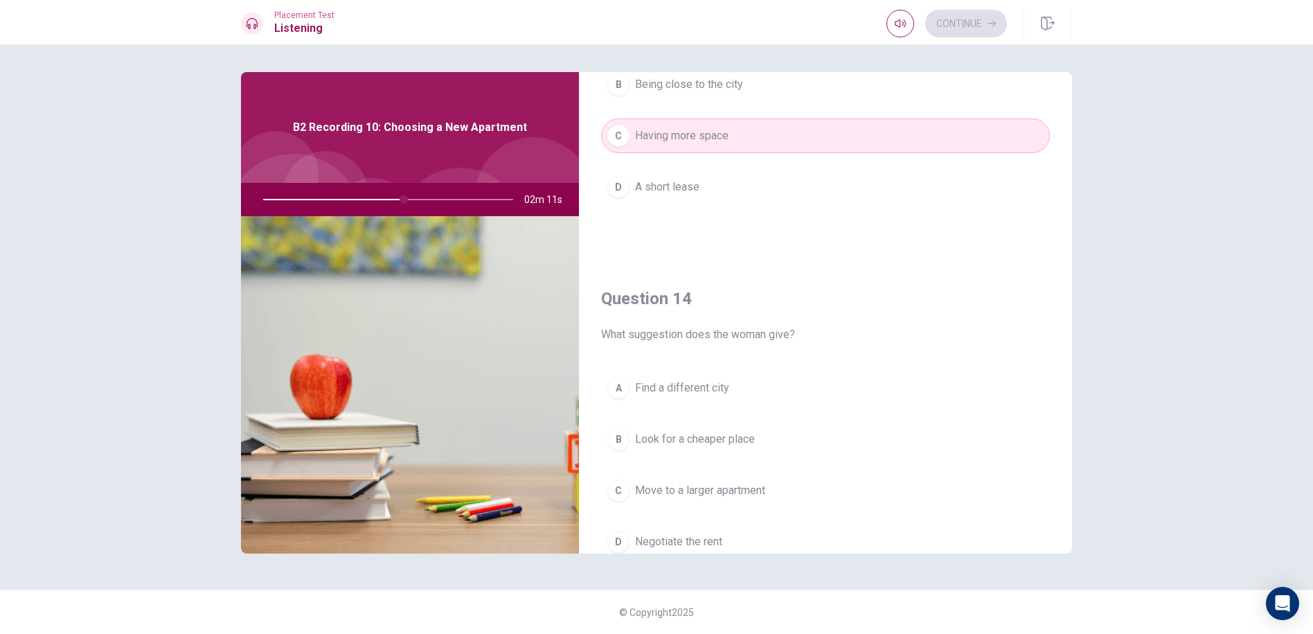
scroll to position [945, 0]
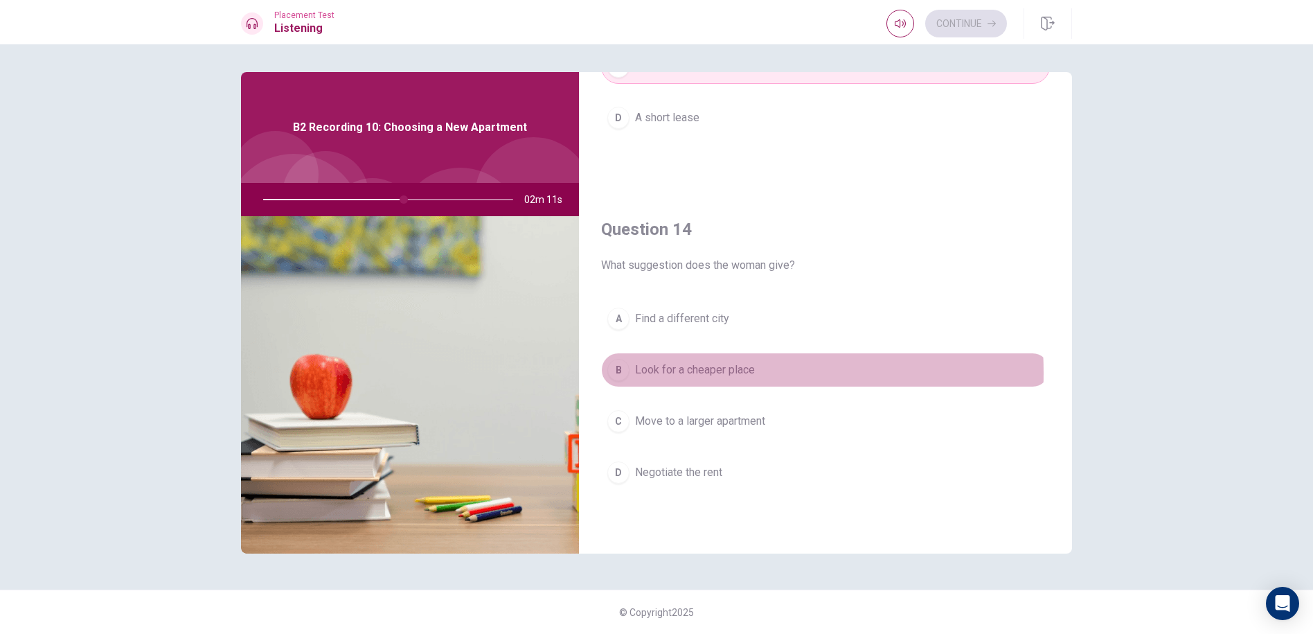
click at [672, 373] on span "Look for a cheaper place" at bounding box center [695, 369] width 120 height 17
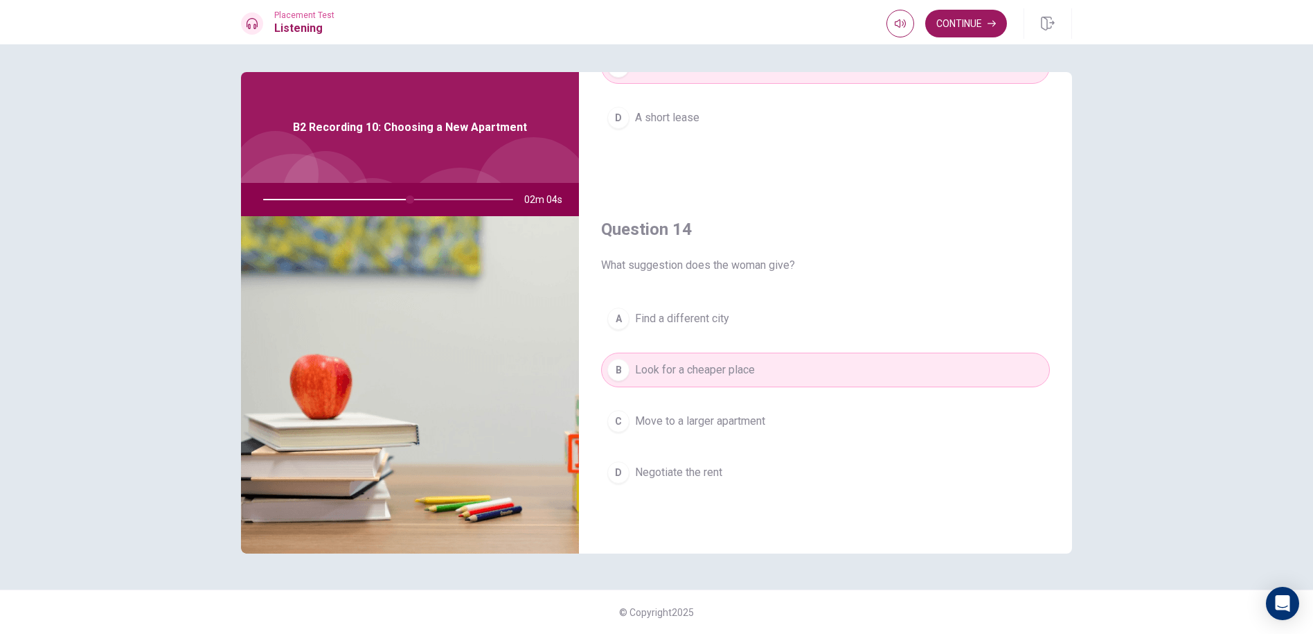
click at [688, 470] on span "Negotiate the rent" at bounding box center [678, 472] width 87 height 17
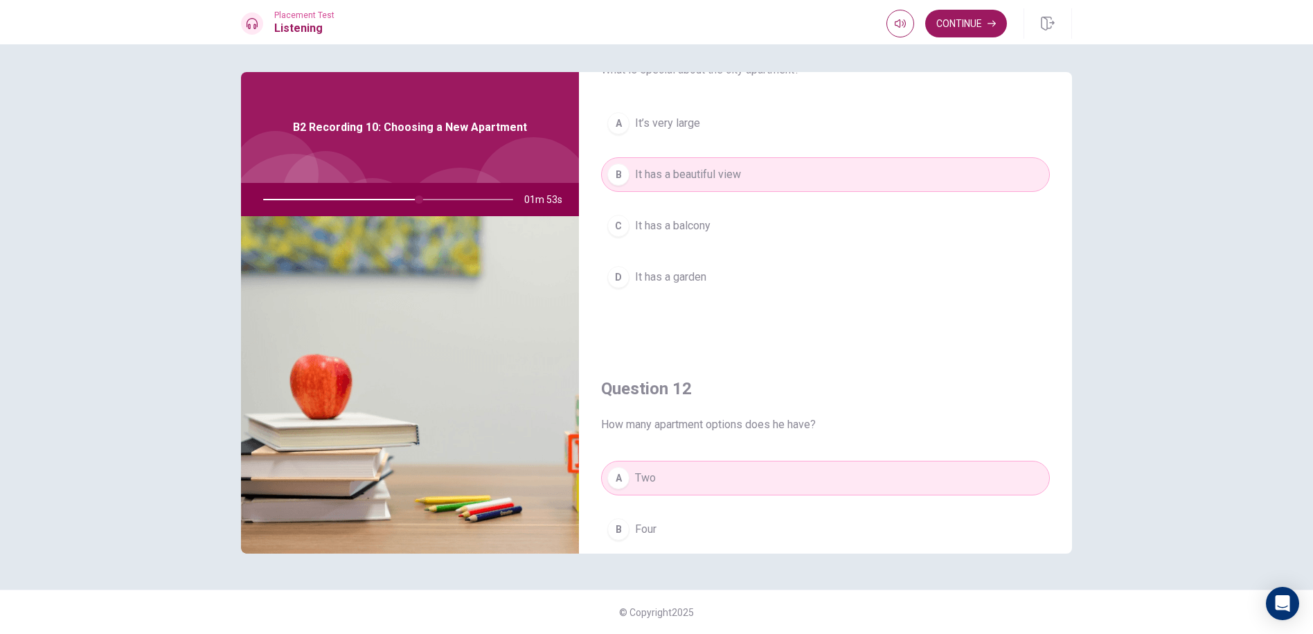
scroll to position [208, 0]
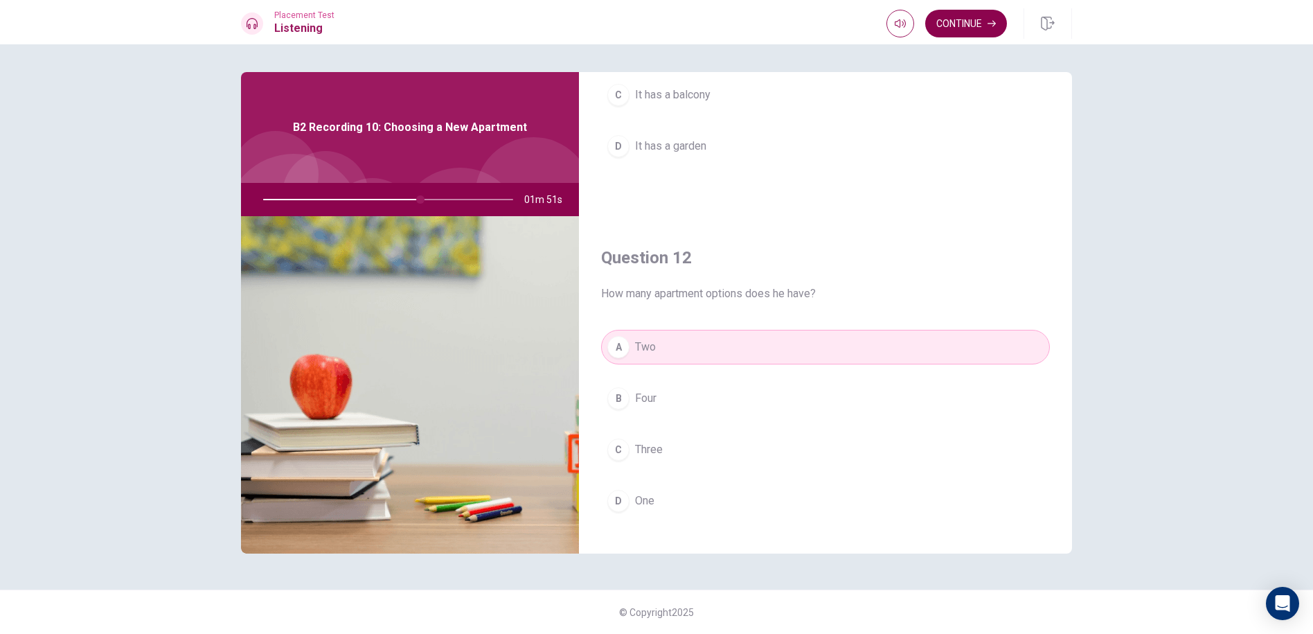
click at [972, 35] on button "Continue" at bounding box center [966, 24] width 82 height 28
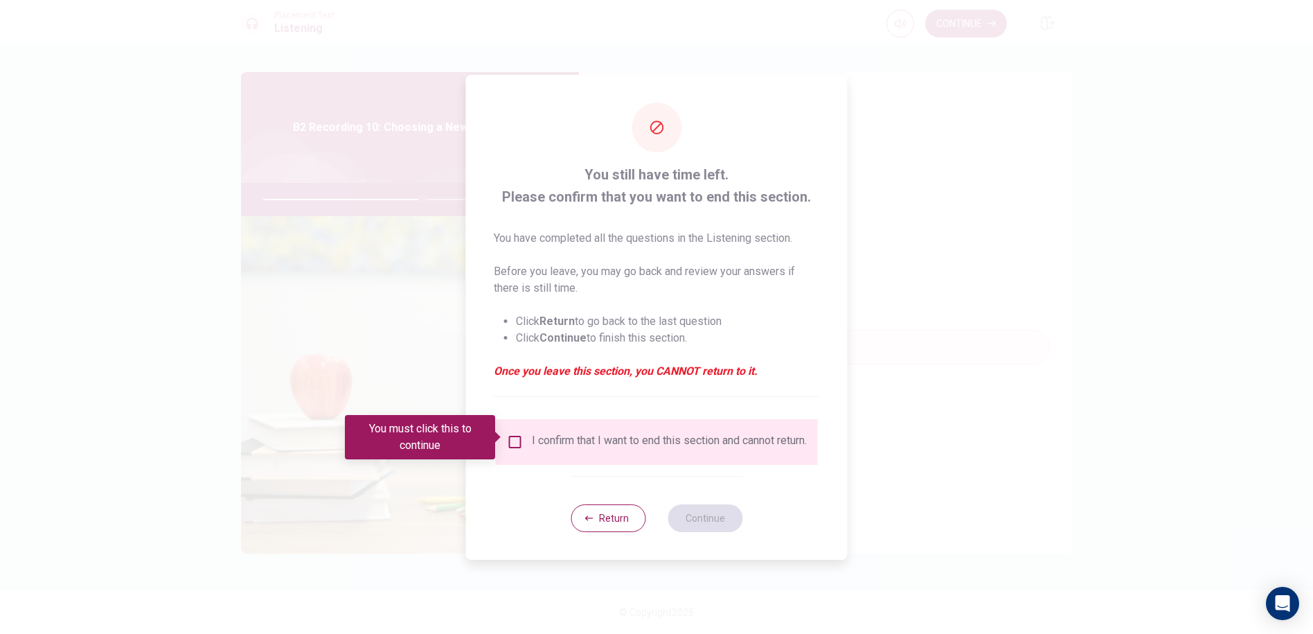
click at [519, 437] on input "You must click this to continue" at bounding box center [515, 442] width 17 height 17
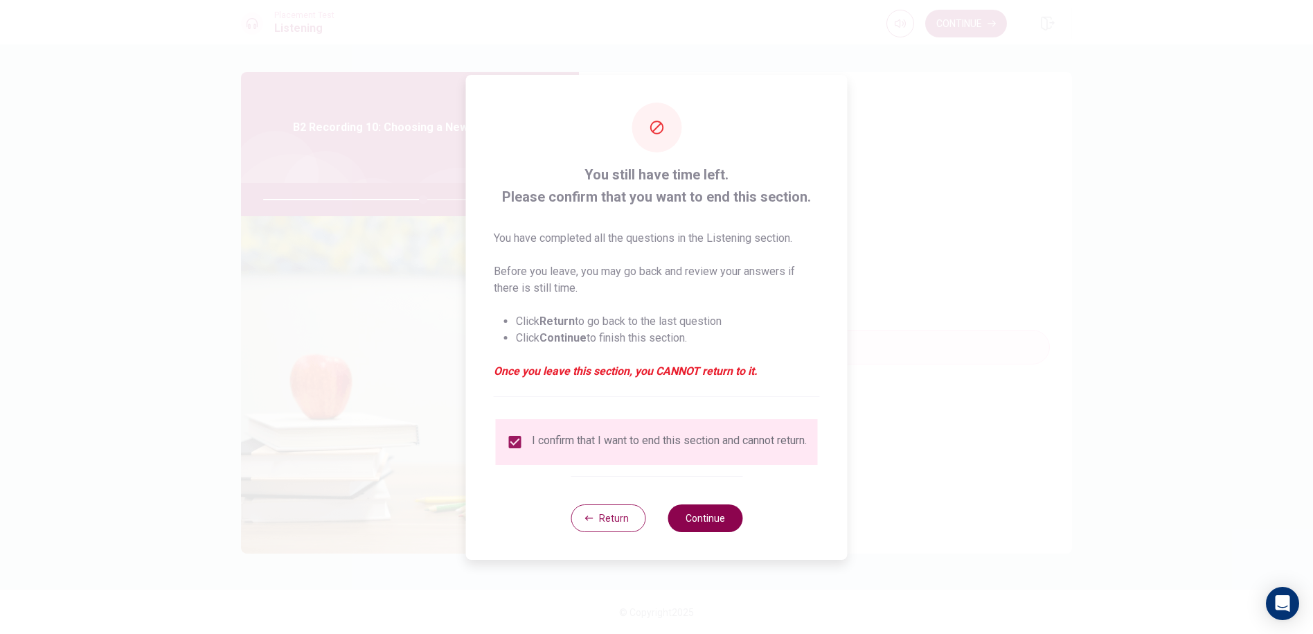
click at [700, 518] on button "Continue" at bounding box center [705, 518] width 75 height 28
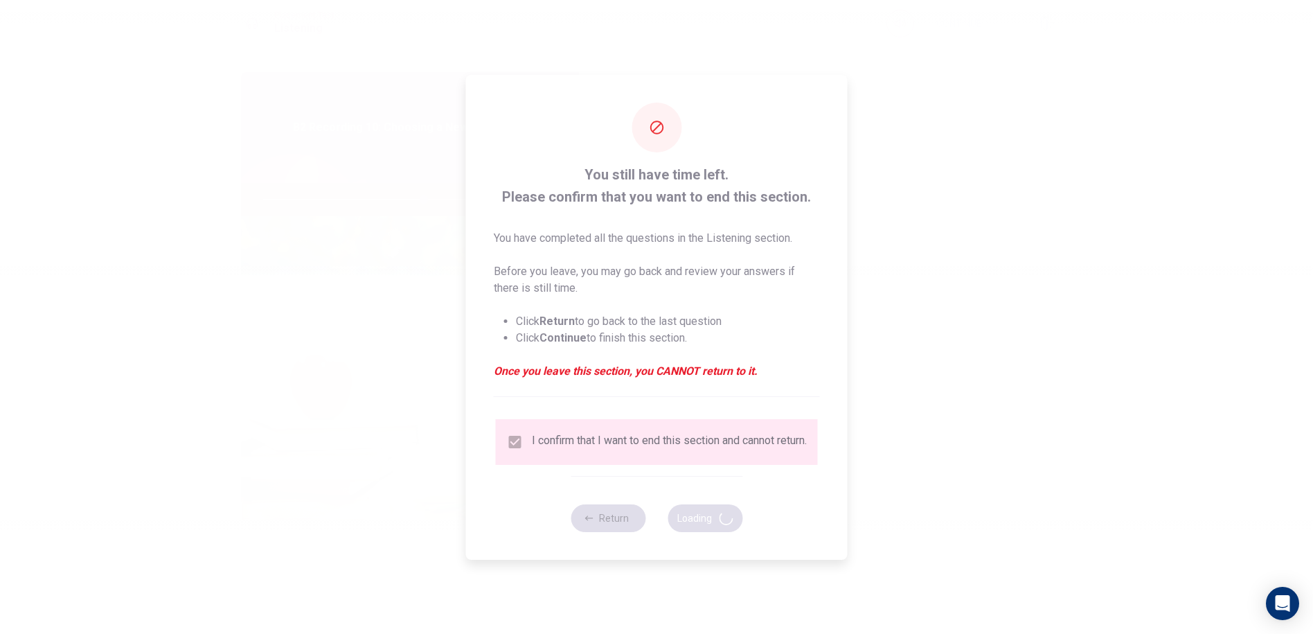
type input "65"
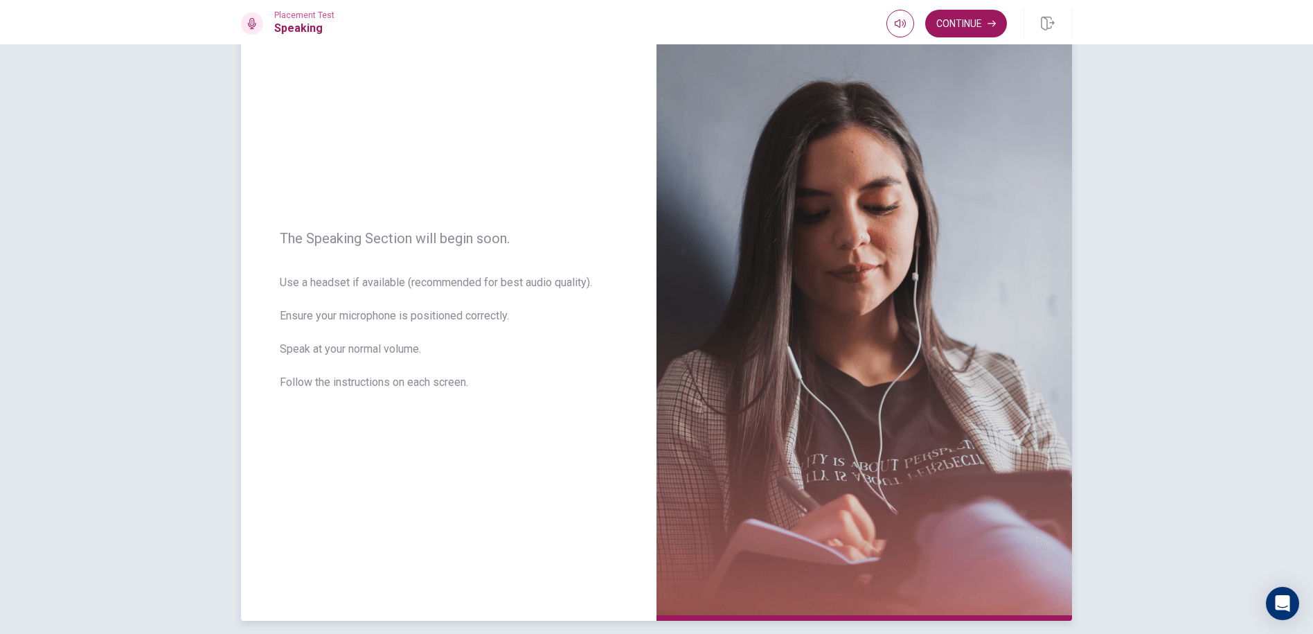
scroll to position [0, 0]
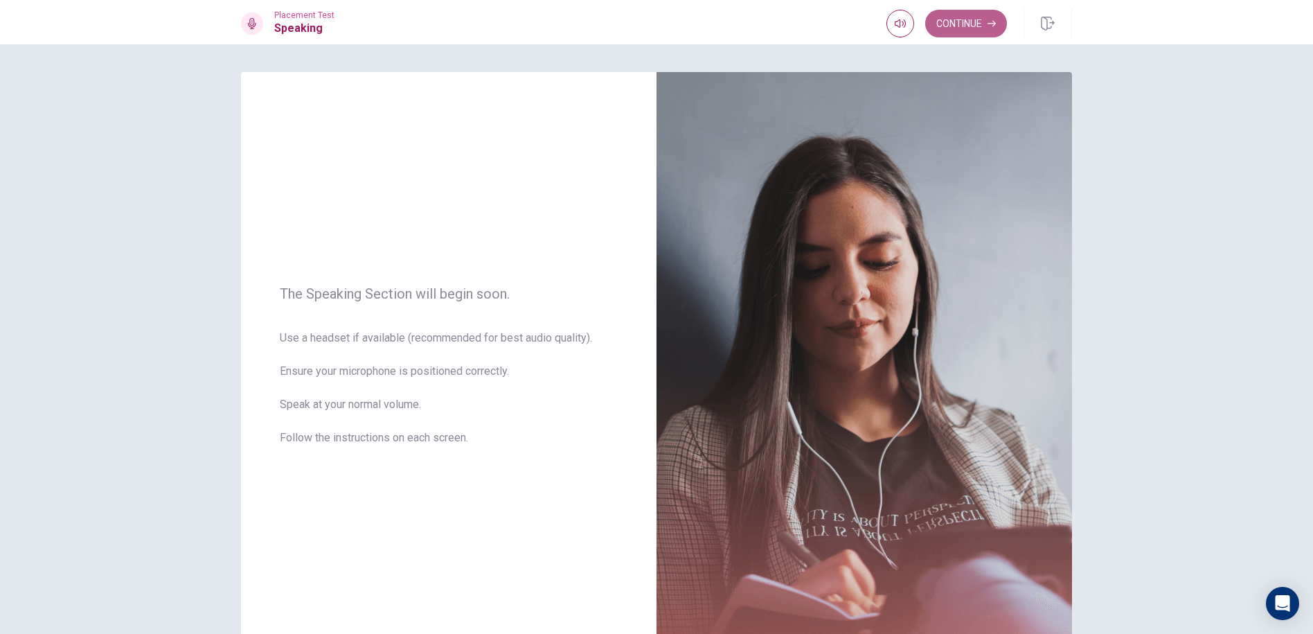
click at [948, 21] on button "Continue" at bounding box center [966, 24] width 82 height 28
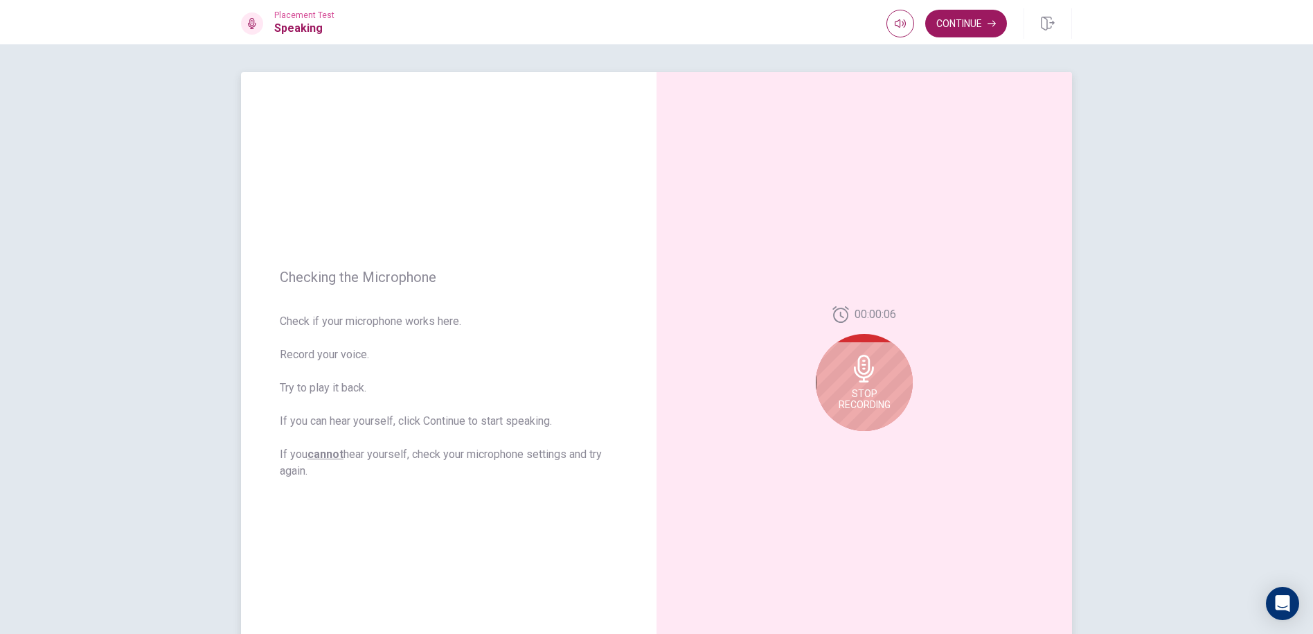
click at [872, 377] on icon at bounding box center [864, 369] width 28 height 28
click at [882, 441] on button "Play Audio" at bounding box center [879, 441] width 19 height 19
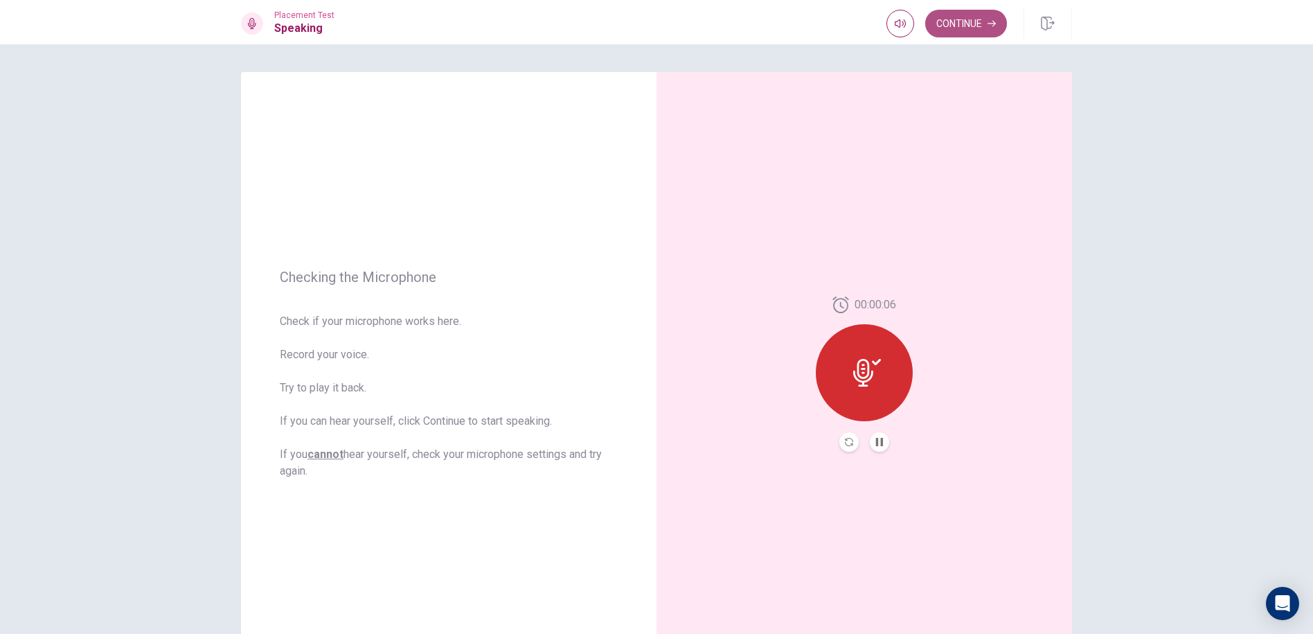
click at [987, 26] on button "Continue" at bounding box center [966, 24] width 82 height 28
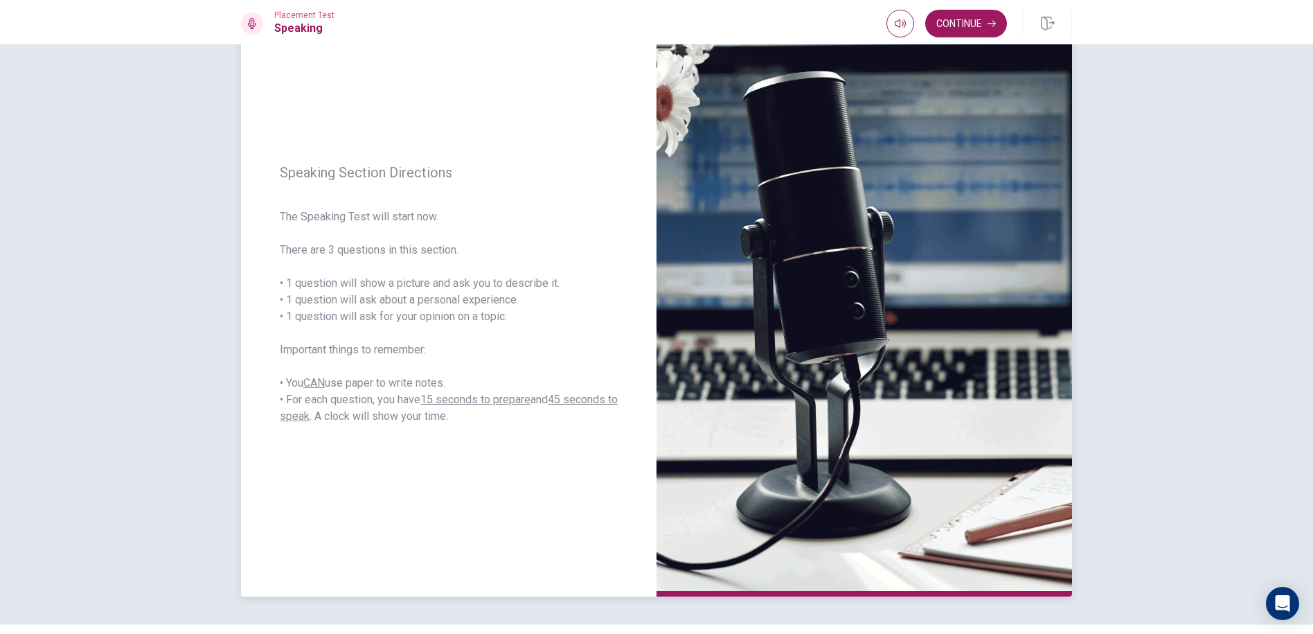
scroll to position [114, 0]
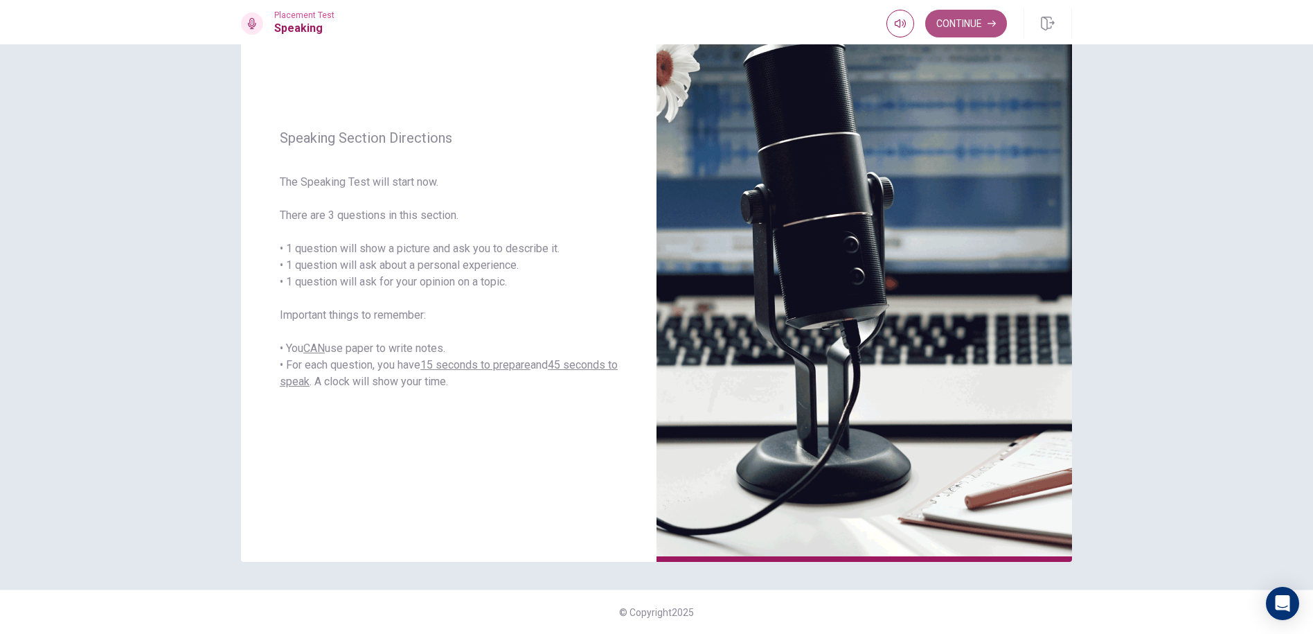
click at [962, 19] on button "Continue" at bounding box center [966, 24] width 82 height 28
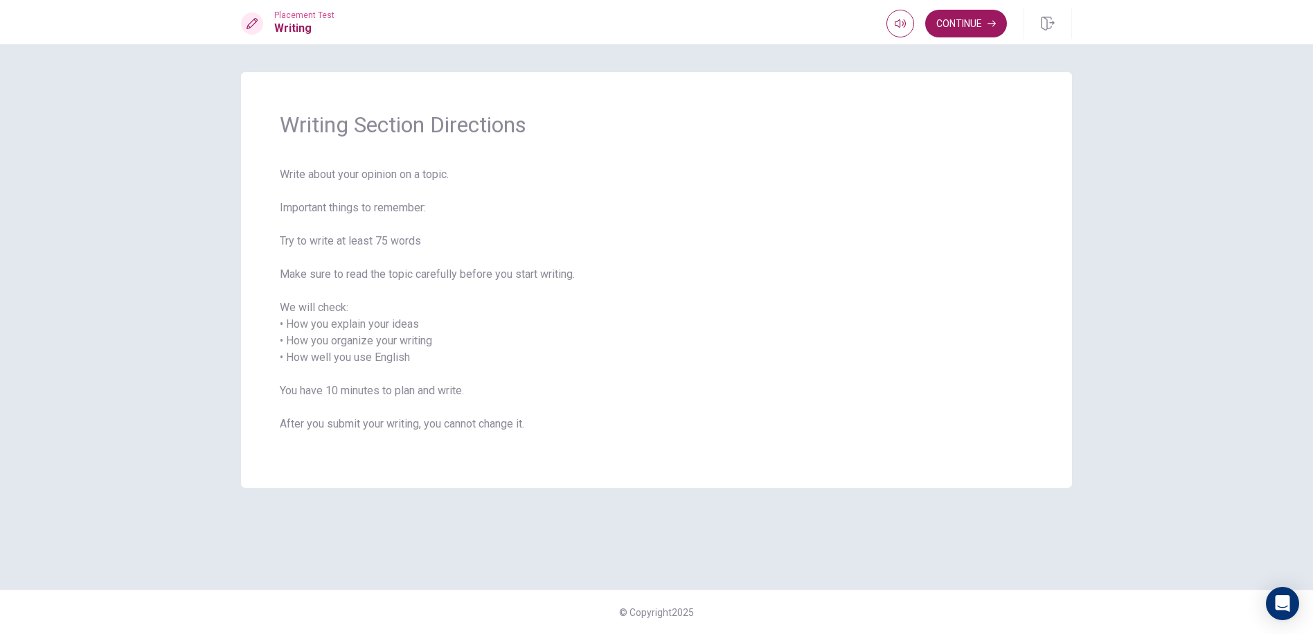
click at [789, 348] on span "Write about your opinion on a topic. Important things to remember: Try to write…" at bounding box center [656, 307] width 753 height 283
click at [986, 22] on button "Continue" at bounding box center [966, 24] width 82 height 28
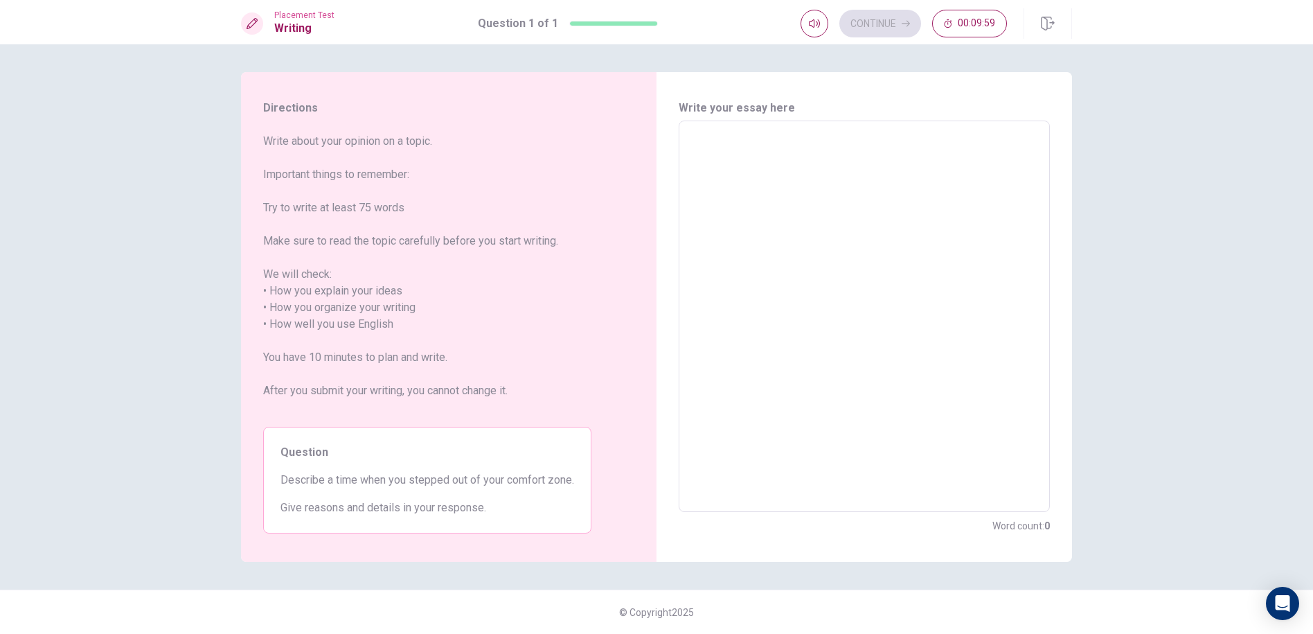
click at [738, 184] on textarea at bounding box center [864, 316] width 352 height 368
click at [997, 301] on textarea at bounding box center [864, 316] width 352 height 368
click at [813, 185] on textarea at bounding box center [864, 316] width 352 height 368
type textarea "W"
type textarea "x"
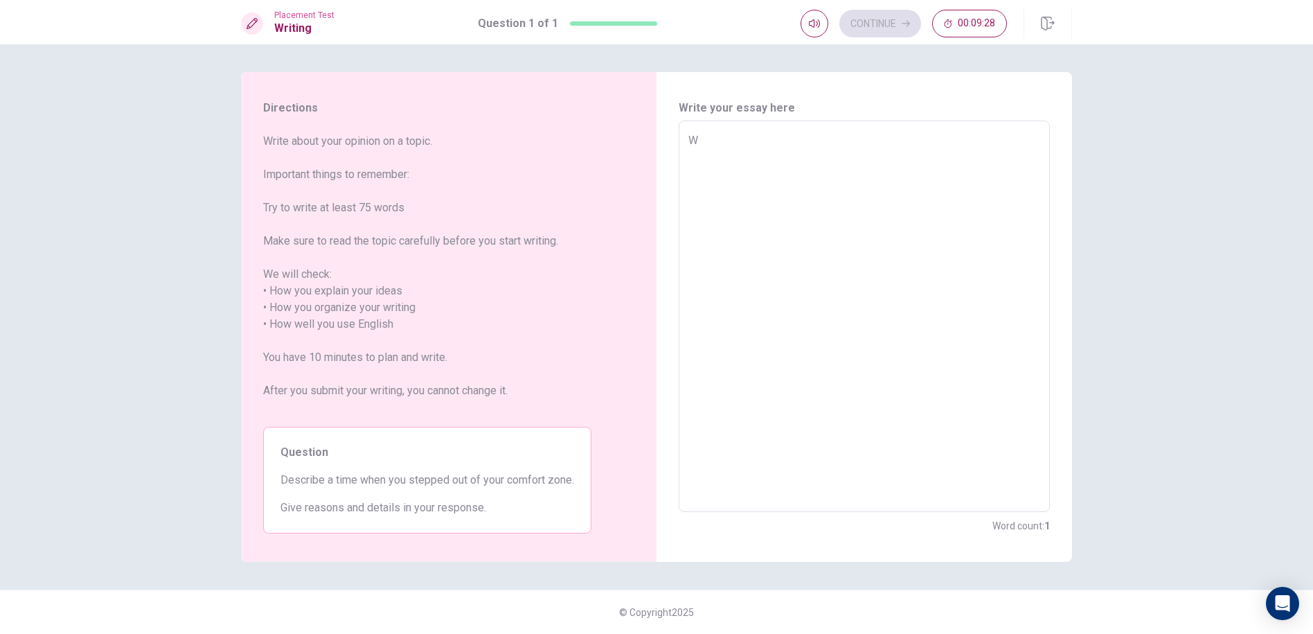
type textarea "Wh"
type textarea "x"
type textarea "Whe"
type textarea "x"
type textarea "When"
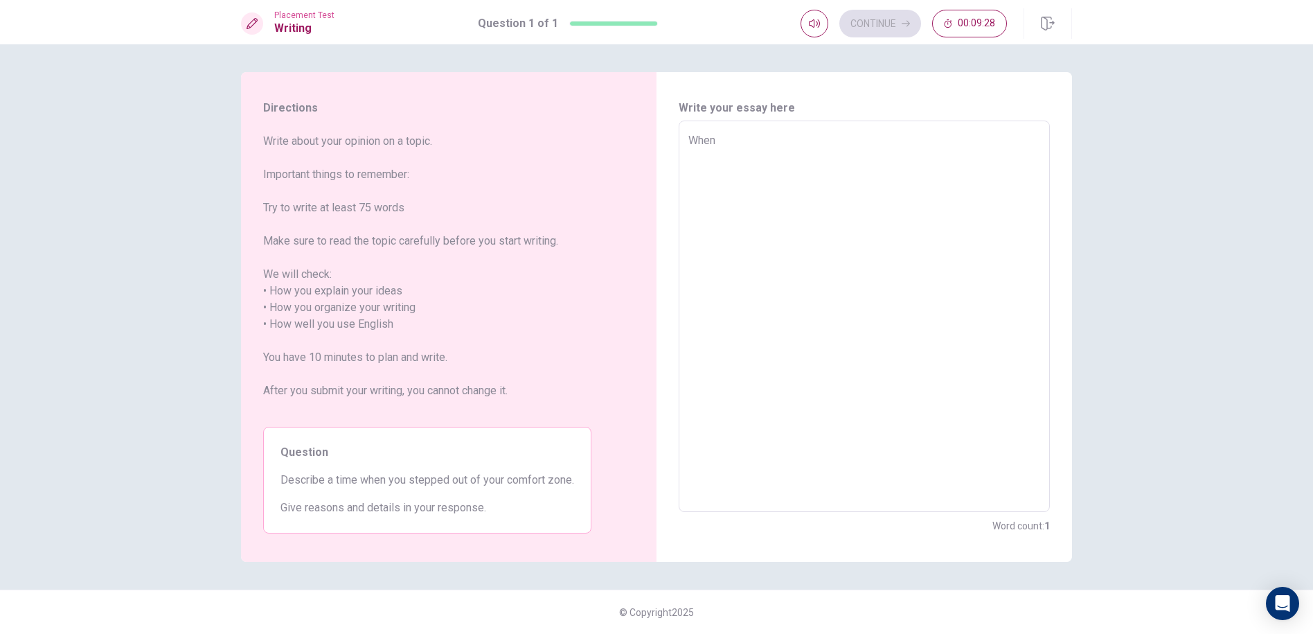
type textarea "x"
type textarea "When"
type textarea "x"
type textarea "When I"
type textarea "x"
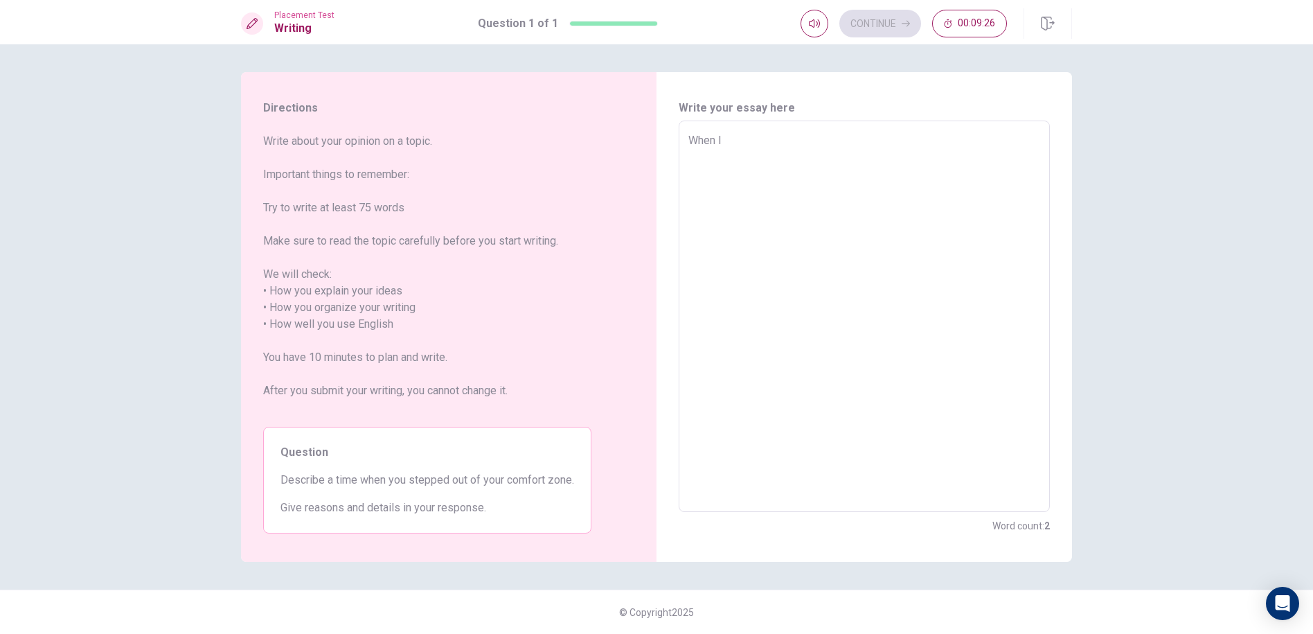
type textarea "When I"
type textarea "x"
type textarea "When I w"
type textarea "x"
type textarea "When I wa"
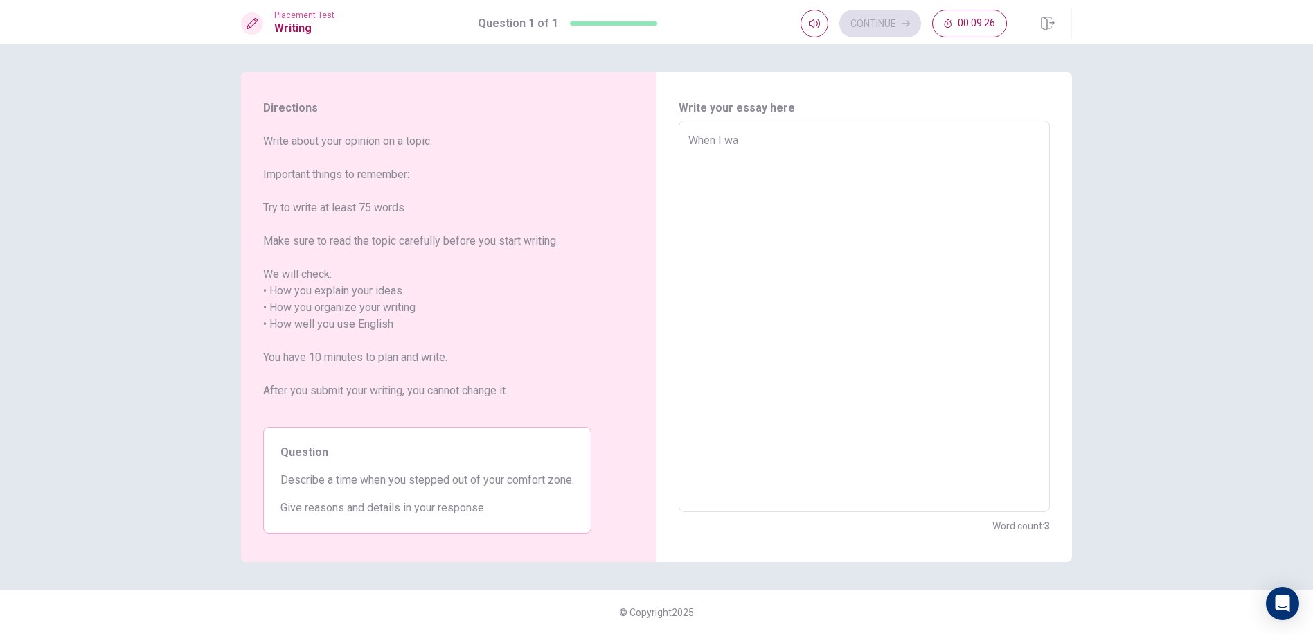
type textarea "x"
type textarea "When I was"
type textarea "x"
type textarea "When I was"
type textarea "x"
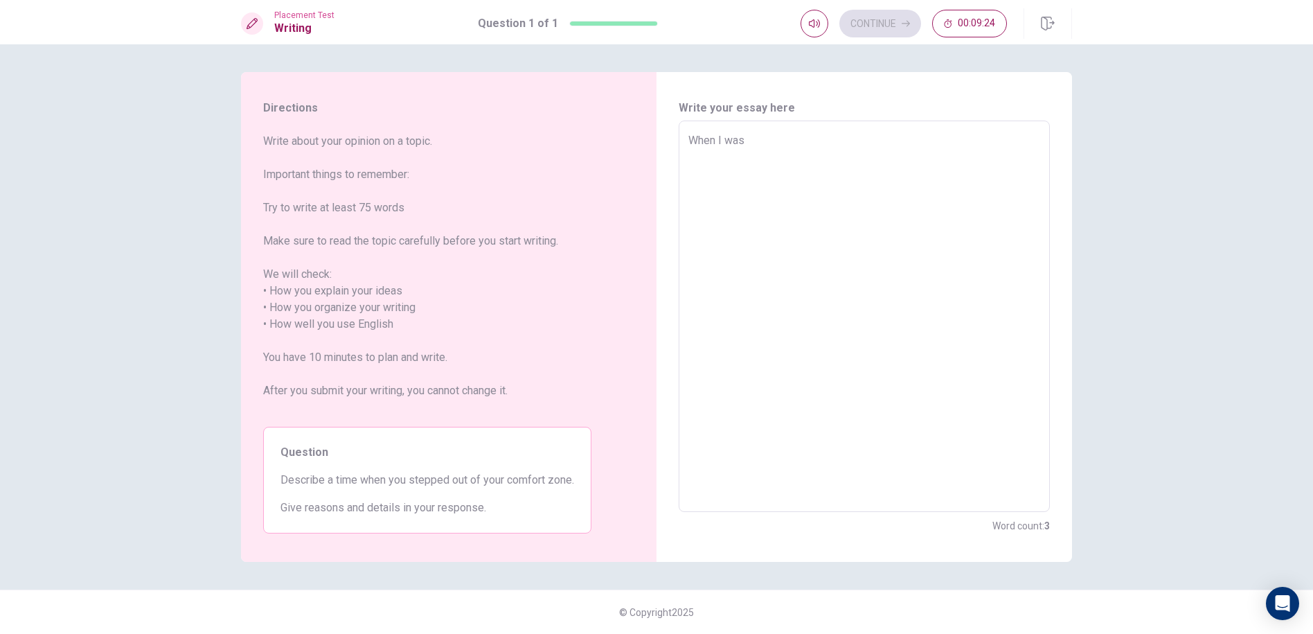
type textarea "When I was g"
type textarea "x"
type textarea "When I was gr"
type textarea "x"
type textarea "When I was gra"
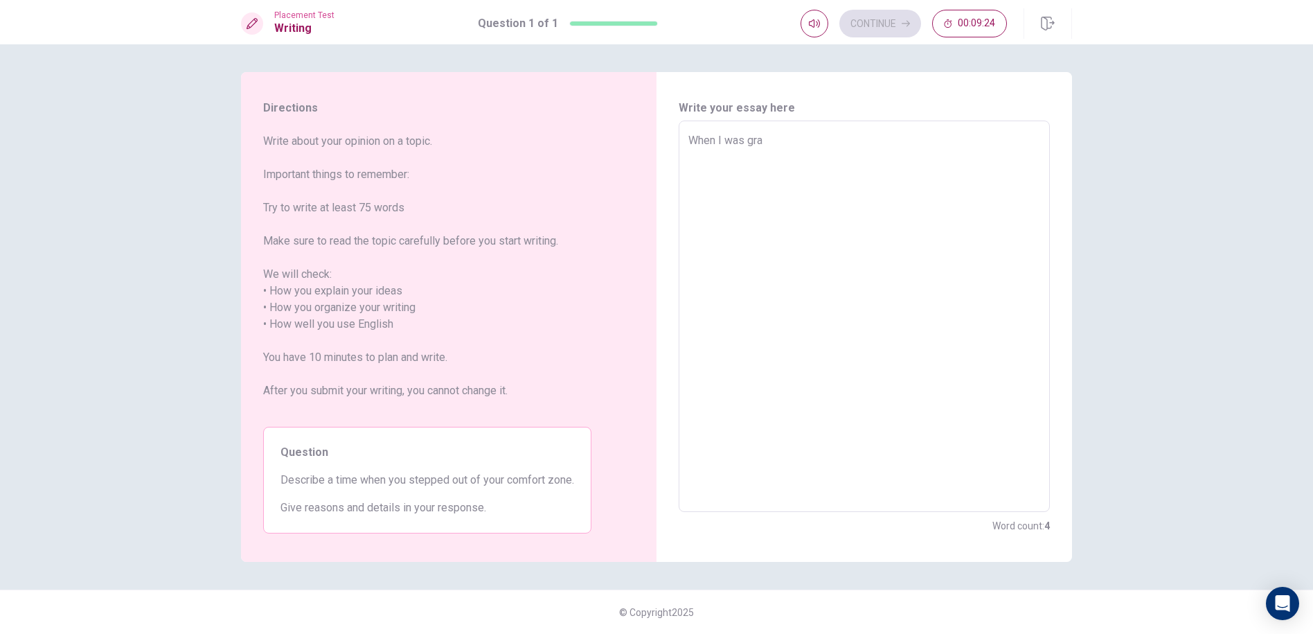
type textarea "x"
type textarea "When I was grad"
type textarea "x"
type textarea "When I was grade"
type textarea "x"
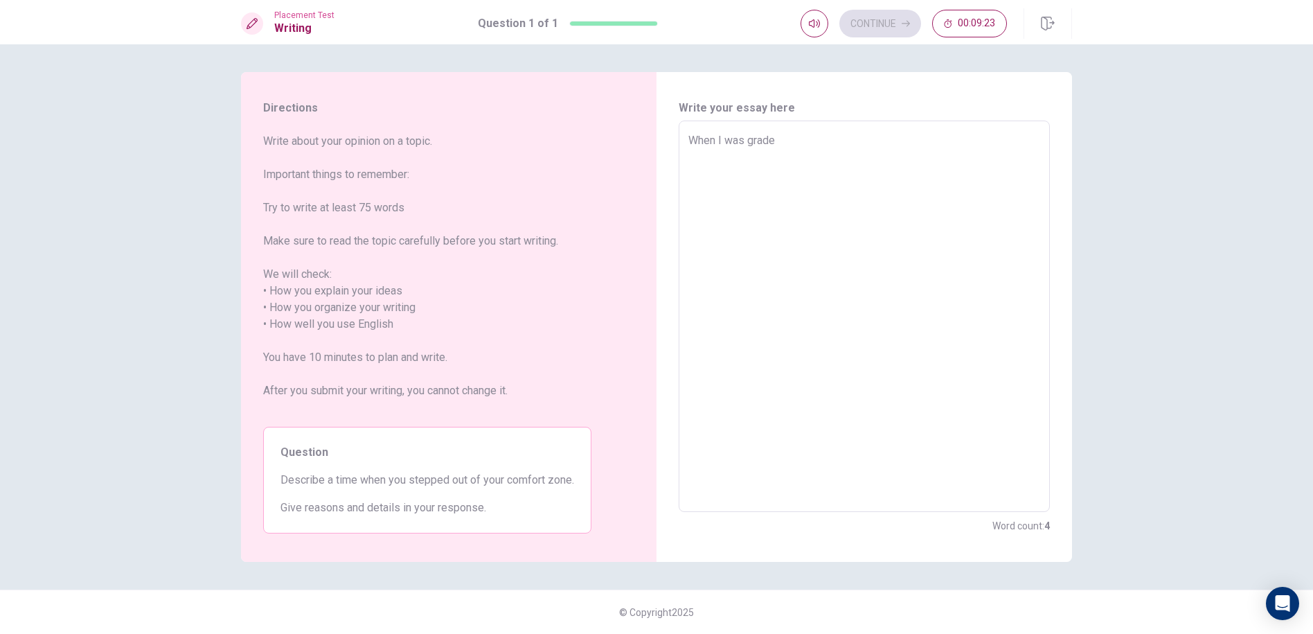
type textarea "When I was grade"
type textarea "x"
type textarea "When I was grade ^"
type textarea "x"
type textarea "When I was grade"
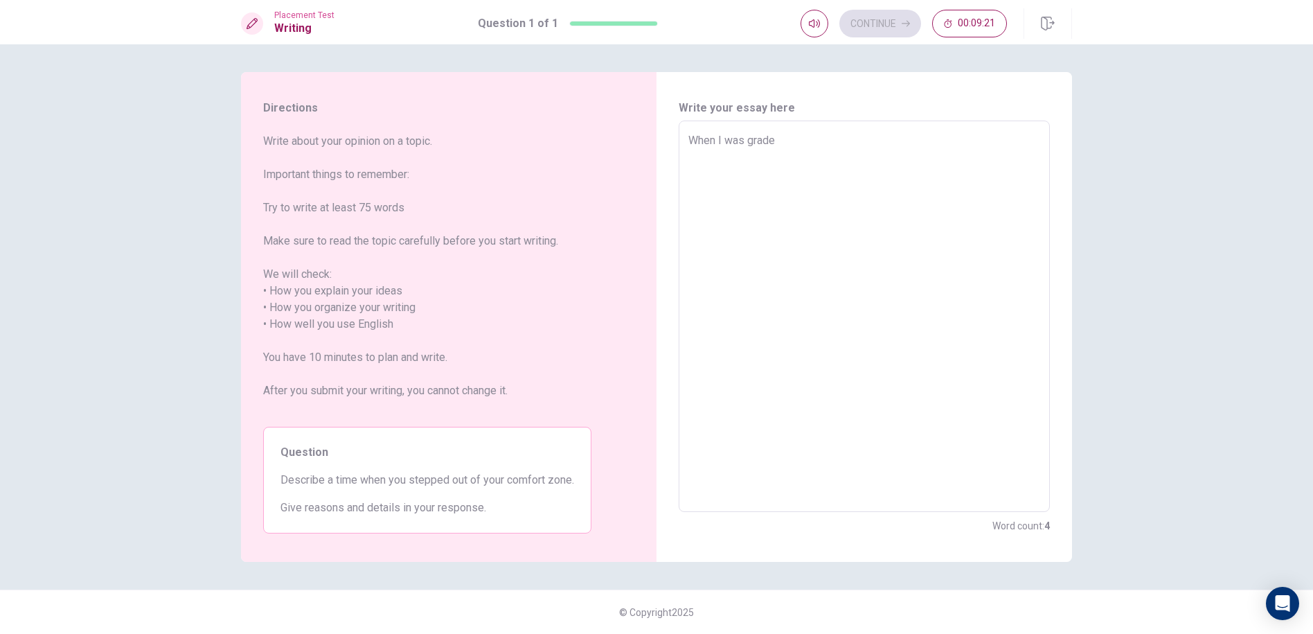
type textarea "x"
type textarea "When I was grade 6"
type textarea "x"
type textarea "When I was grade"
type textarea "x"
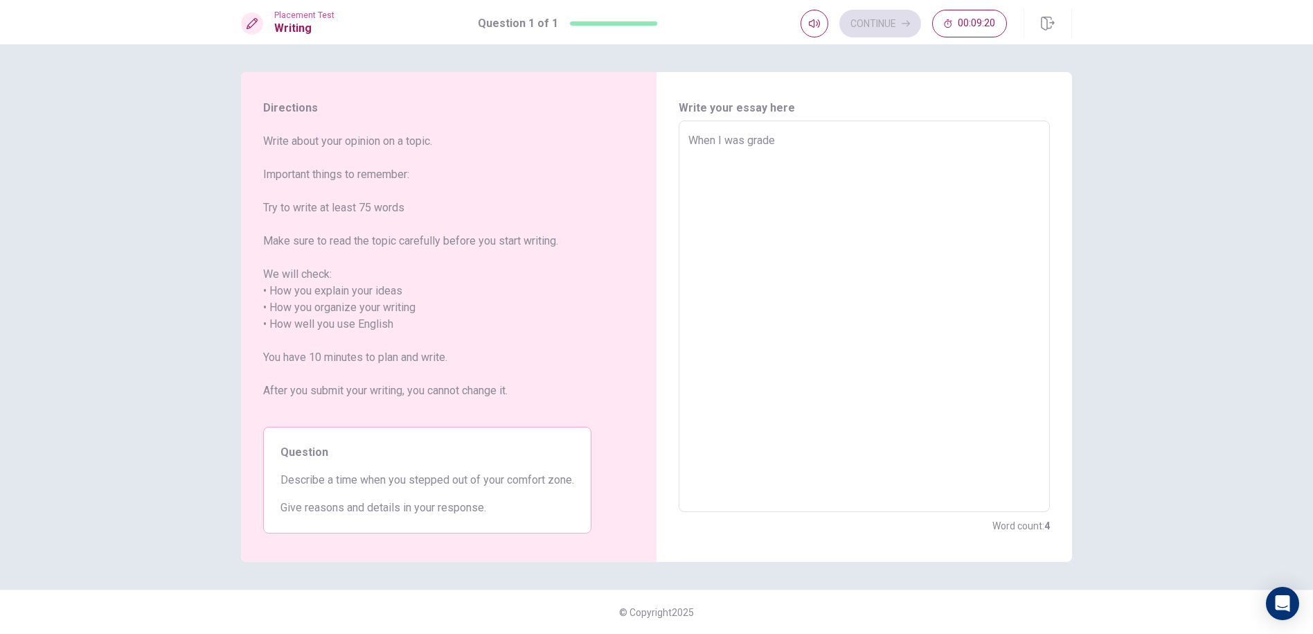
type textarea "When I was grade"
type textarea "x"
type textarea "When I was grade6"
type textarea "x"
type textarea "When I was grade6,"
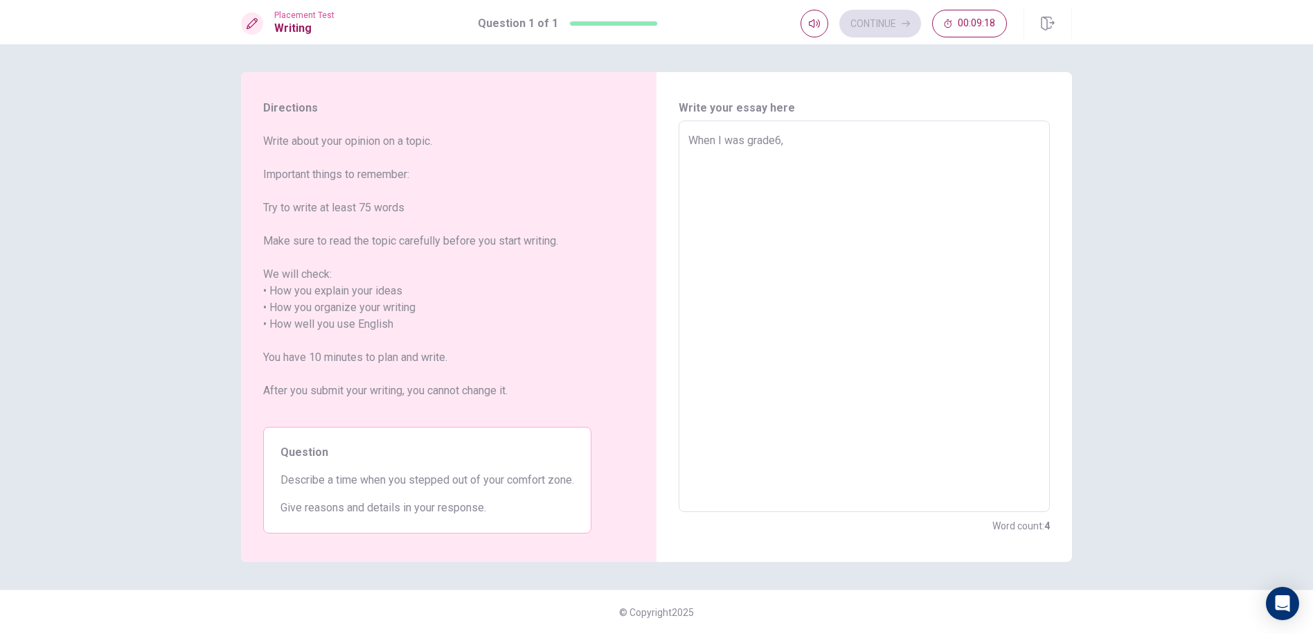
type textarea "x"
type textarea "When I was grade6,"
type textarea "x"
type textarea "When I was grade6, ="
type textarea "x"
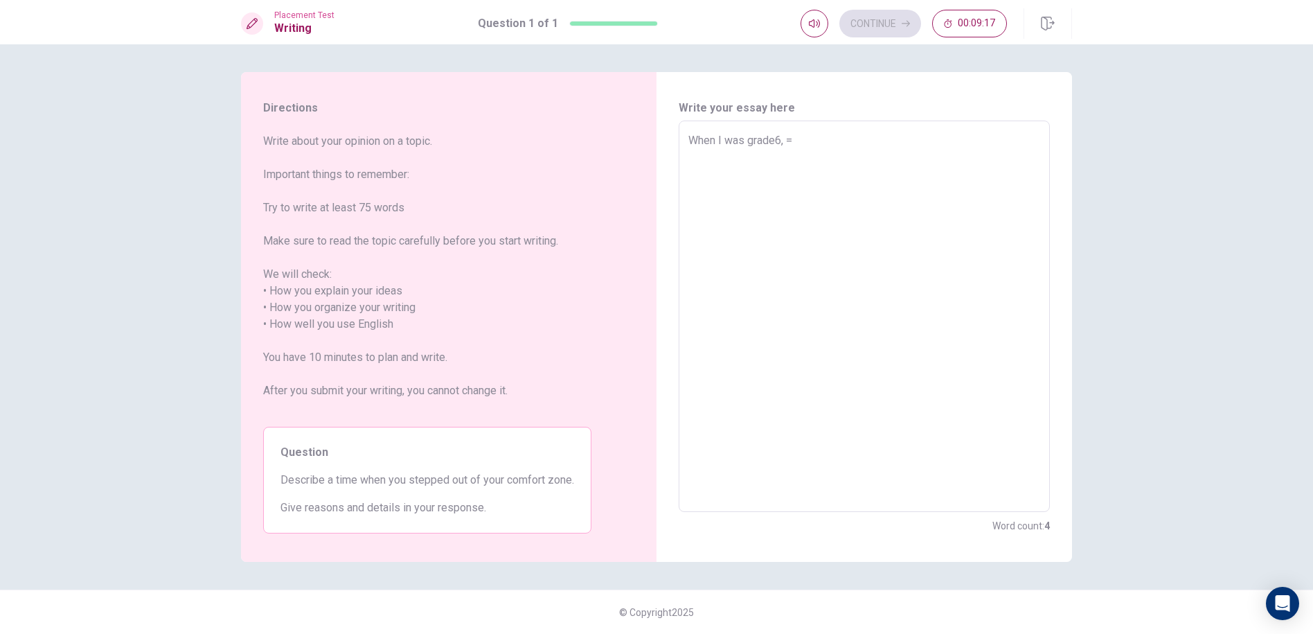
type textarea "When I was grade6,"
type textarea "x"
type textarea "When I was grade6,"
type textarea "x"
type textarea "When I was grade6"
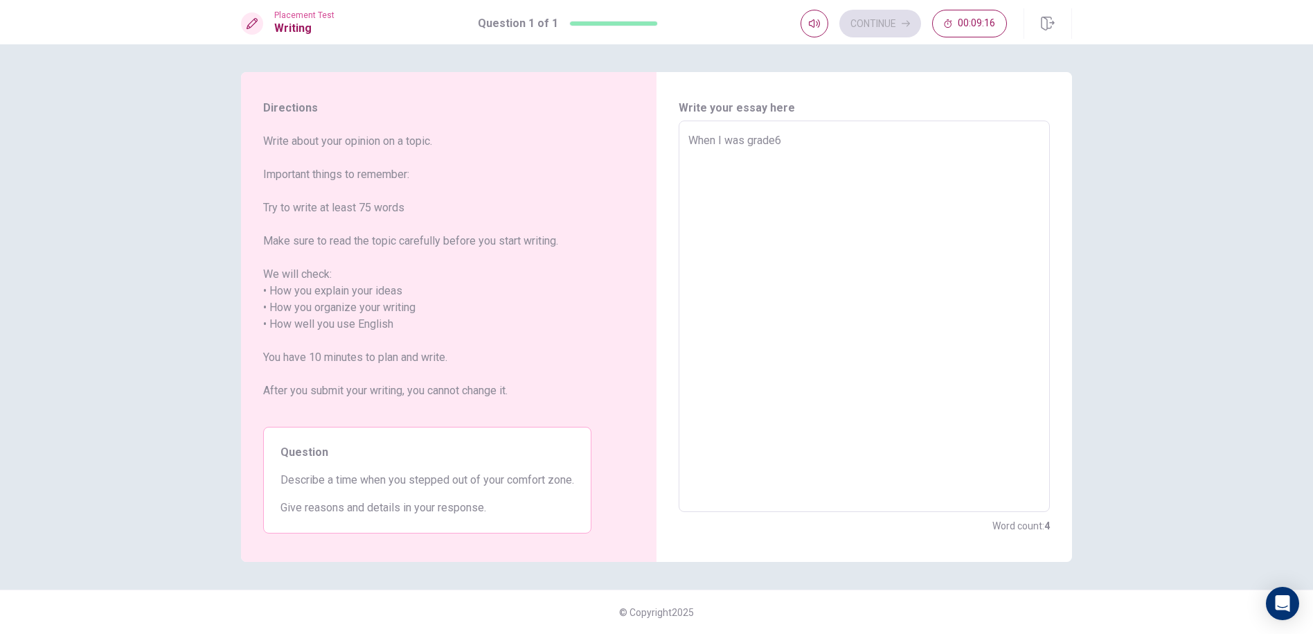
type textarea "x"
type textarea "When I was grade"
type textarea "x"
type textarea "When I was grade"
type textarea "x"
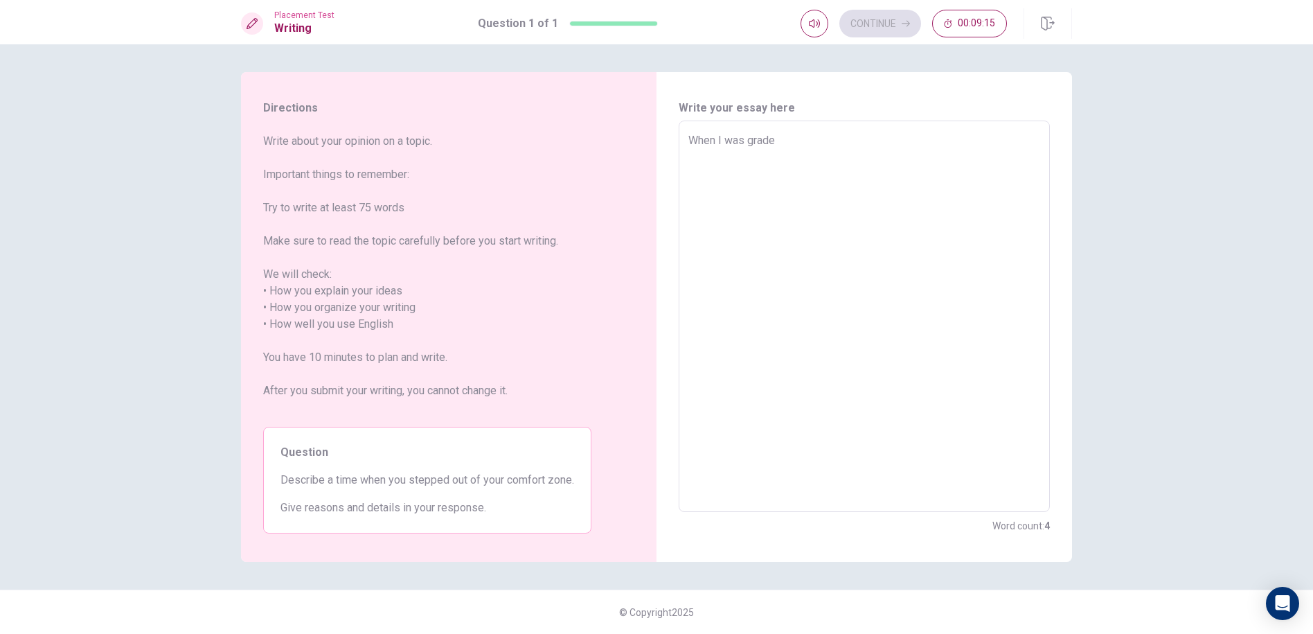
type textarea "When I was grade 6"
type textarea "x"
type textarea "When I was grade 6."
type textarea "x"
type textarea "When I was grade 6."
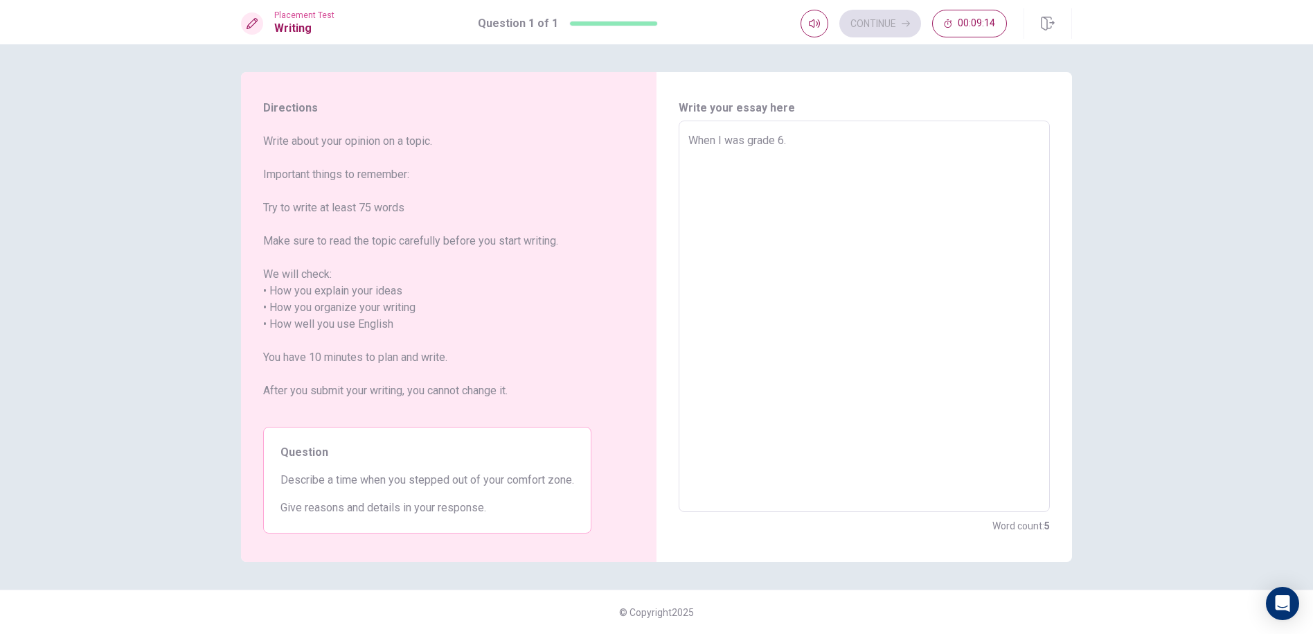
type textarea "x"
type textarea "When I was grade 6."
type textarea "x"
type textarea "When I was grade 6"
type textarea "x"
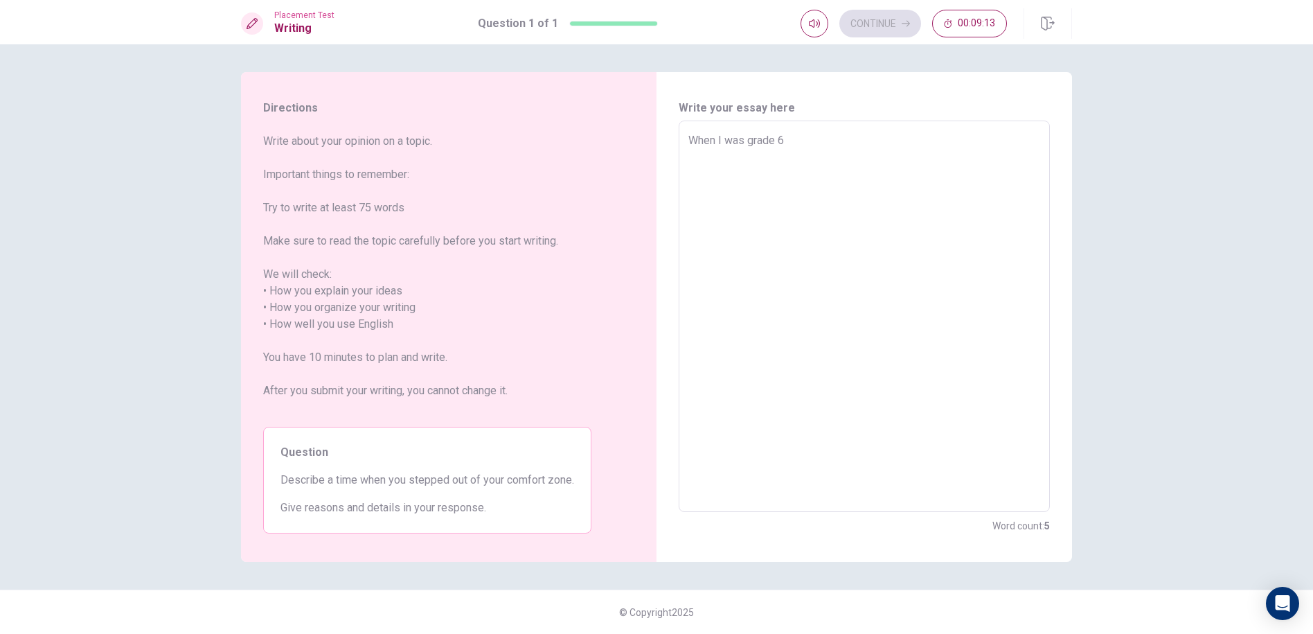
type textarea "When I was grade 6,"
type textarea "x"
type textarea "When I was grade 6,"
type textarea "x"
type textarea "When I was grade 6, w"
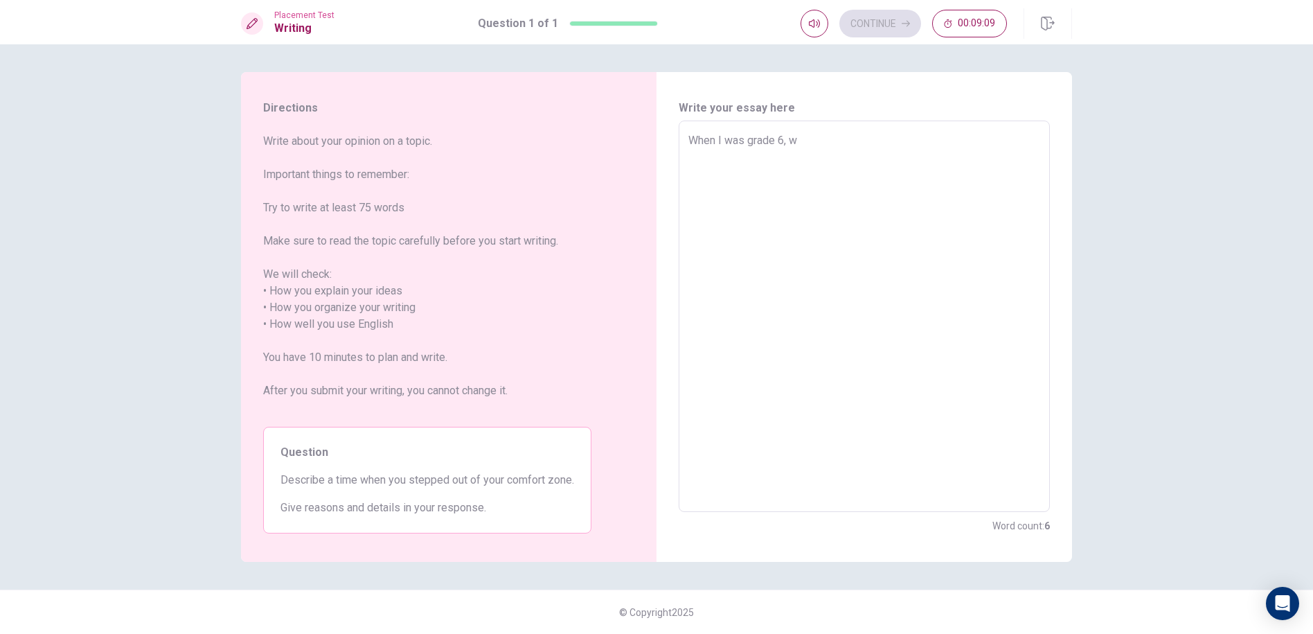
type textarea "x"
type textarea "When I was grade 6,"
type textarea "x"
type textarea "When I was grade 6,"
type textarea "x"
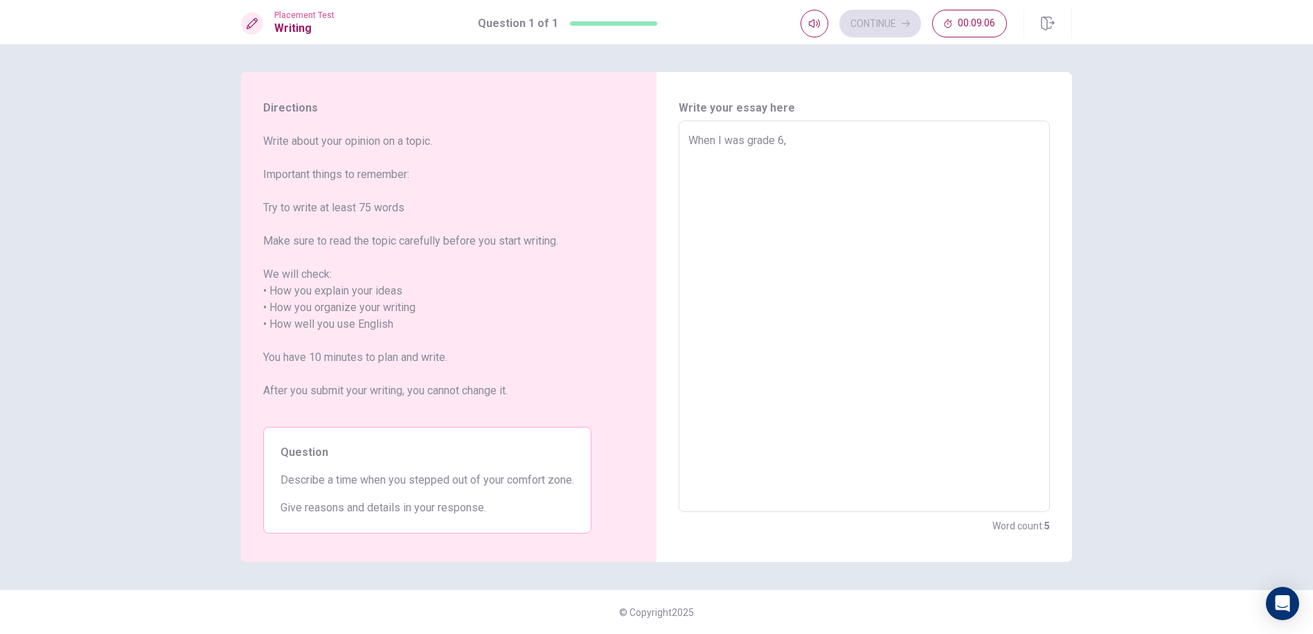
type textarea "When I was grade 6, w"
type textarea "x"
type textarea "When I was grade 6, we"
type textarea "x"
type textarea "When I was grade 6, we"
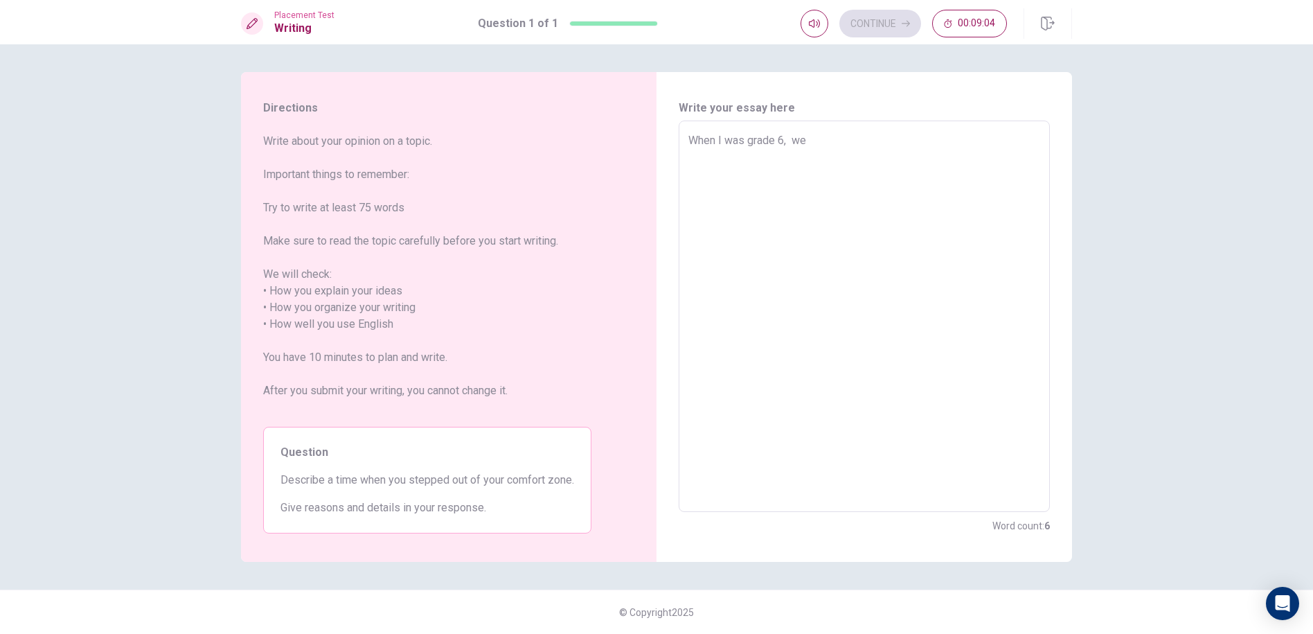
type textarea "x"
type textarea "When I was grade 6, we h"
type textarea "x"
type textarea "When I was grade 6, we ha"
type textarea "x"
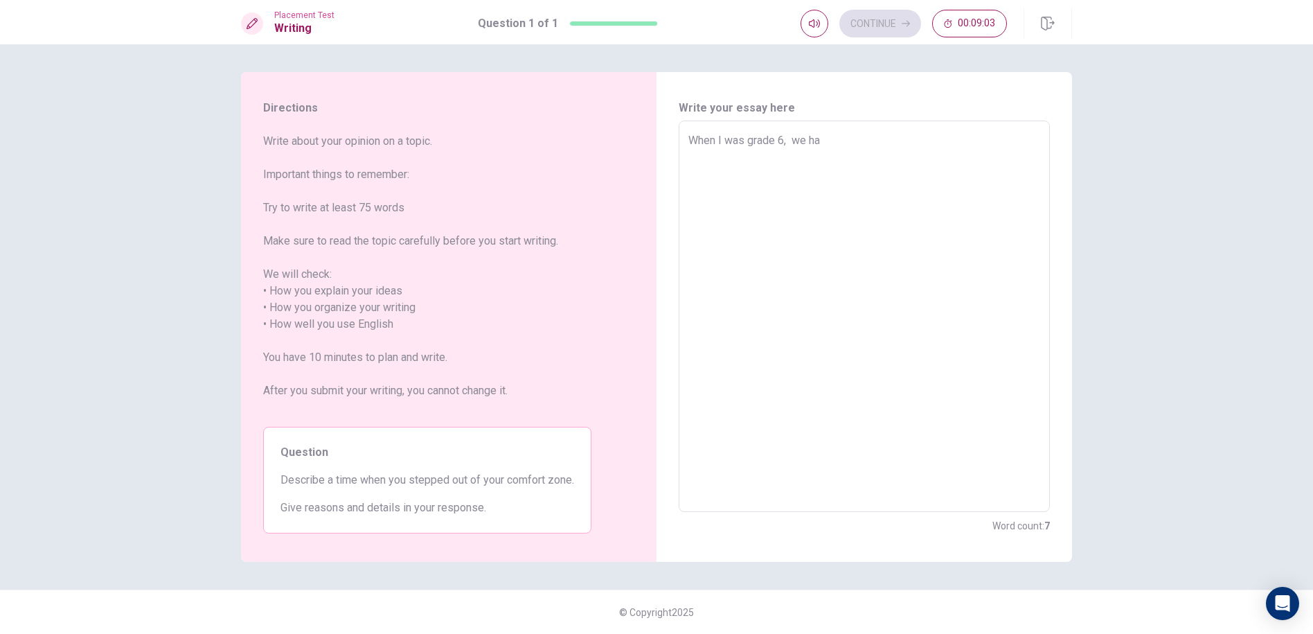
type textarea "When I was grade 6, we had"
type textarea "x"
type textarea "When I was grade 6, we had"
type textarea "x"
type textarea "When I was grade 6, we had a"
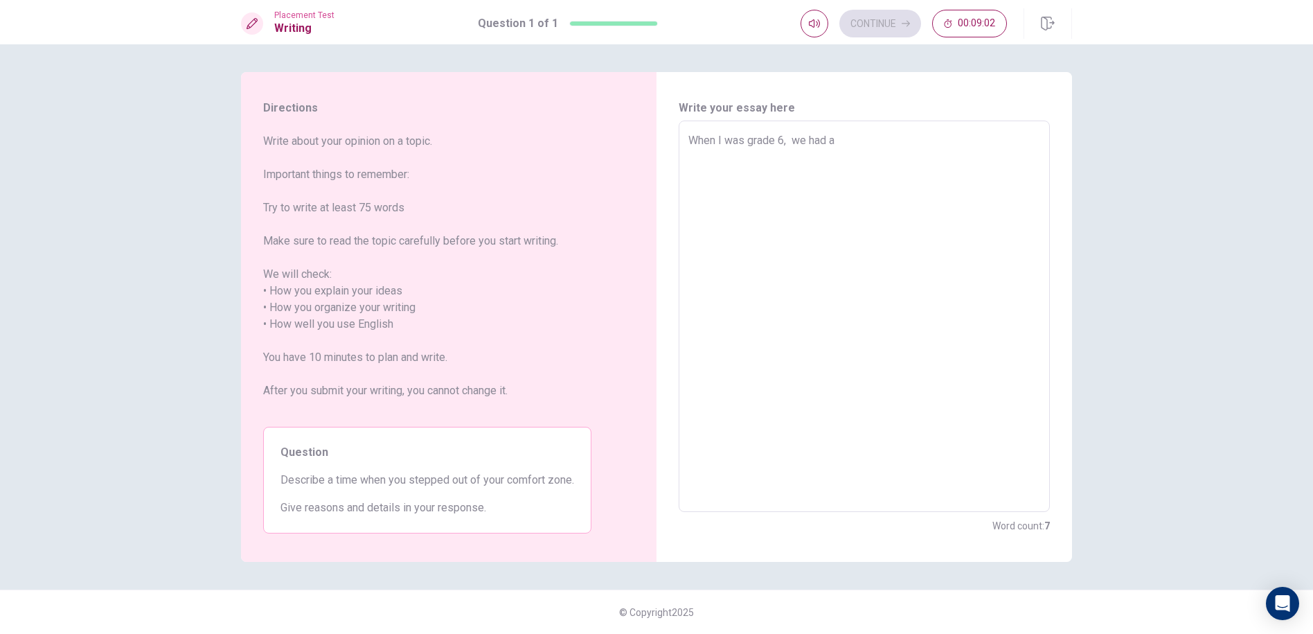
type textarea "x"
type textarea "When I was grade 6, we had a"
type textarea "x"
type textarea "When I was grade 6, we had a P"
type textarea "x"
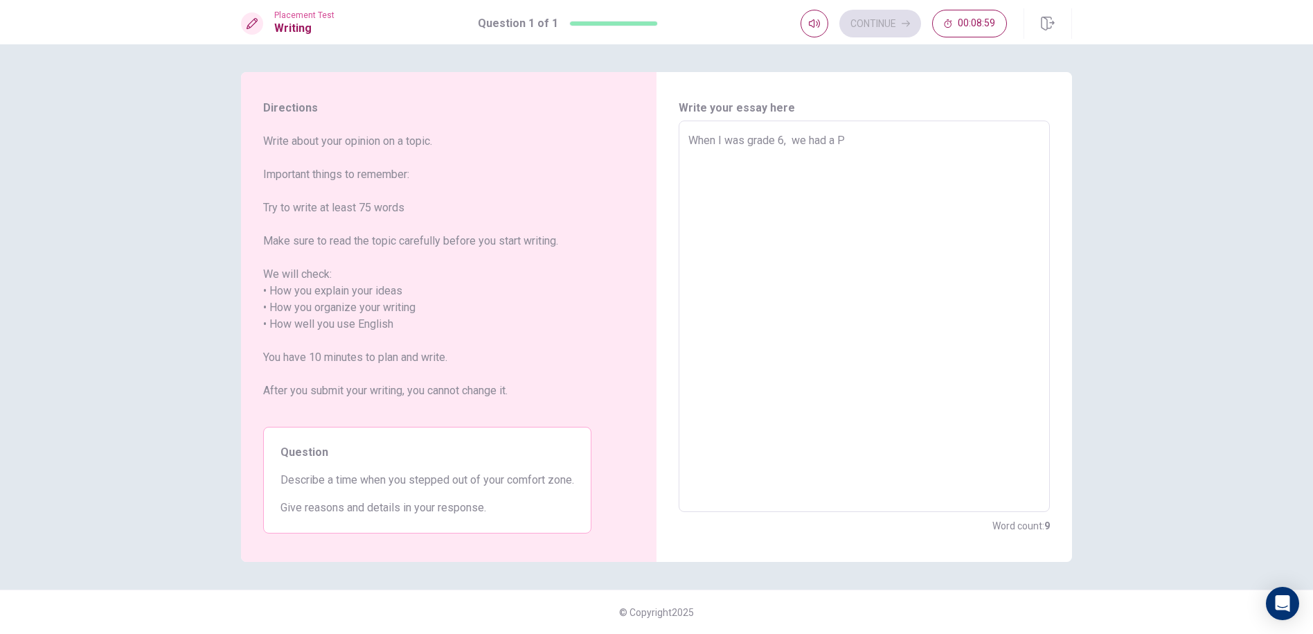
type textarea "When I was grade 6, we had a PY"
type textarea "x"
type textarea "When I was grade 6, we had a PYP"
type textarea "x"
type textarea "When I was grade 6, we had a PYP"
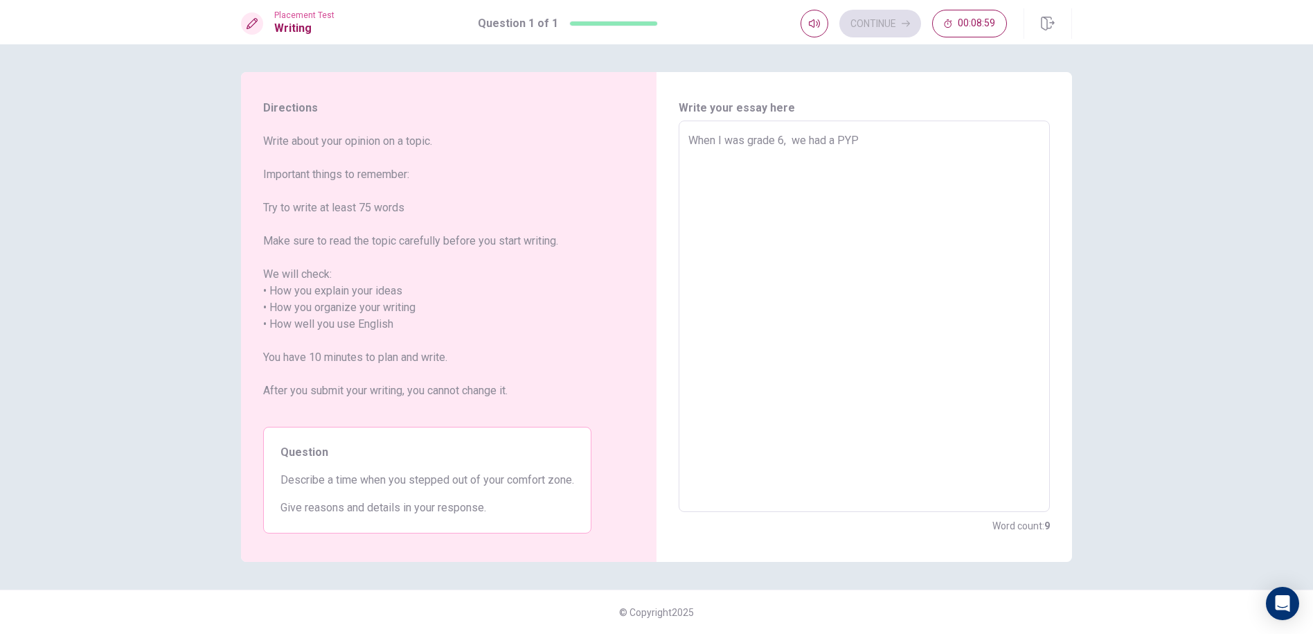
type textarea "x"
type textarea "When I was grade 6, we had a PYP e"
type textarea "x"
type textarea "When I was grade 6, we had a PYP ex"
type textarea "x"
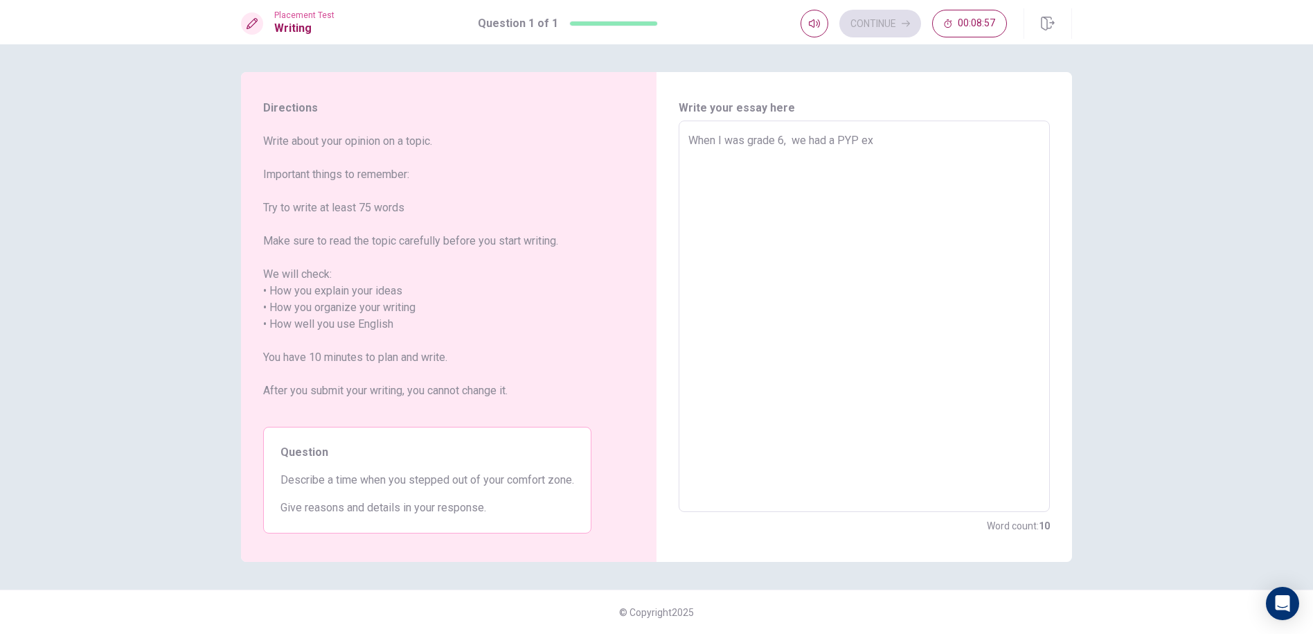
type textarea "When I was grade 6, we had a PYP e"
type textarea "x"
type textarea "When I was grade 6, we had a PYP"
type textarea "x"
type textarea "When I was grade 6, we had a PYP"
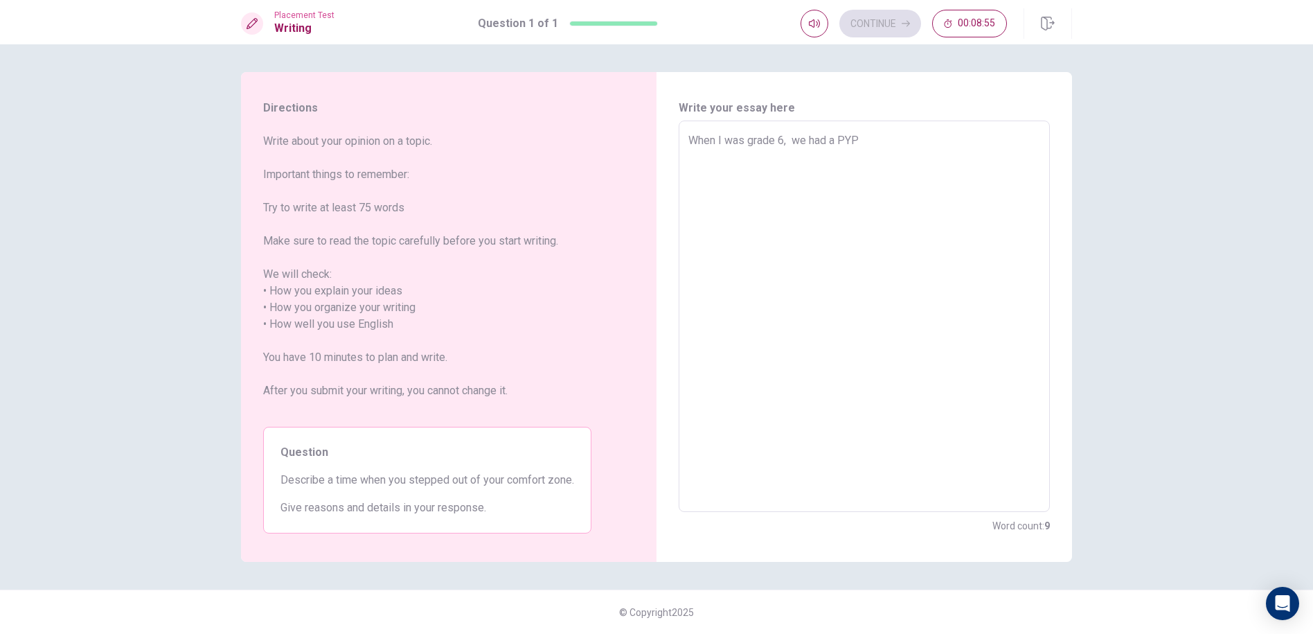
type textarea "x"
type textarea "When I was grade 6, we had a PY"
type textarea "x"
type textarea "When I was grade 6, we had a P"
type textarea "x"
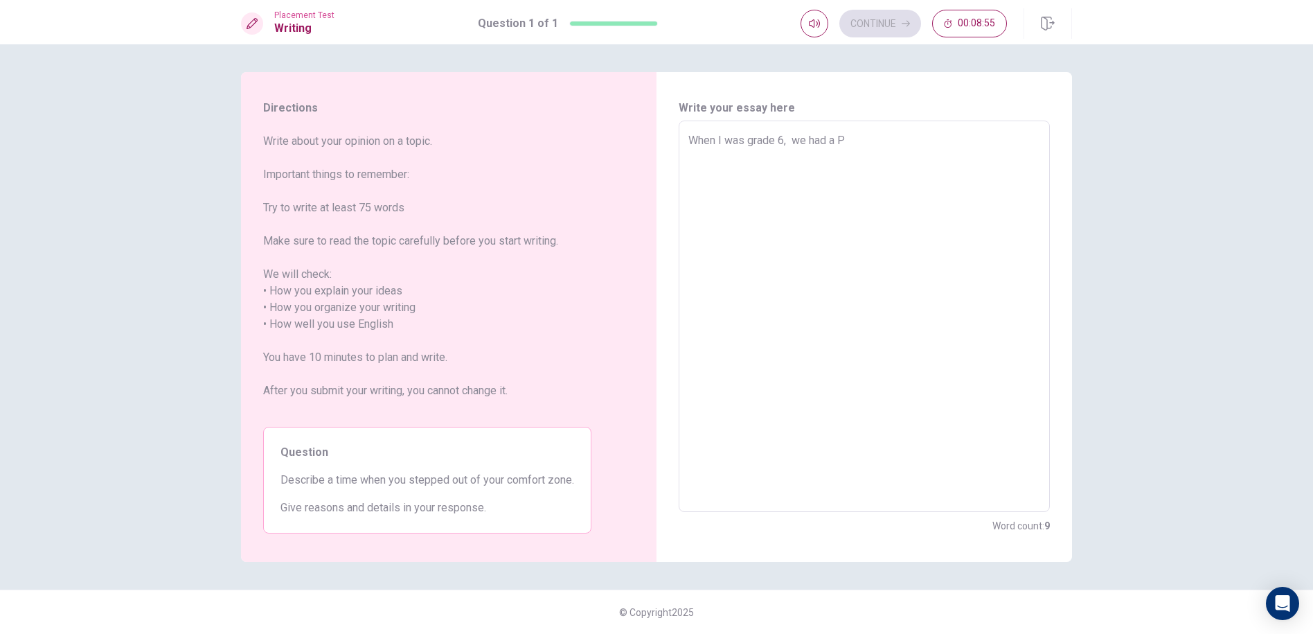
type textarea "When I was grade 6, we had a"
type textarea "x"
type textarea "When I was grade 6, we had a t"
type textarea "x"
type textarea "When I was grade 6, we had a te"
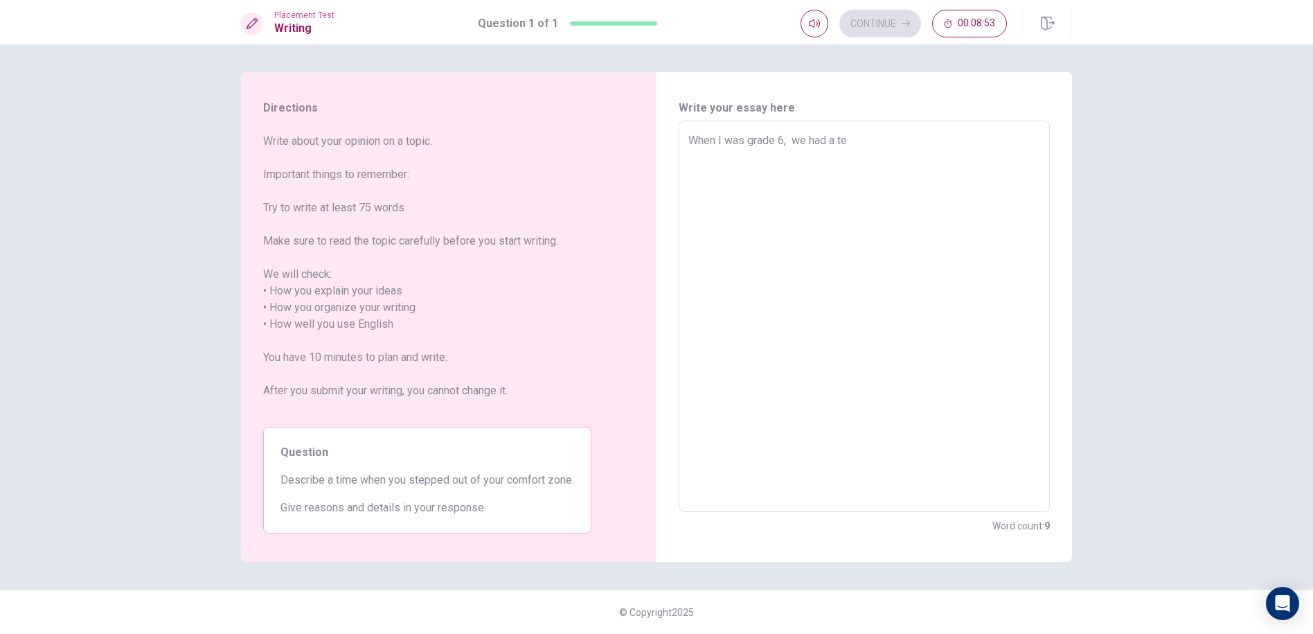
type textarea "x"
type textarea "When I was grade 6, we had a tes"
type textarea "x"
type textarea "When I was grade 6, we had a test"
type textarea "x"
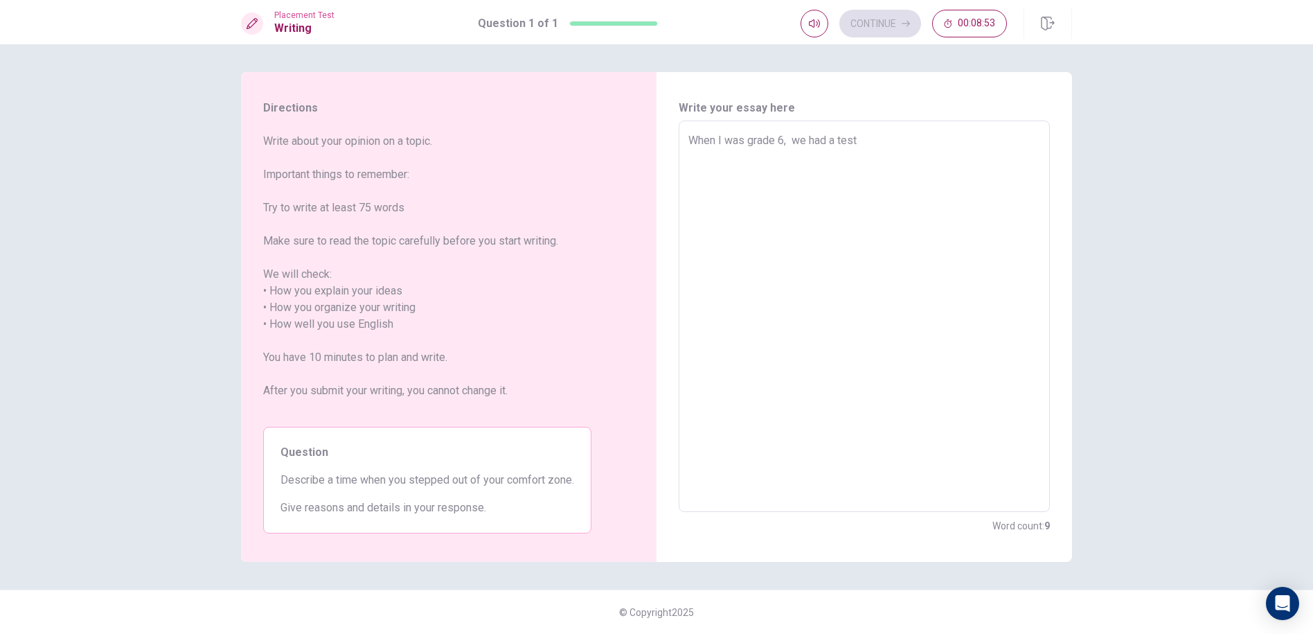
type textarea "When I was grade 6, we had a test"
type textarea "x"
type textarea "When I was grade 6, we had a test t"
type textarea "x"
type textarea "When I was grade 6, we had a test ta"
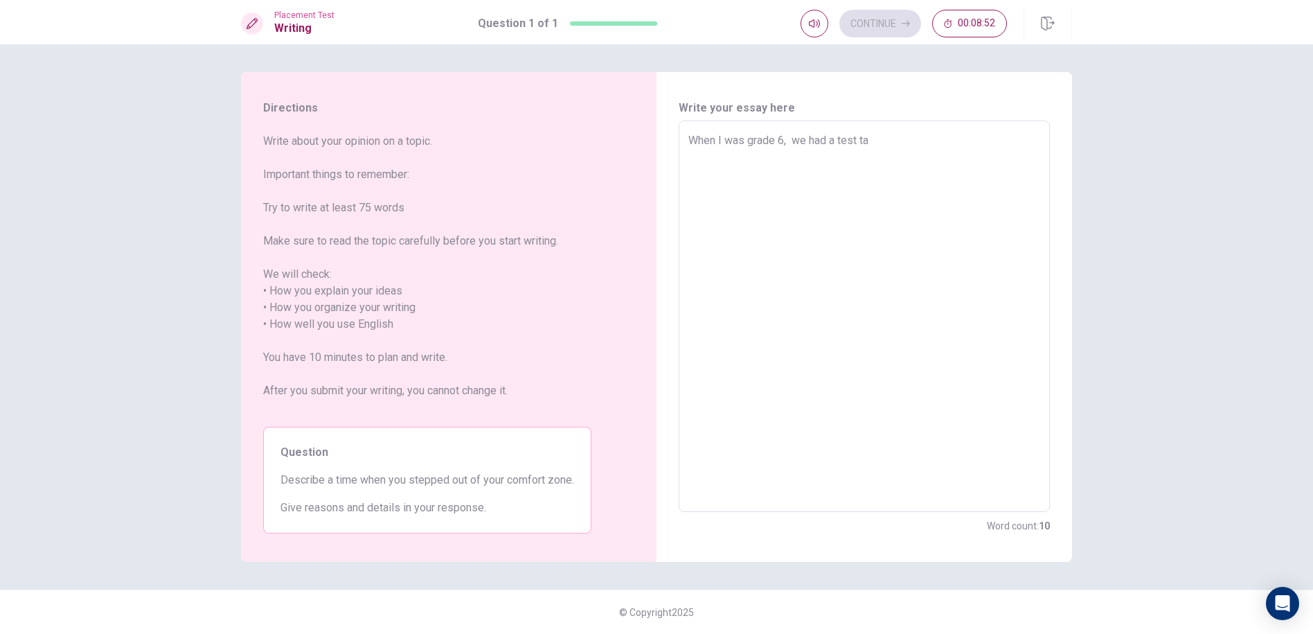
type textarea "x"
type textarea "When I was grade 6, we had a test tah"
type textarea "x"
type textarea "When I was grade 6, we had a test taht"
type textarea "x"
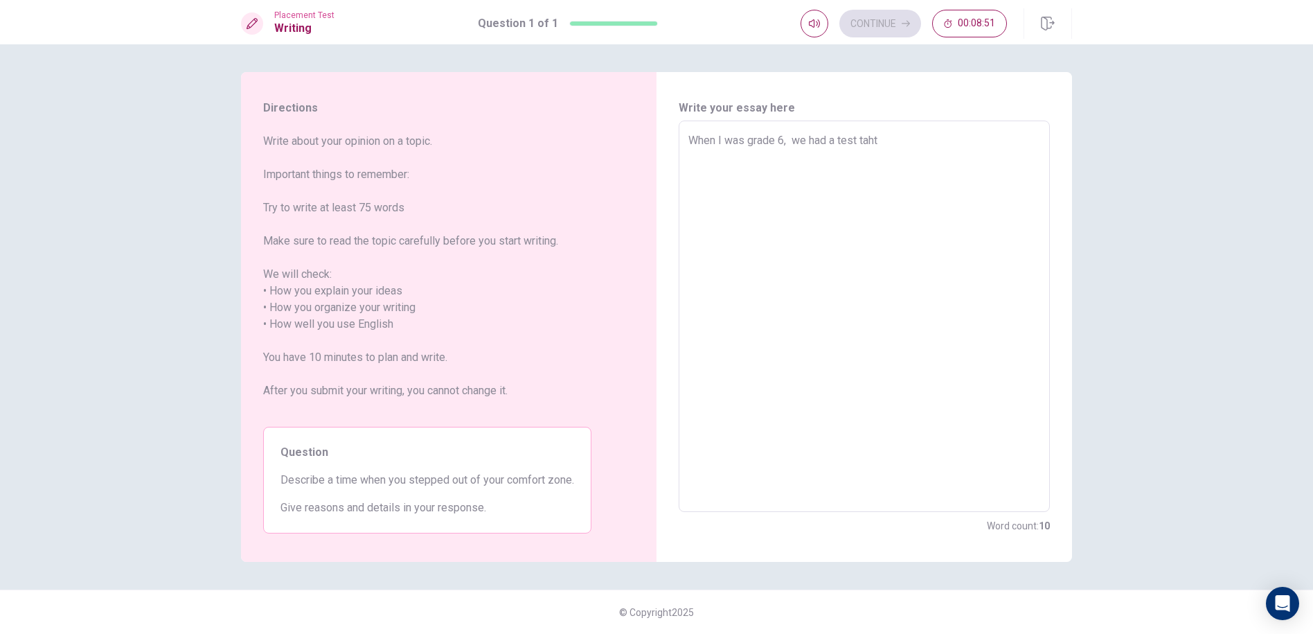
type textarea "When I was grade 6, we had a test taht"
type textarea "x"
type textarea "When I was grade 6, we had a test taht"
type textarea "x"
type textarea "When I was grade 6, we had a test tah"
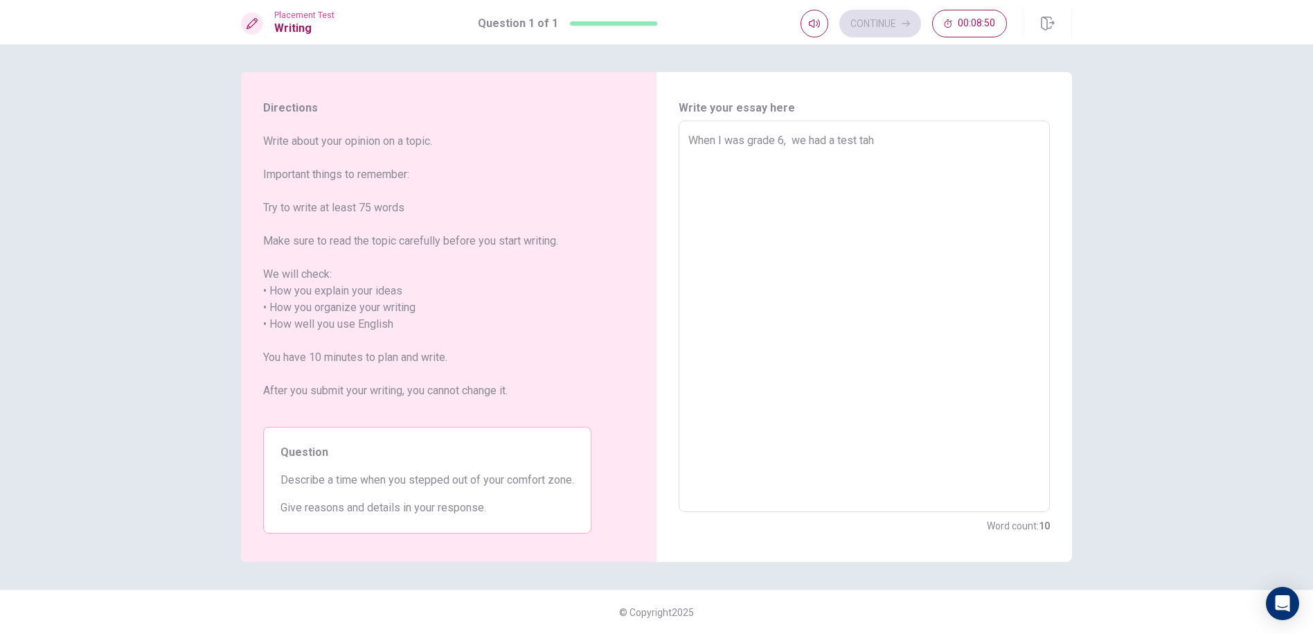
type textarea "x"
type textarea "When I was grade 6, we had a test ta"
type textarea "x"
type textarea "When I was grade 6, we had a test t"
type textarea "x"
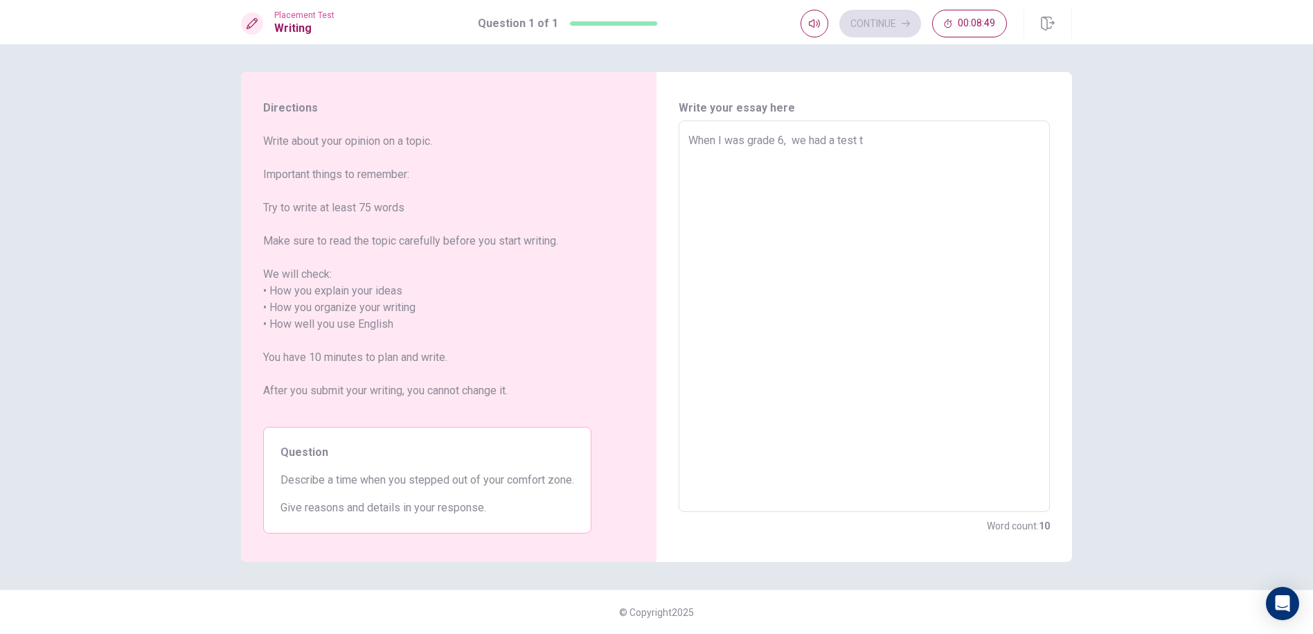
type textarea "When I was grade 6, we had a test th"
type textarea "x"
type textarea "When I was grade 6, we had a test tha"
type textarea "x"
type textarea "When I was grade 6, we had a test that"
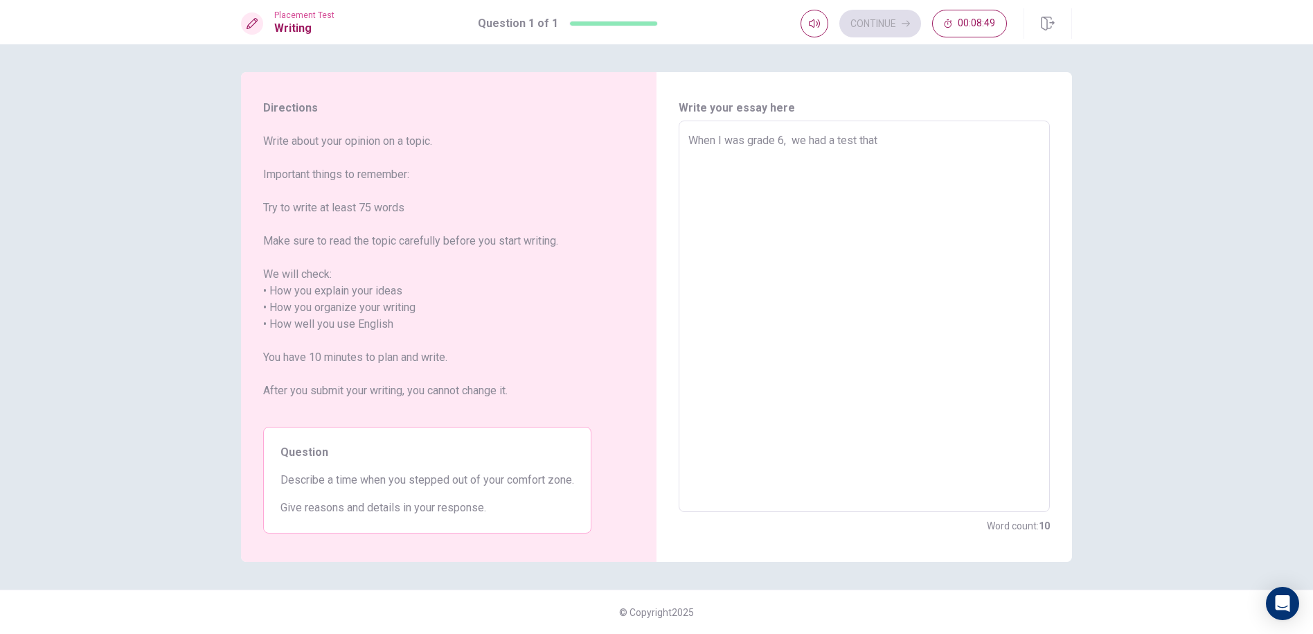
type textarea "x"
type textarea "When I was grade 6, we had a test that"
type textarea "x"
type textarea "When I was grade 6, we had a test that n"
type textarea "x"
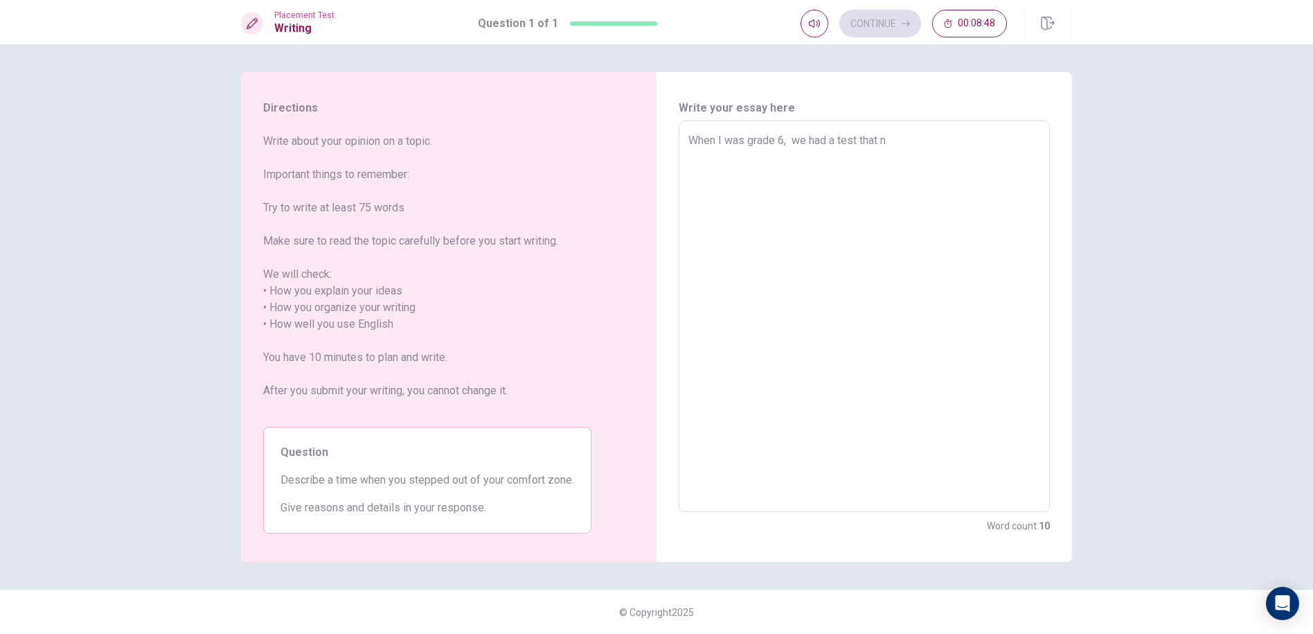
type textarea "When I was grade 6, we had a test that ne"
type textarea "x"
type textarea "When I was grade 6, we had a test that [PERSON_NAME]"
type textarea "x"
type textarea "When I was grade 6, we had a test that [PERSON_NAME]"
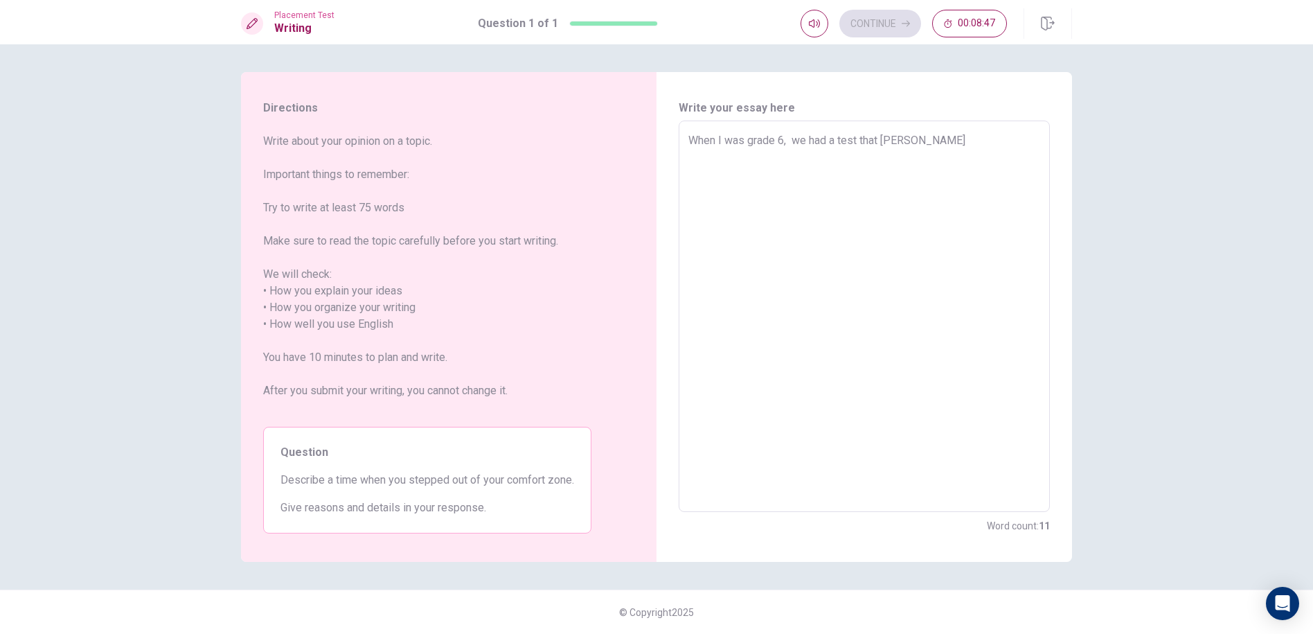
type textarea "x"
type textarea "When I was grade 6, we had a test that [PERSON_NAME]"
type textarea "x"
type textarea "When I was grade 6, we had a test that [PERSON_NAME]"
type textarea "x"
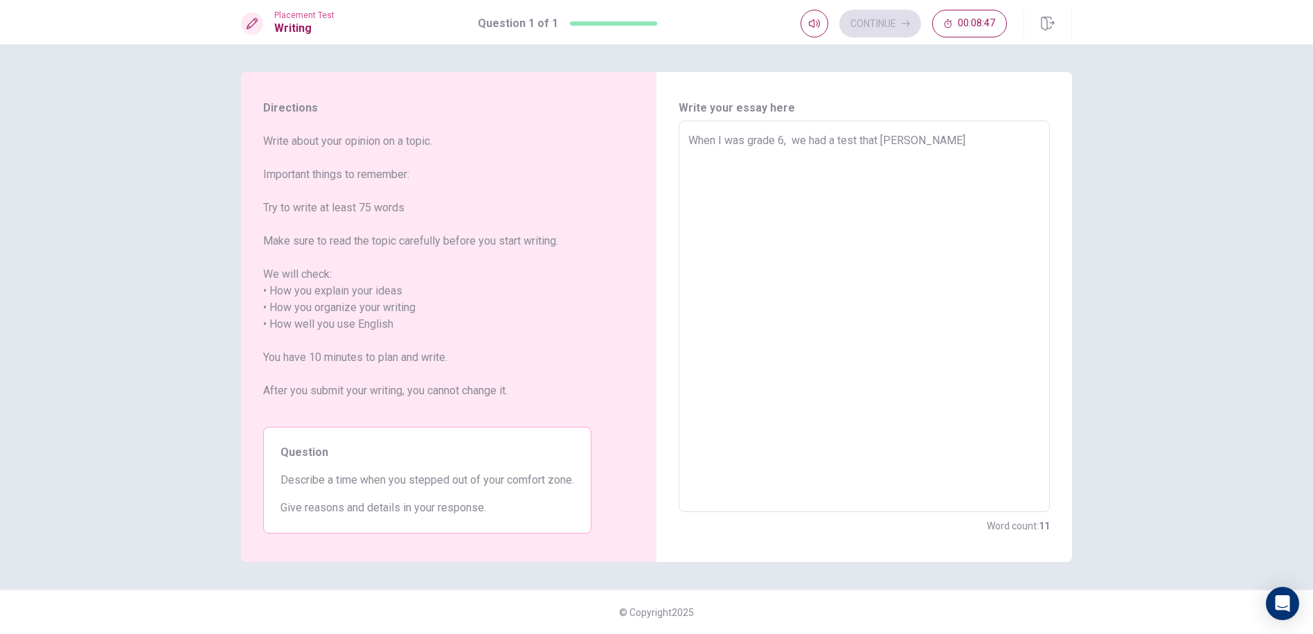
type textarea "When I was grade 6, we had a test that [PERSON_NAME]"
type textarea "x"
type textarea "When I was grade 6, we had a test that ne"
type textarea "x"
type textarea "When I was grade 6, we had a test that nee"
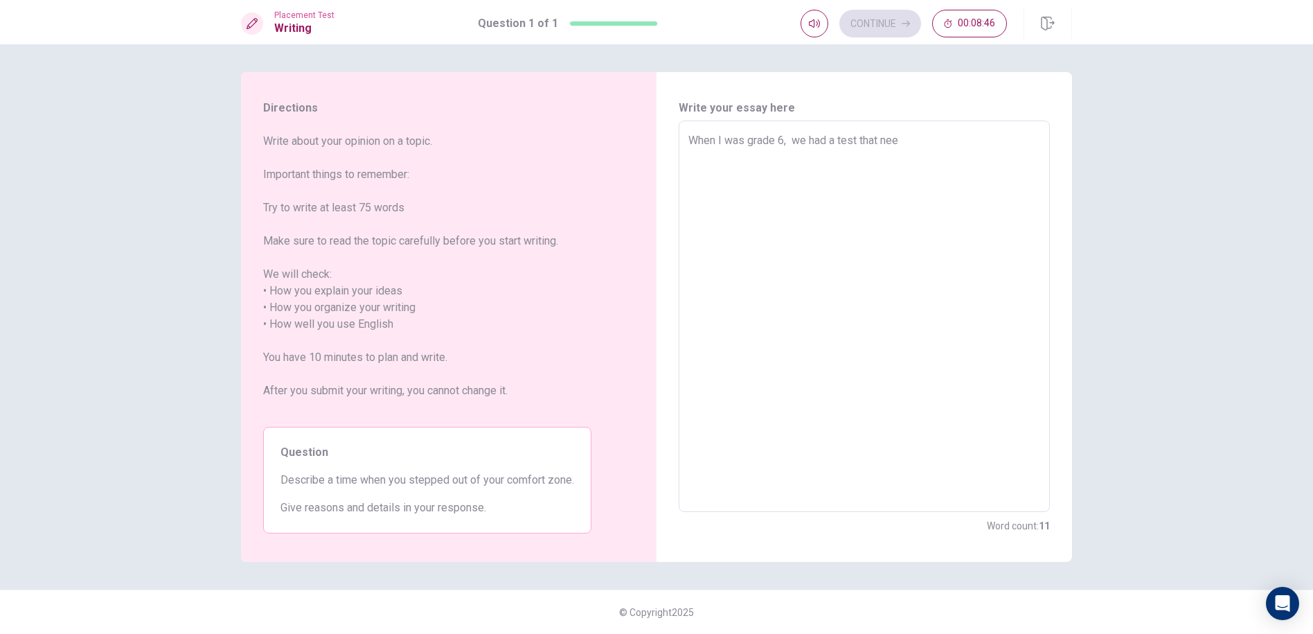
type textarea "x"
type textarea "When I was grade 6, we had a test that need"
type textarea "x"
type textarea "When I was grade 6, we had a test that need"
type textarea "x"
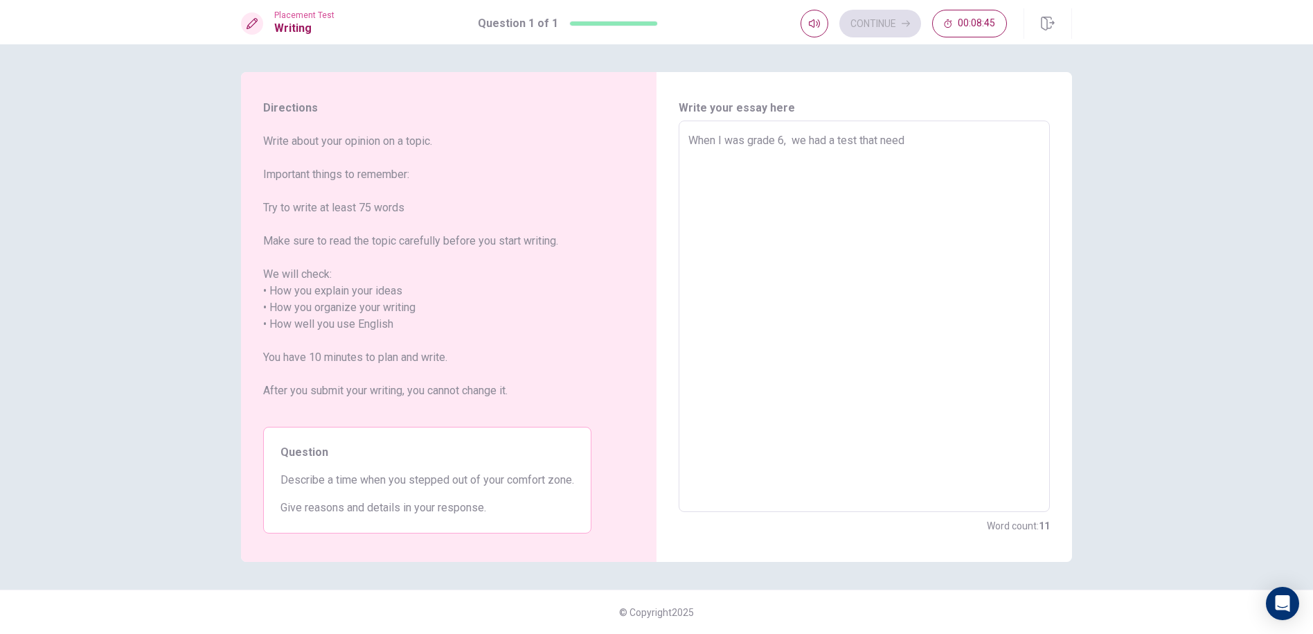
type textarea "When I was grade 6, we had a test that need u"
type textarea "x"
type textarea "When I was grade 6, we had a test that need us"
type textarea "x"
type textarea "When I was grade 6, we had a test that need us"
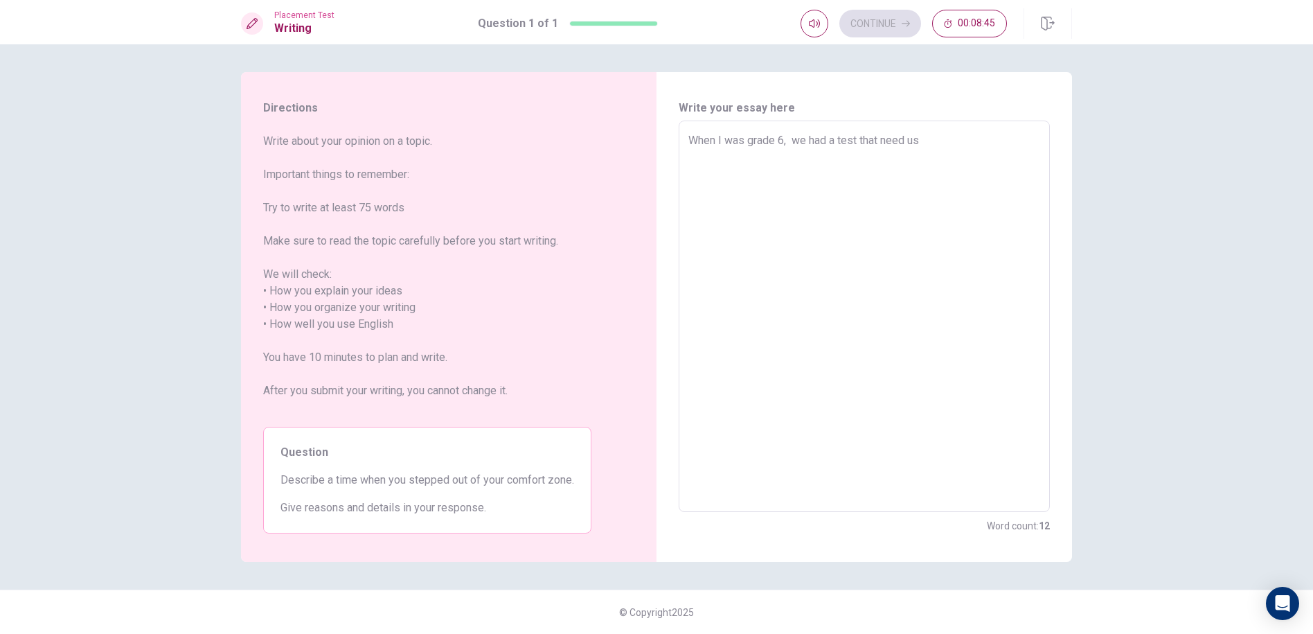
type textarea "x"
type textarea "When I was grade 6, we had a test that need us t"
type textarea "x"
type textarea "When I was grade 6, we had a test that need us to"
type textarea "x"
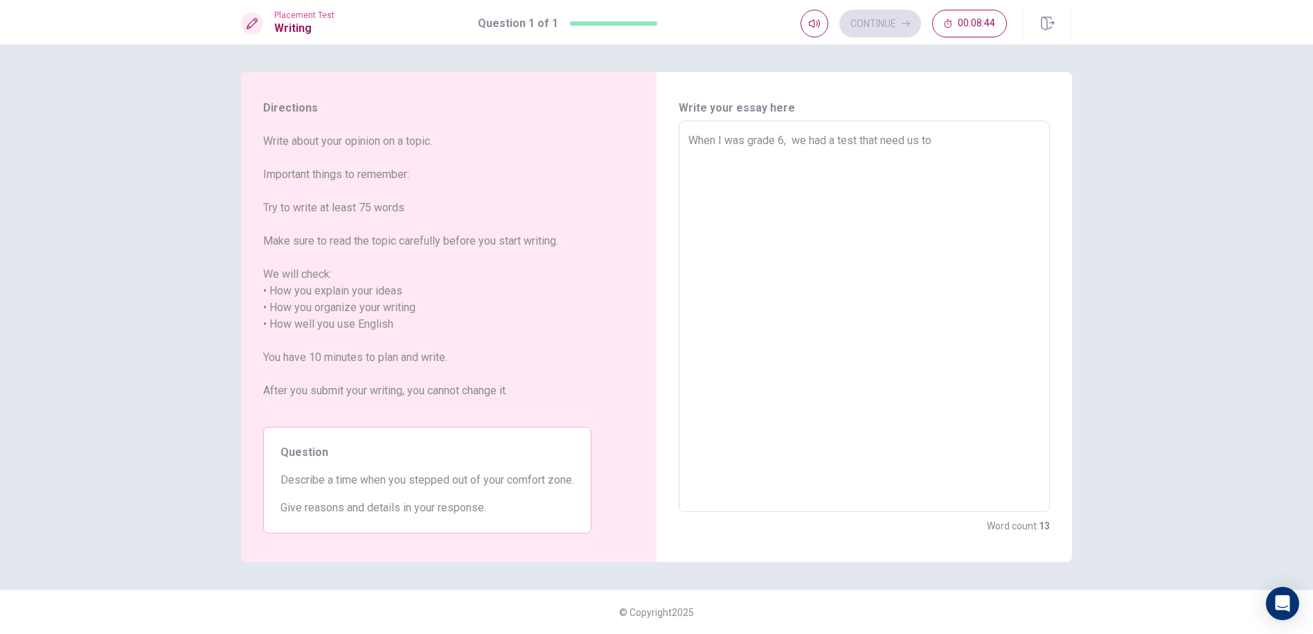
type textarea "When I was grade 6, we had a test that need us to"
type textarea "x"
type textarea "When I was grade 6, we had a test that need us to f"
type textarea "x"
type textarea "When I was grade 6, we had a test that need us to fi"
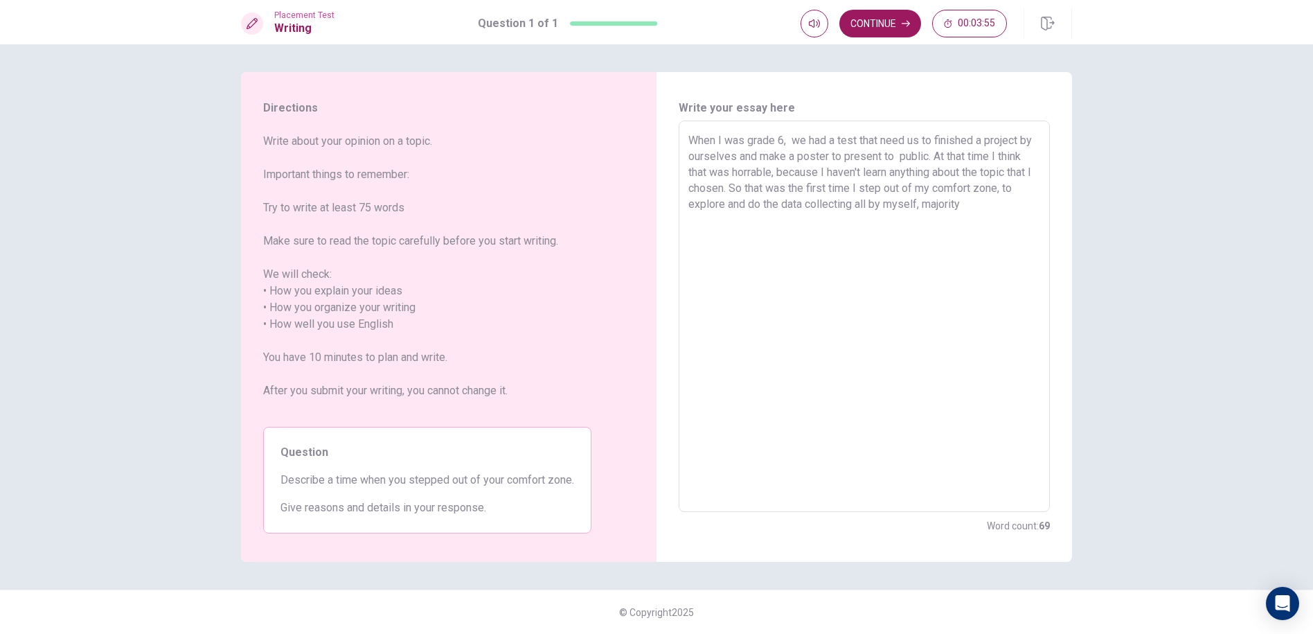
drag, startPoint x: 1018, startPoint y: 206, endPoint x: 956, endPoint y: 201, distance: 62.5
click at [956, 201] on textarea "When I was grade 6, we had a test that need us to finished a project by ourselv…" at bounding box center [864, 316] width 352 height 368
click at [966, 204] on textarea "When I was grade 6, we had a test that need us to finished a project by ourselv…" at bounding box center [864, 316] width 352 height 368
drag, startPoint x: 1017, startPoint y: 202, endPoint x: 958, endPoint y: 202, distance: 58.9
click at [958, 202] on textarea "When I was grade 6, we had a test that need us to finished a project by ourselv…" at bounding box center [864, 316] width 352 height 368
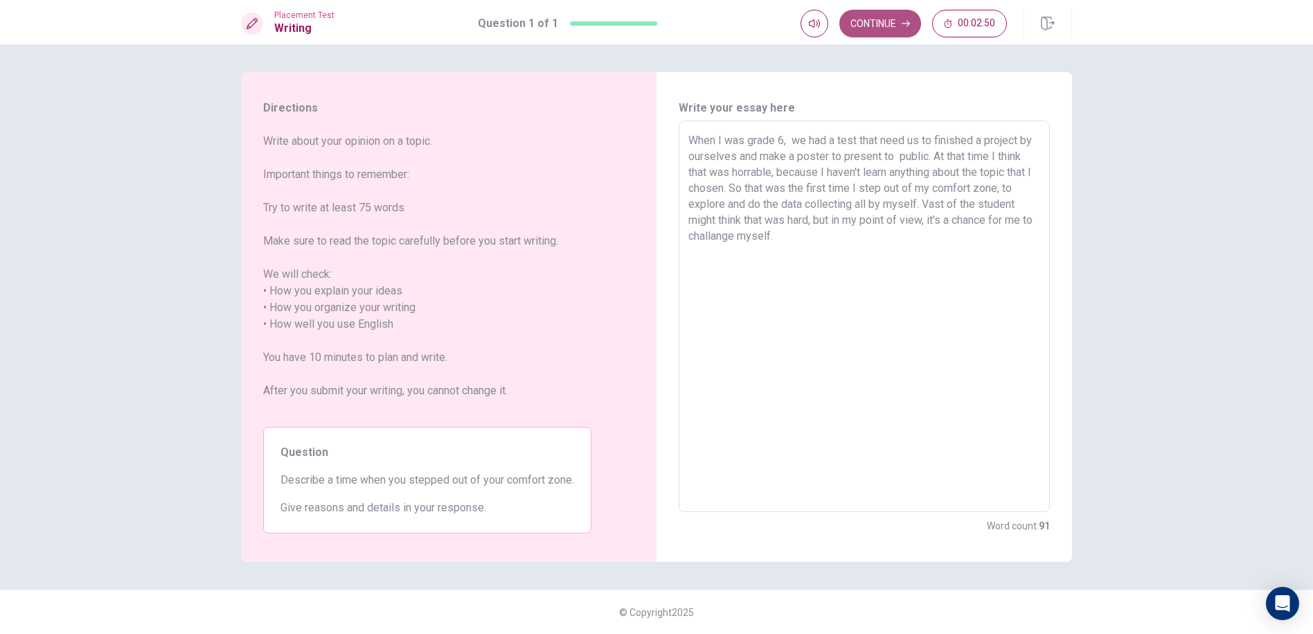
click at [906, 24] on icon "button" at bounding box center [906, 23] width 8 height 8
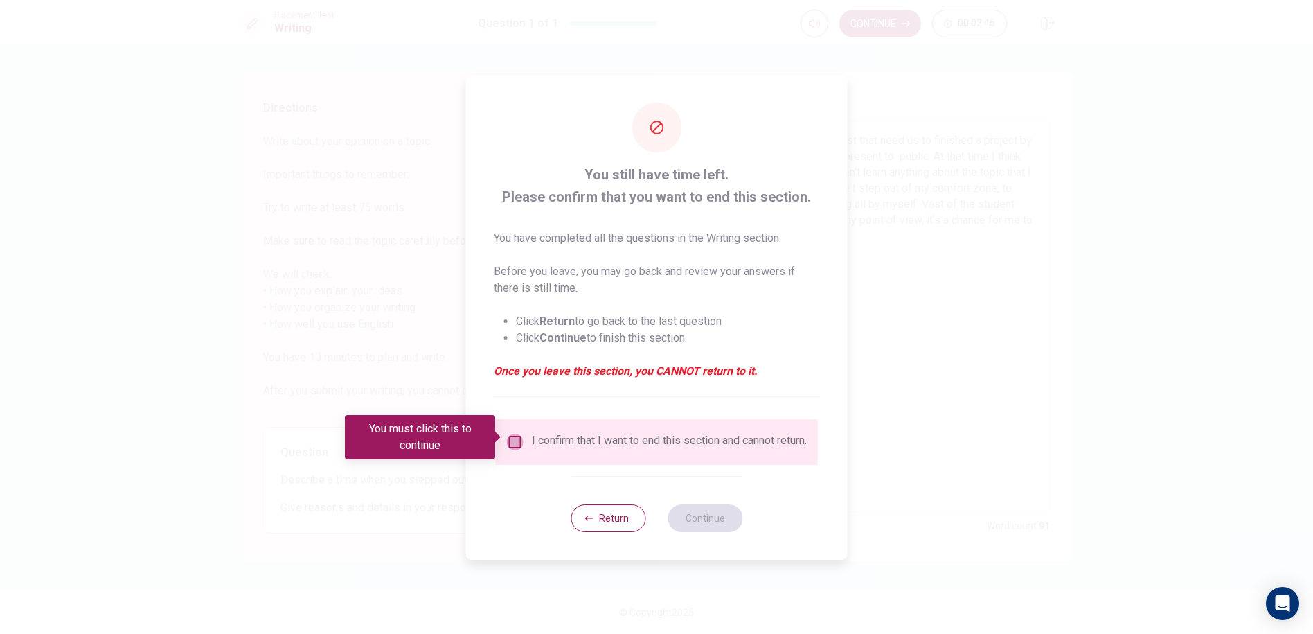
click at [510, 435] on input "You must click this to continue" at bounding box center [515, 442] width 17 height 17
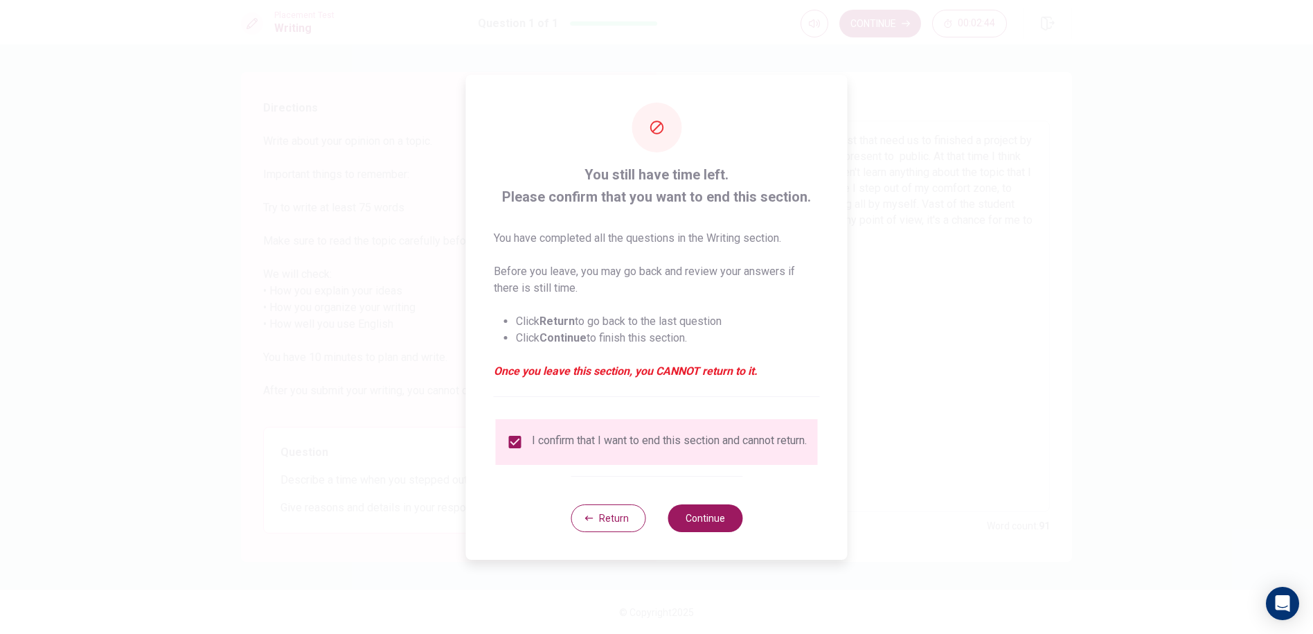
click at [675, 499] on div "Return Continue" at bounding box center [657, 518] width 172 height 84
click at [683, 510] on button "Continue" at bounding box center [705, 518] width 75 height 28
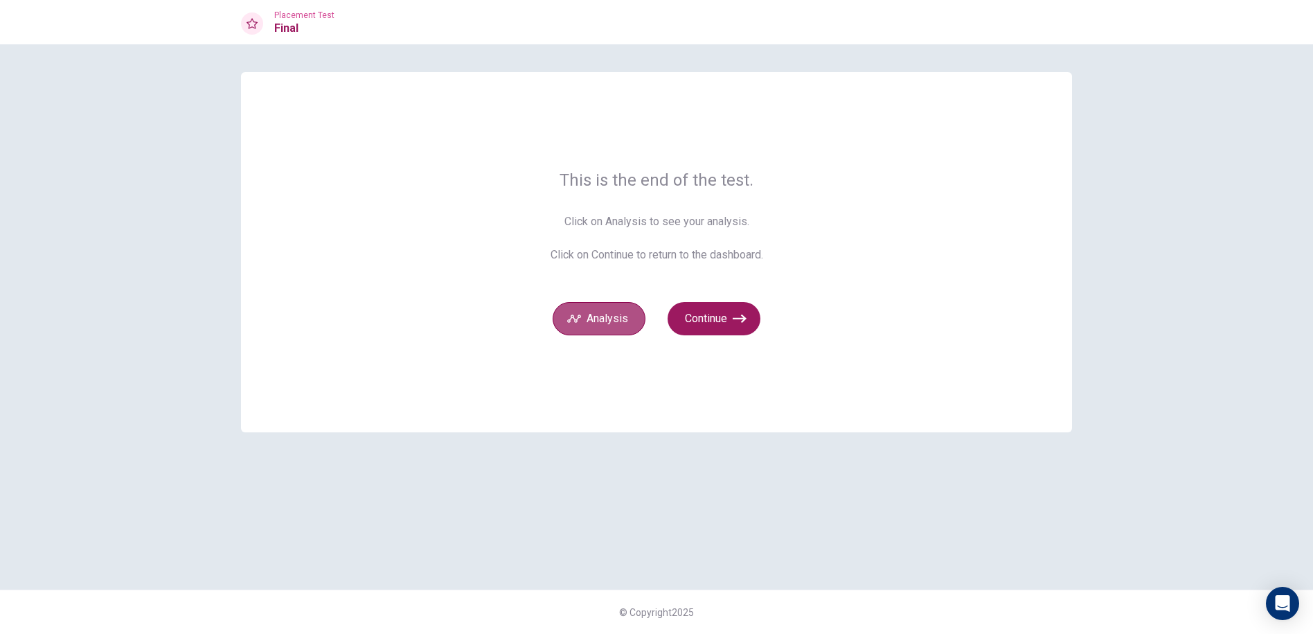
click at [635, 323] on button "Analysis" at bounding box center [599, 318] width 93 height 33
